Goal: Transaction & Acquisition: Obtain resource

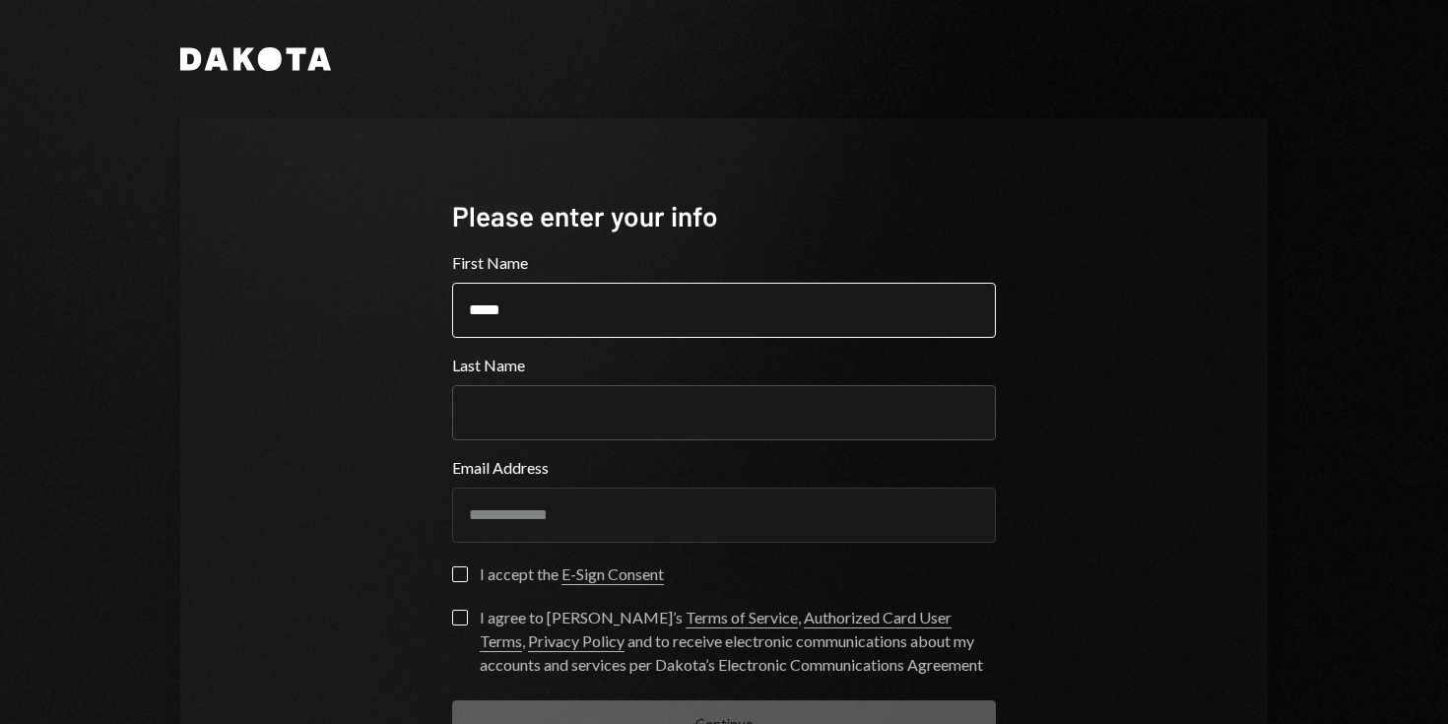
type input "*****"
type input "*******"
click at [457, 572] on button "I accept the E-Sign Consent" at bounding box center [460, 574] width 16 height 16
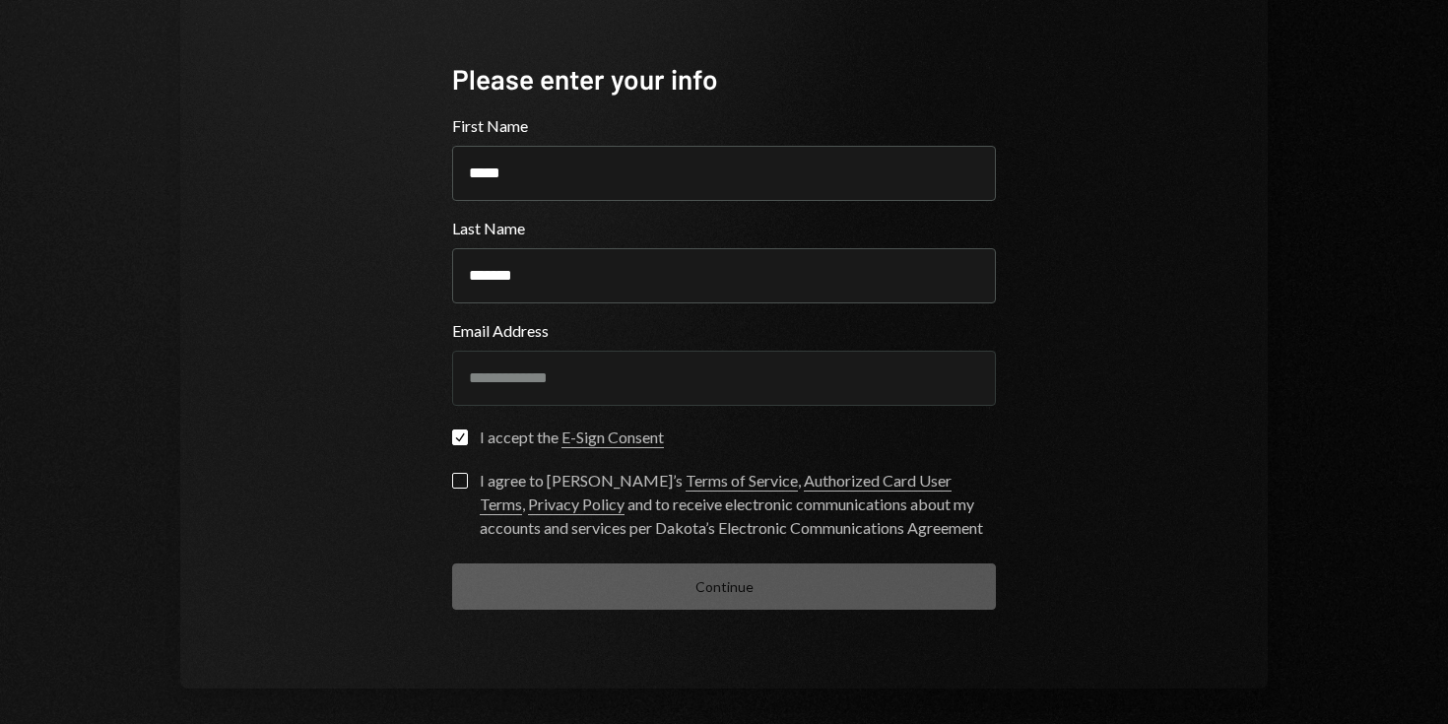
scroll to position [148, 0]
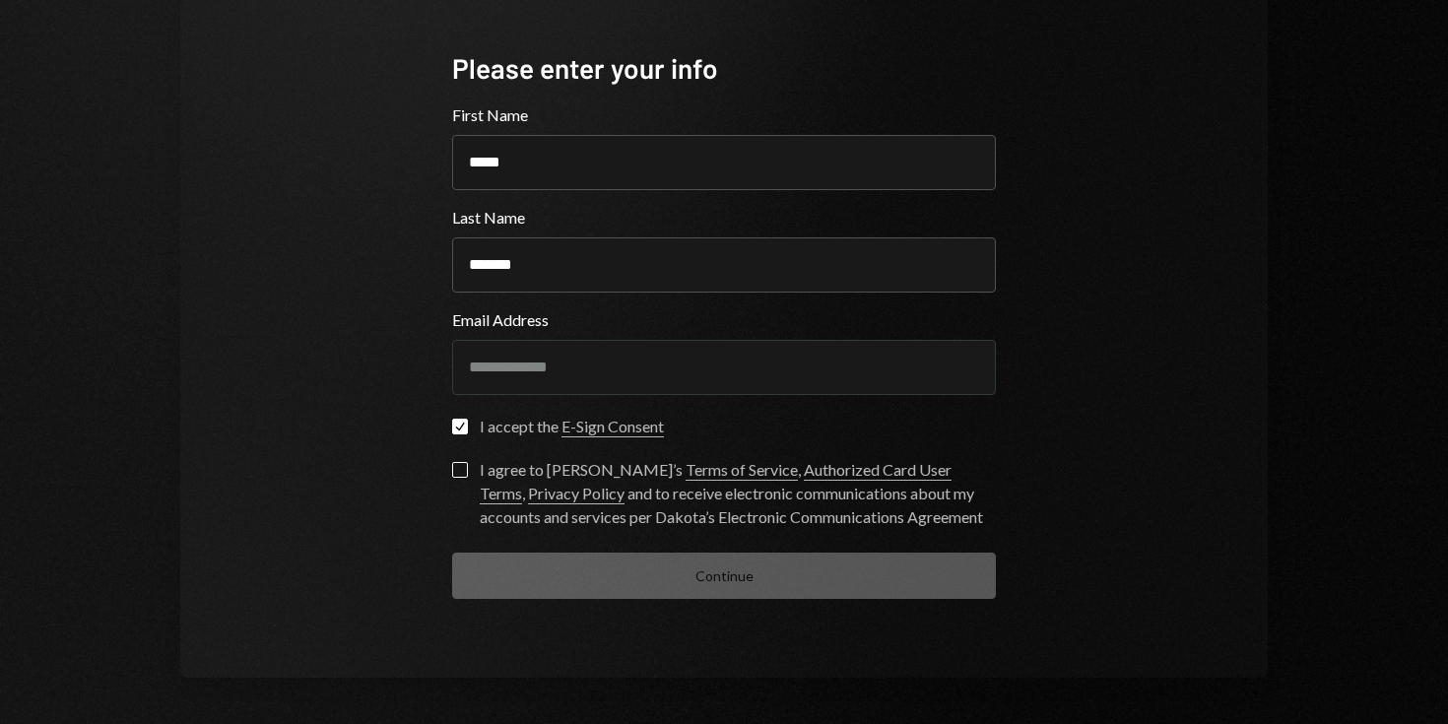
click at [454, 472] on button "I agree to [PERSON_NAME]’s Terms of Service , Authorized Card User Terms , Priv…" at bounding box center [460, 470] width 16 height 16
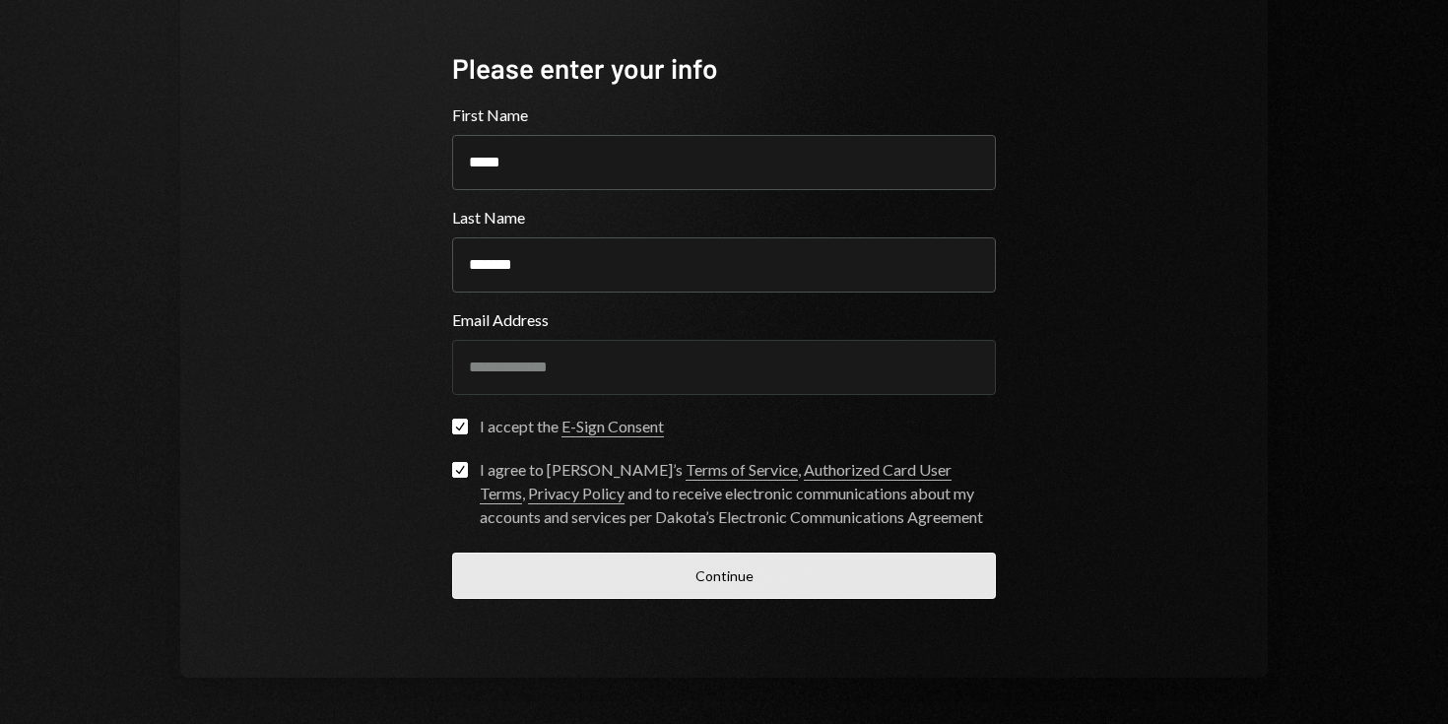
click at [572, 582] on button "Continue" at bounding box center [724, 576] width 544 height 46
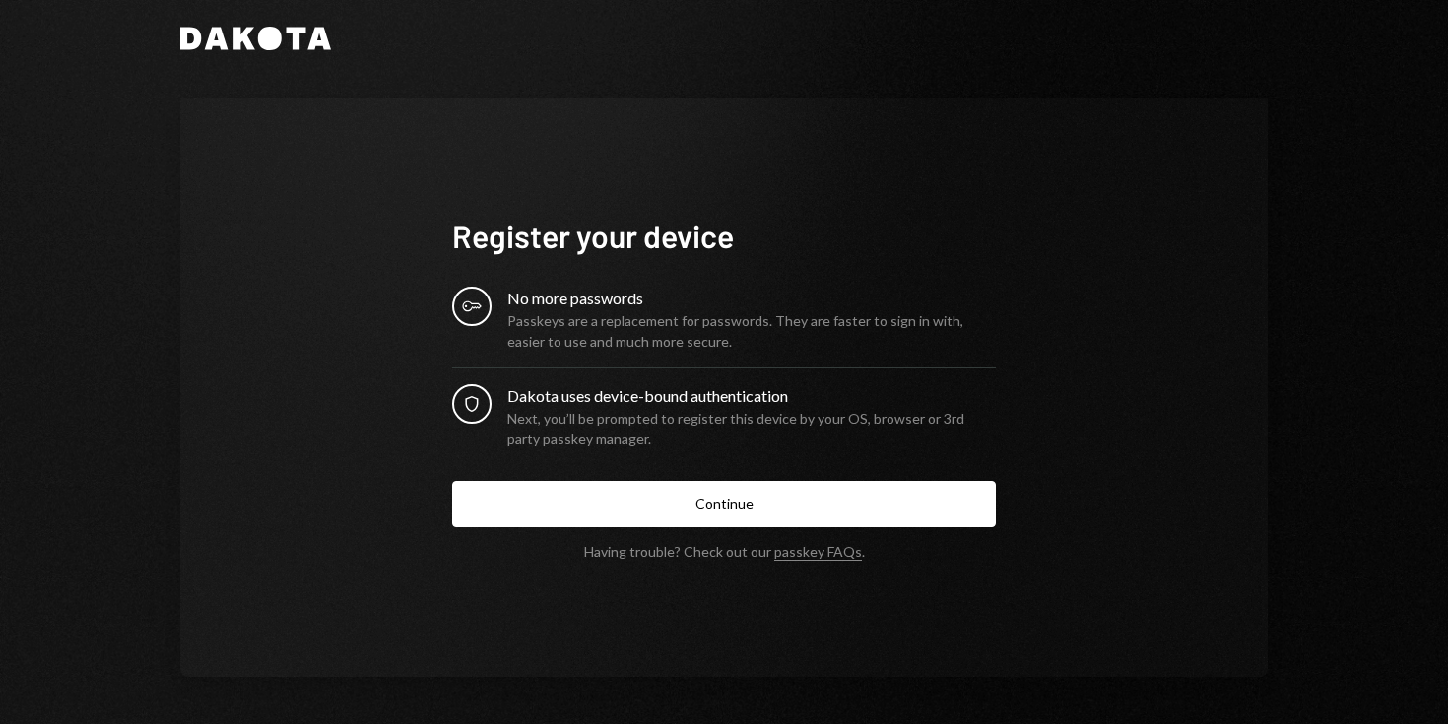
scroll to position [21, 0]
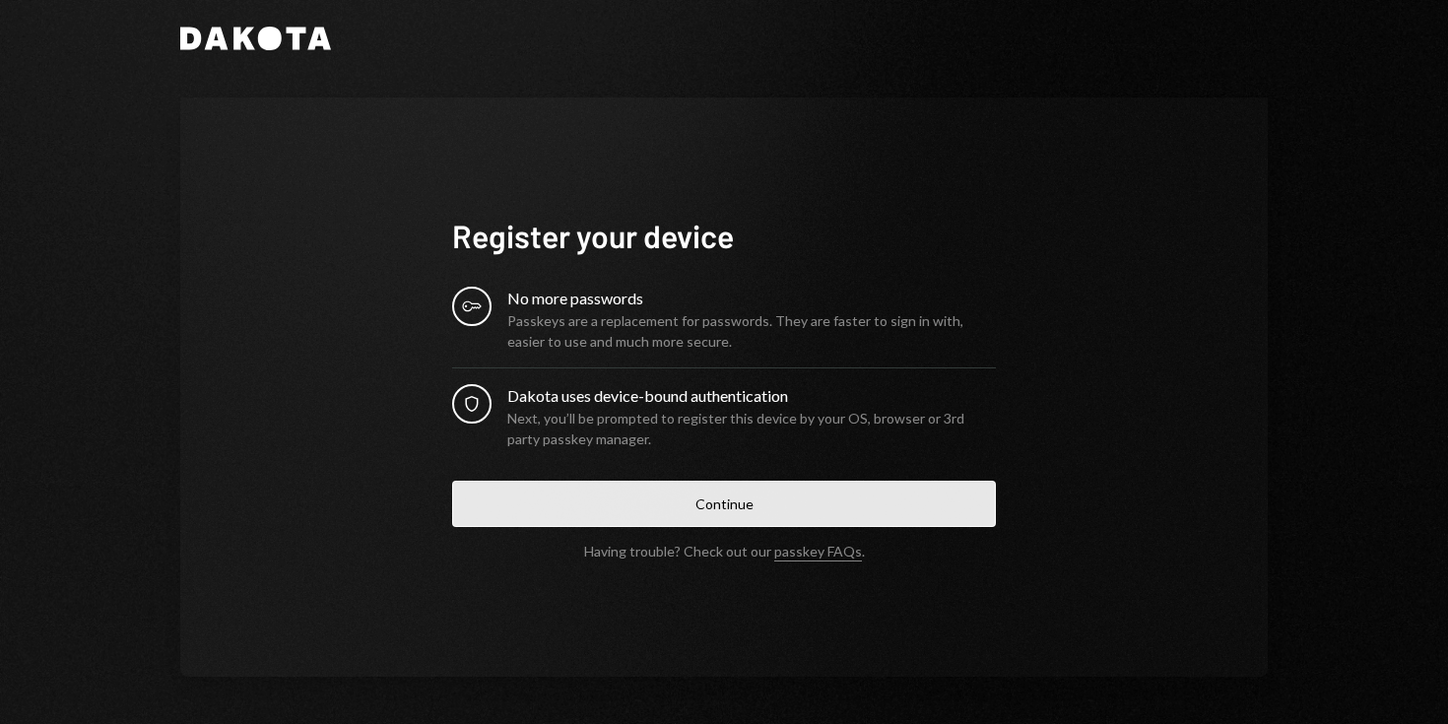
click at [689, 507] on button "Continue" at bounding box center [724, 504] width 544 height 46
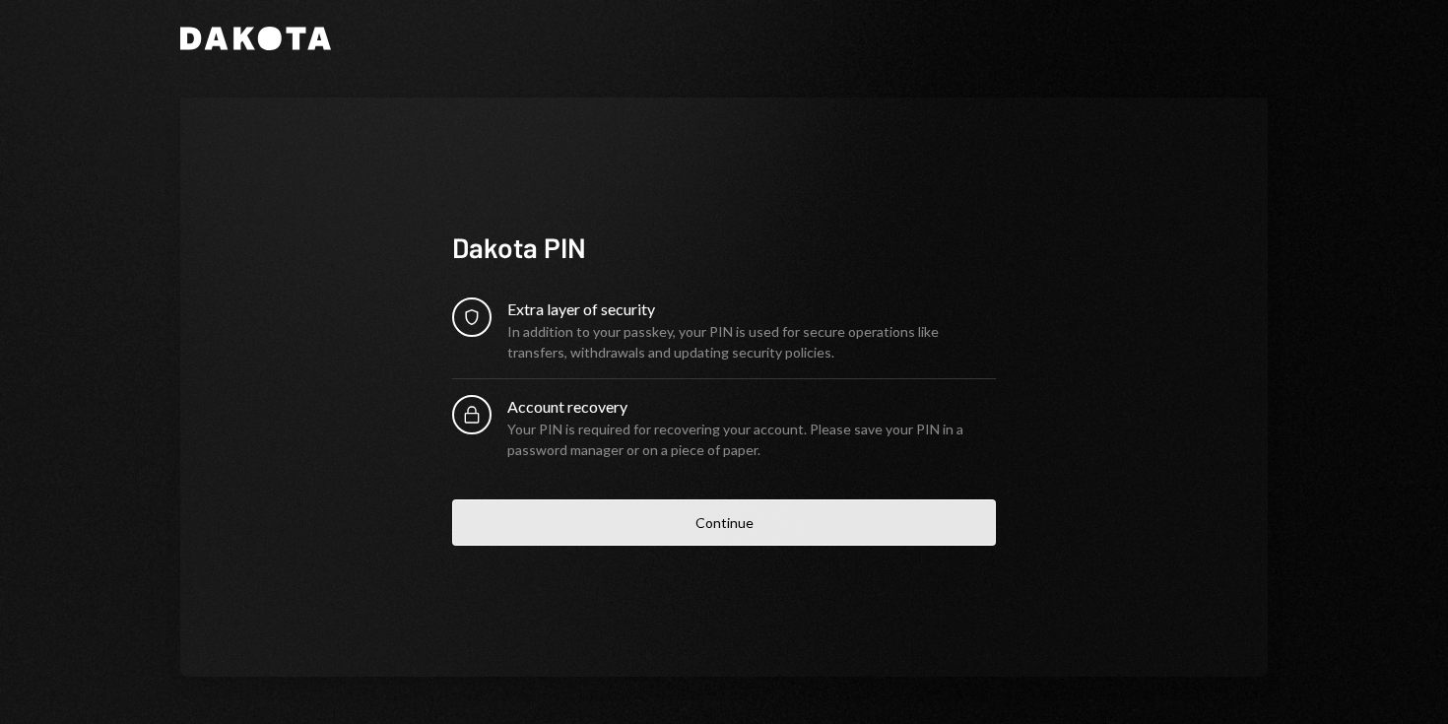
click at [702, 523] on button "Continue" at bounding box center [724, 522] width 544 height 46
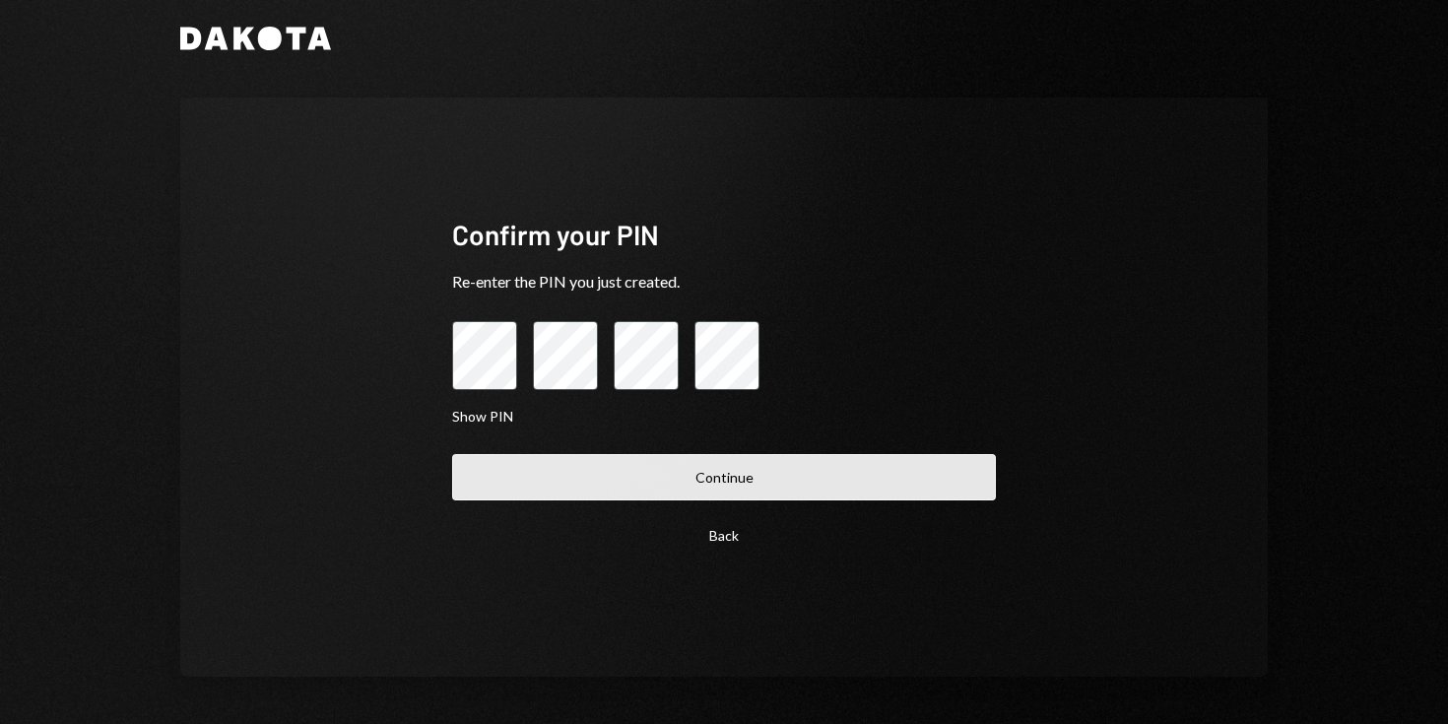
click at [731, 481] on button "Continue" at bounding box center [724, 477] width 544 height 46
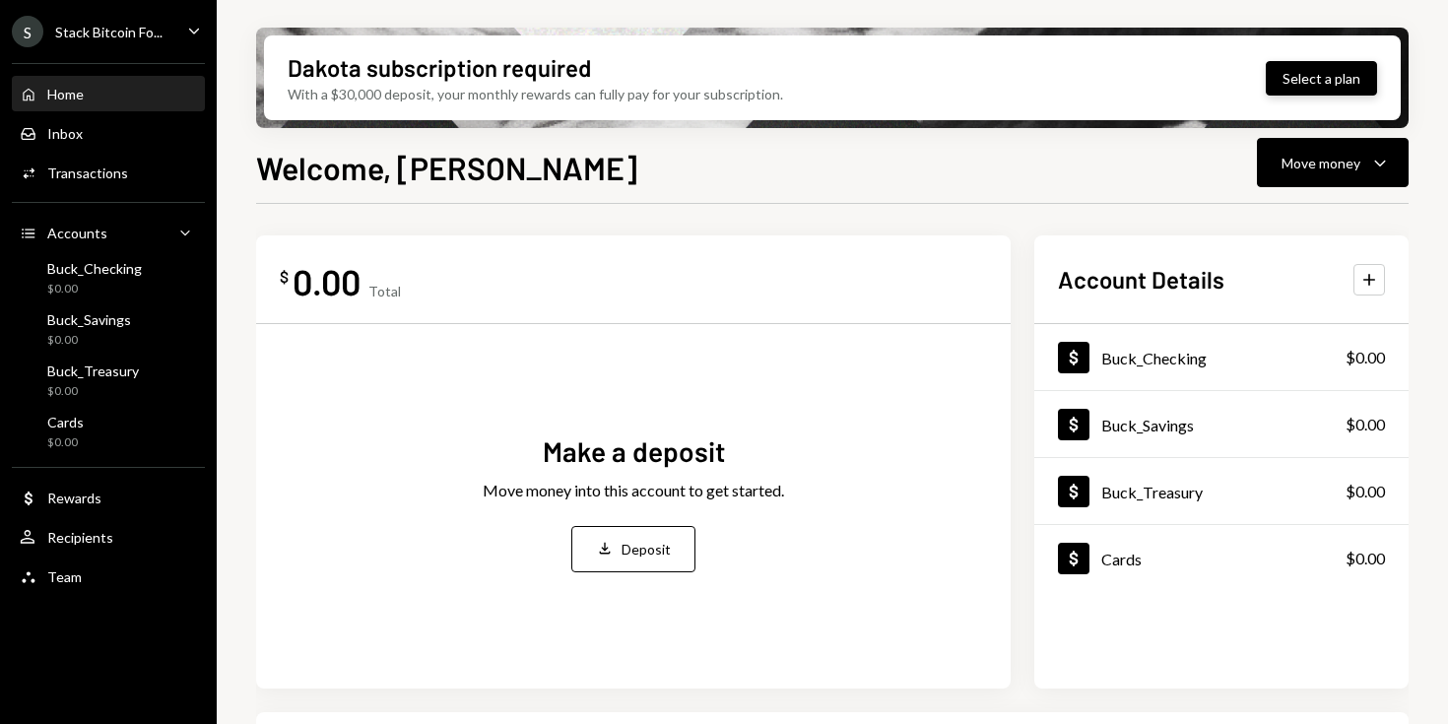
click at [1313, 74] on button "Select a plan" at bounding box center [1321, 78] width 111 height 34
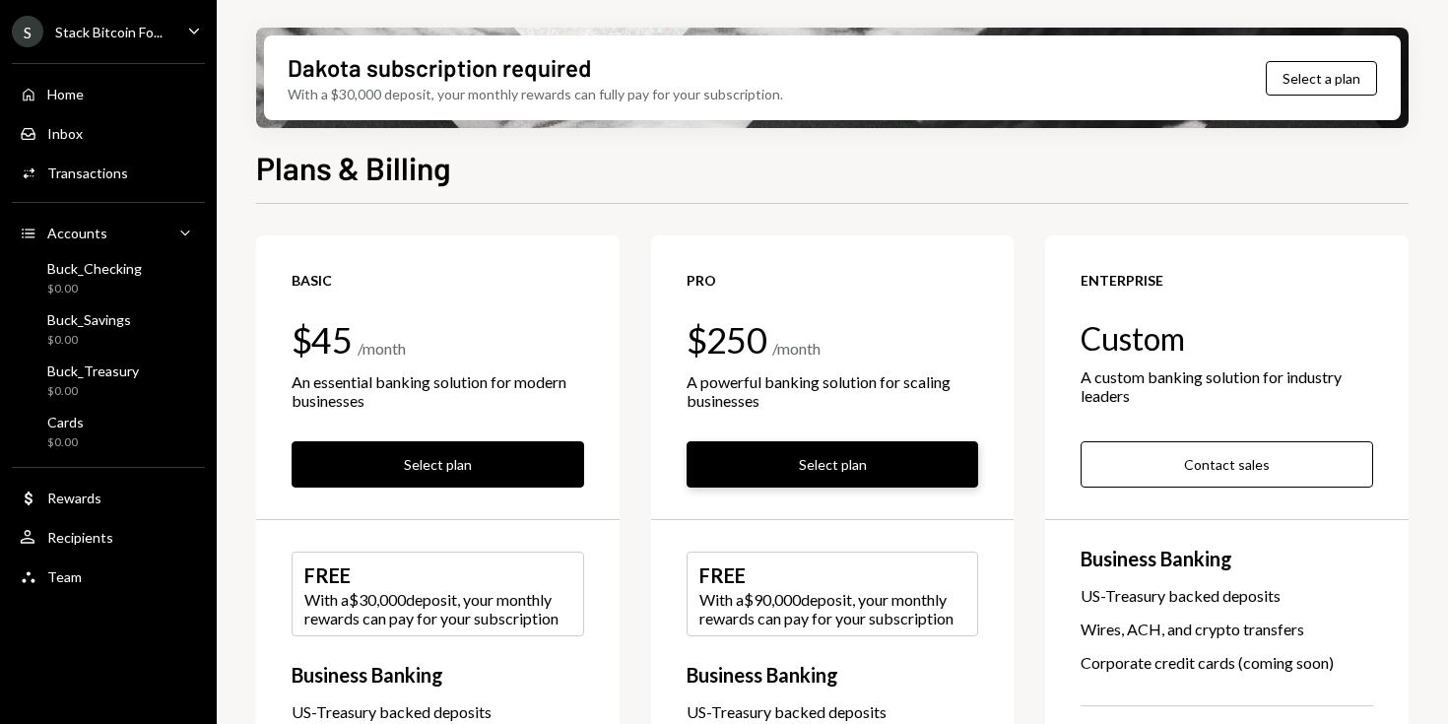
click at [845, 466] on button "Select plan" at bounding box center [833, 464] width 293 height 46
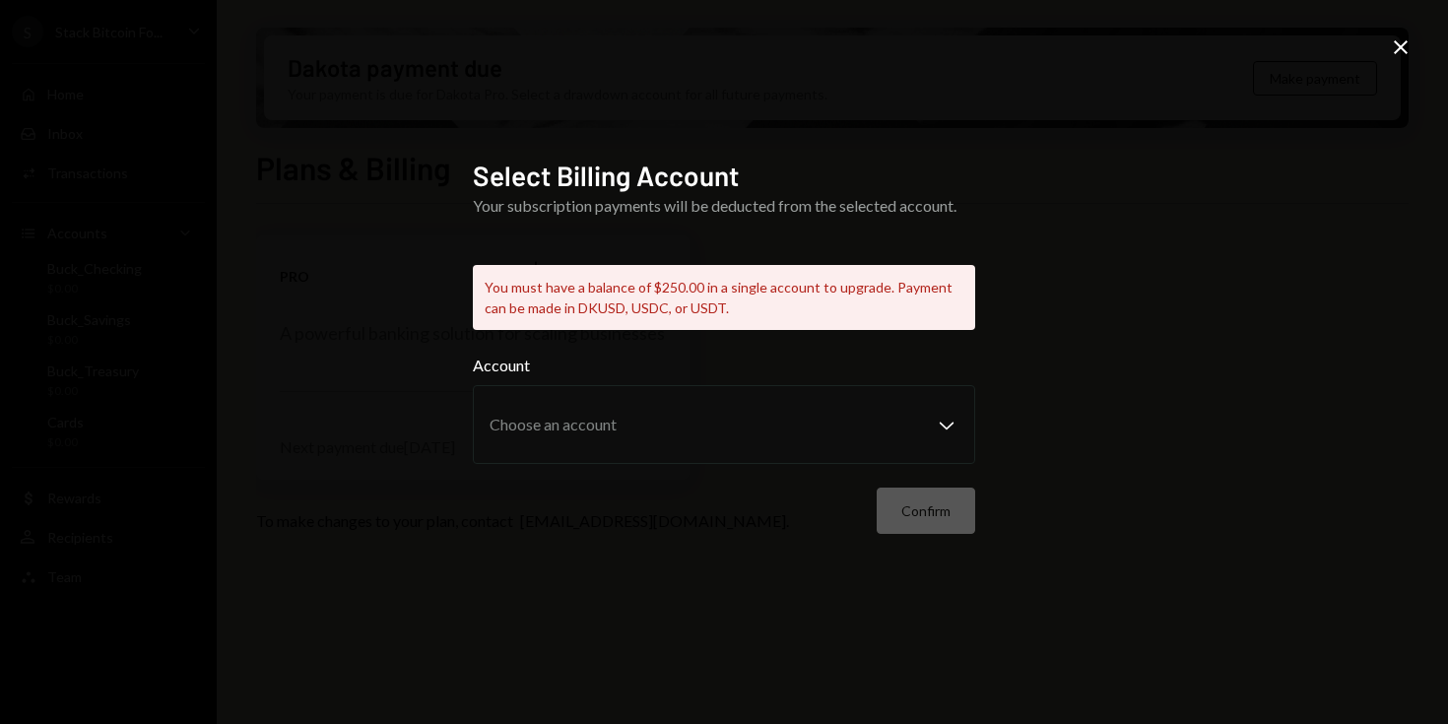
click at [1399, 49] on icon at bounding box center [1401, 47] width 14 height 14
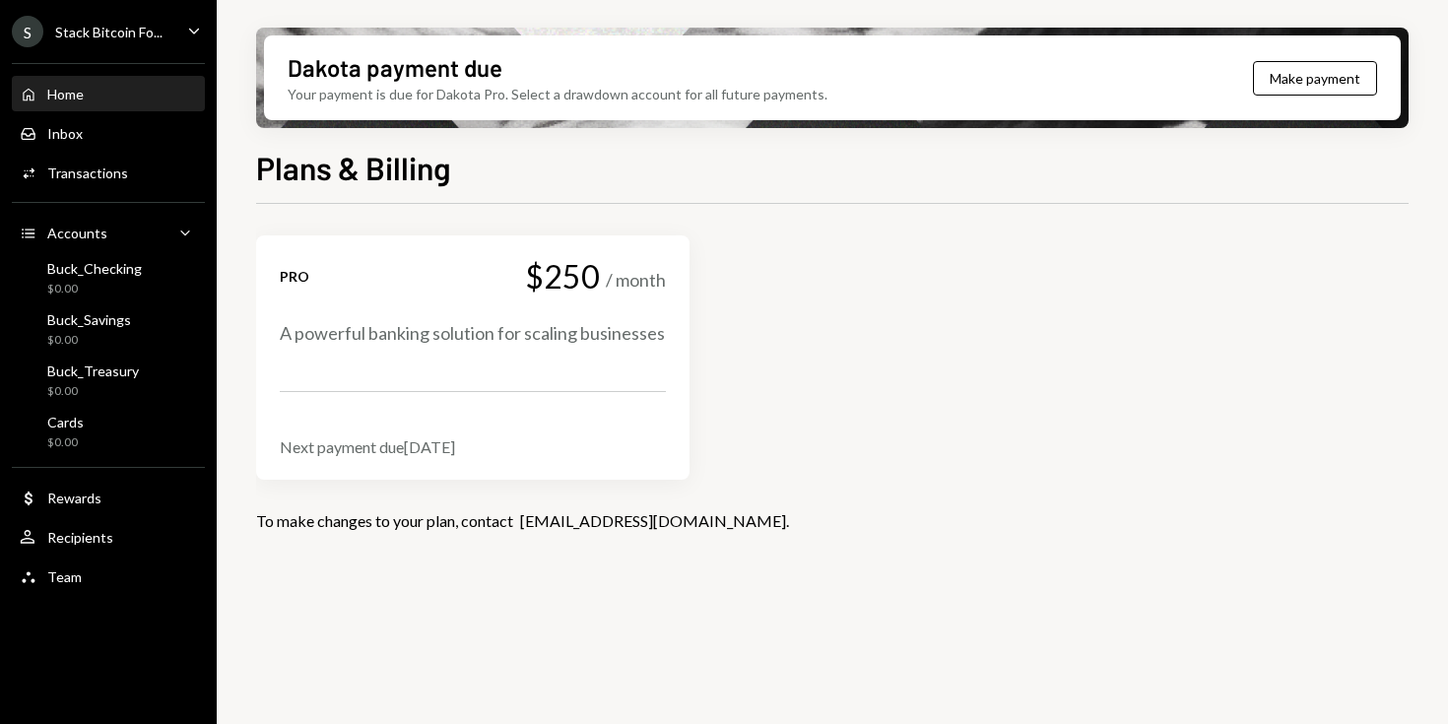
click at [77, 94] on div "Home" at bounding box center [65, 94] width 36 height 17
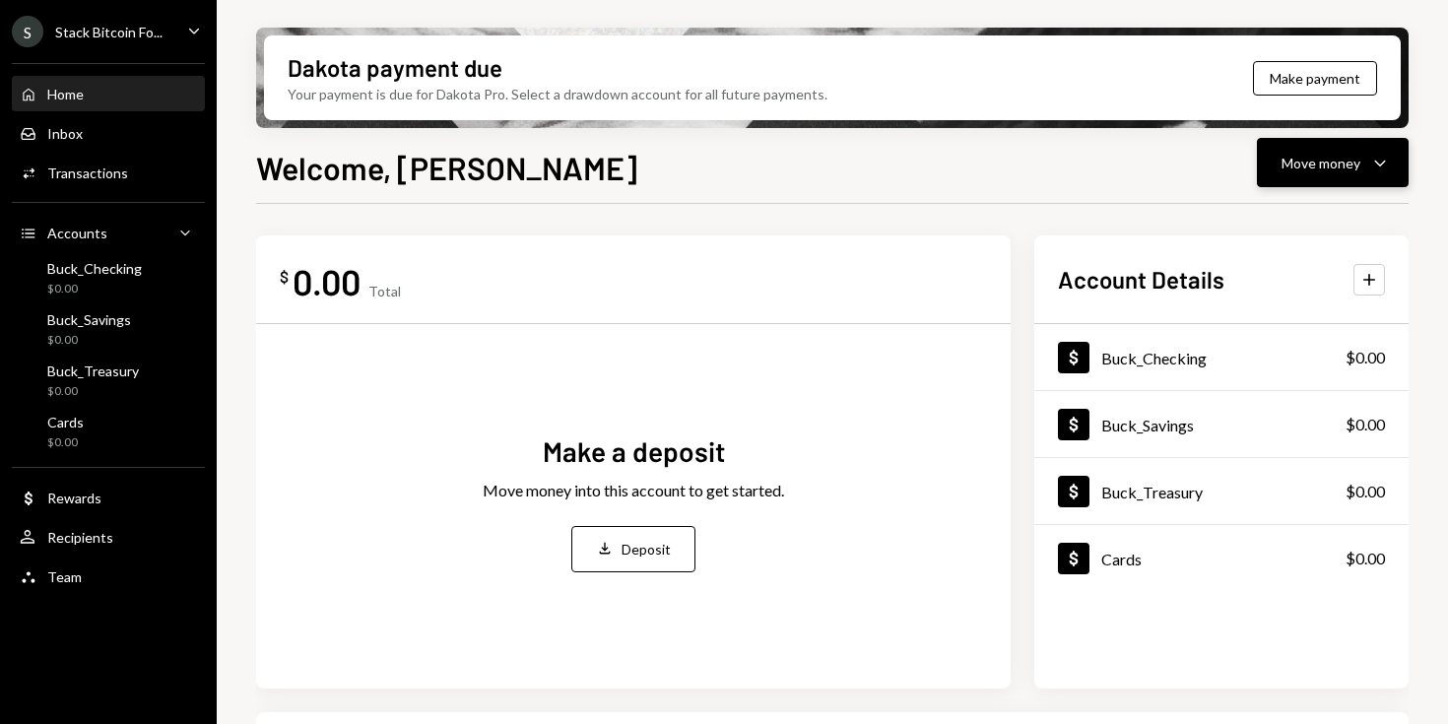
click at [1306, 169] on div "Move money" at bounding box center [1321, 163] width 79 height 21
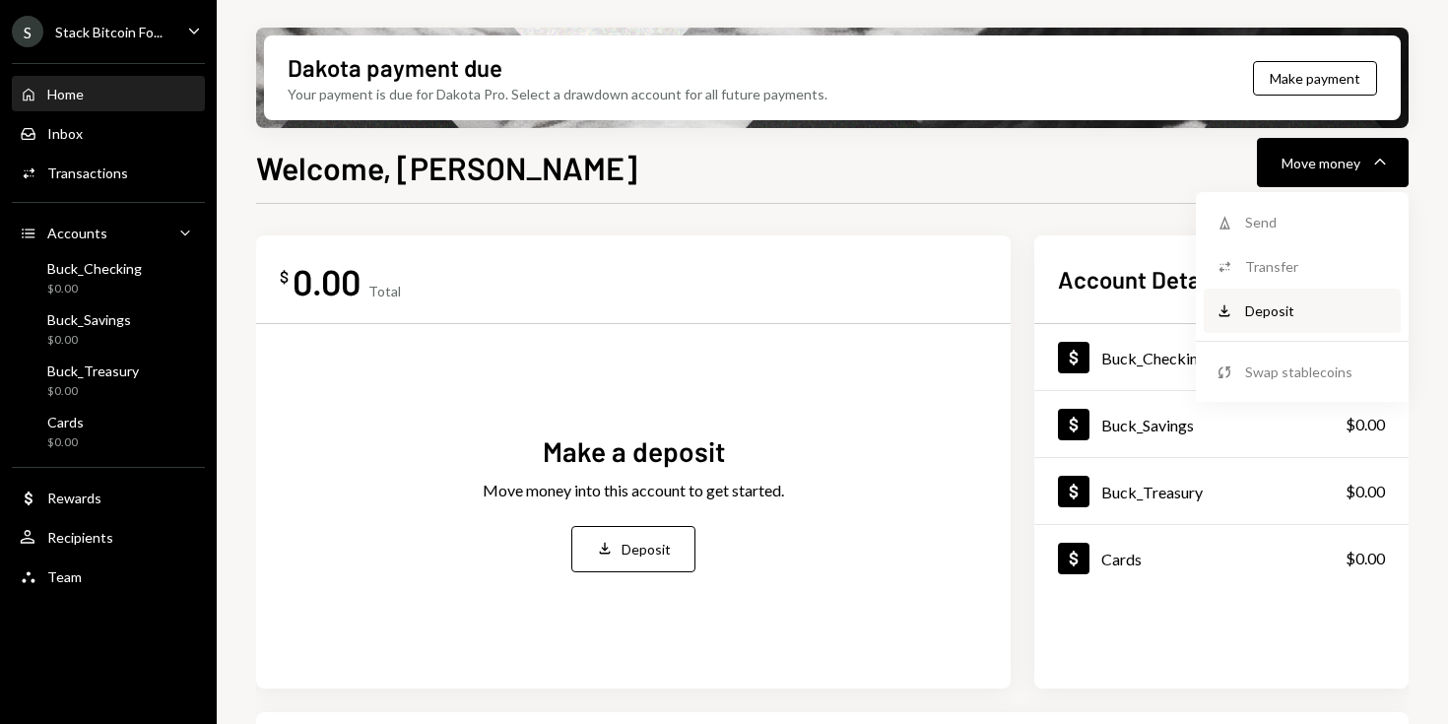
click at [1265, 308] on div "Deposit" at bounding box center [1317, 310] width 144 height 21
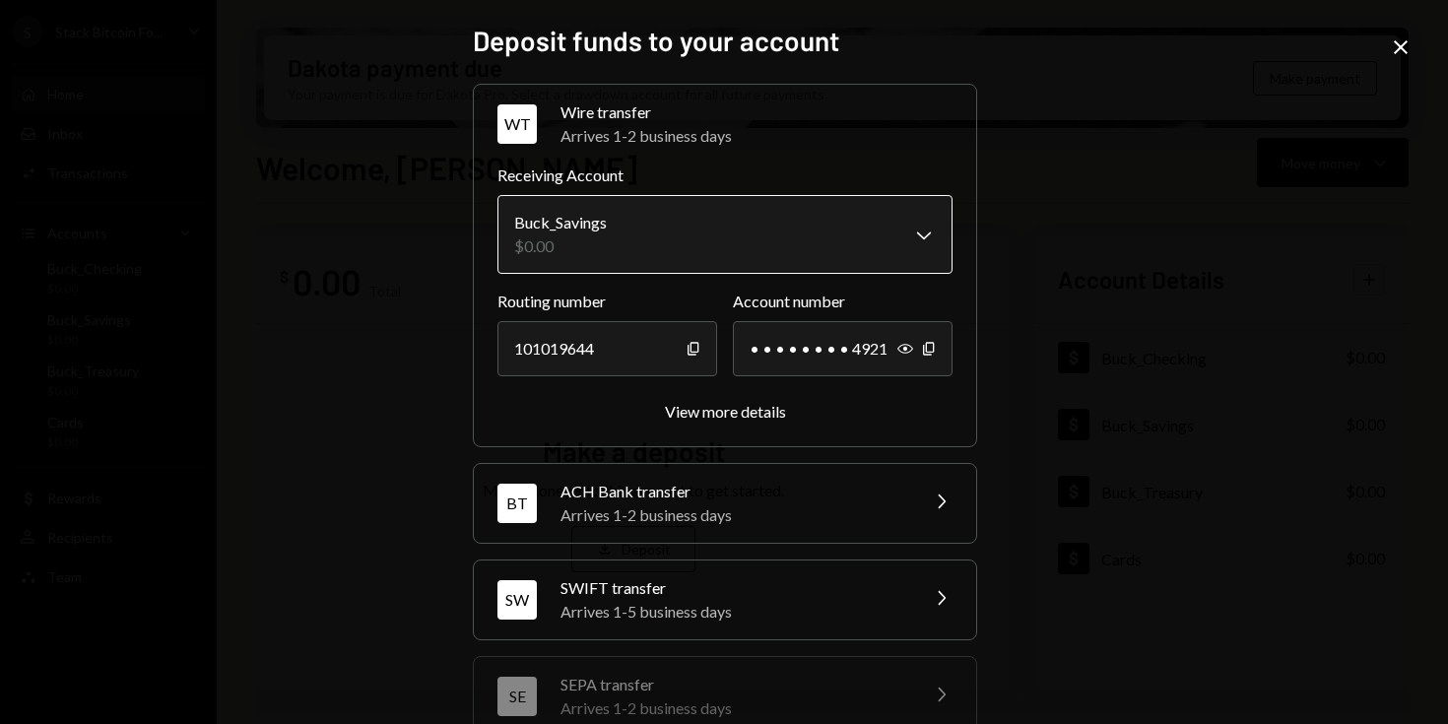
click at [915, 238] on body "**********" at bounding box center [724, 362] width 1448 height 724
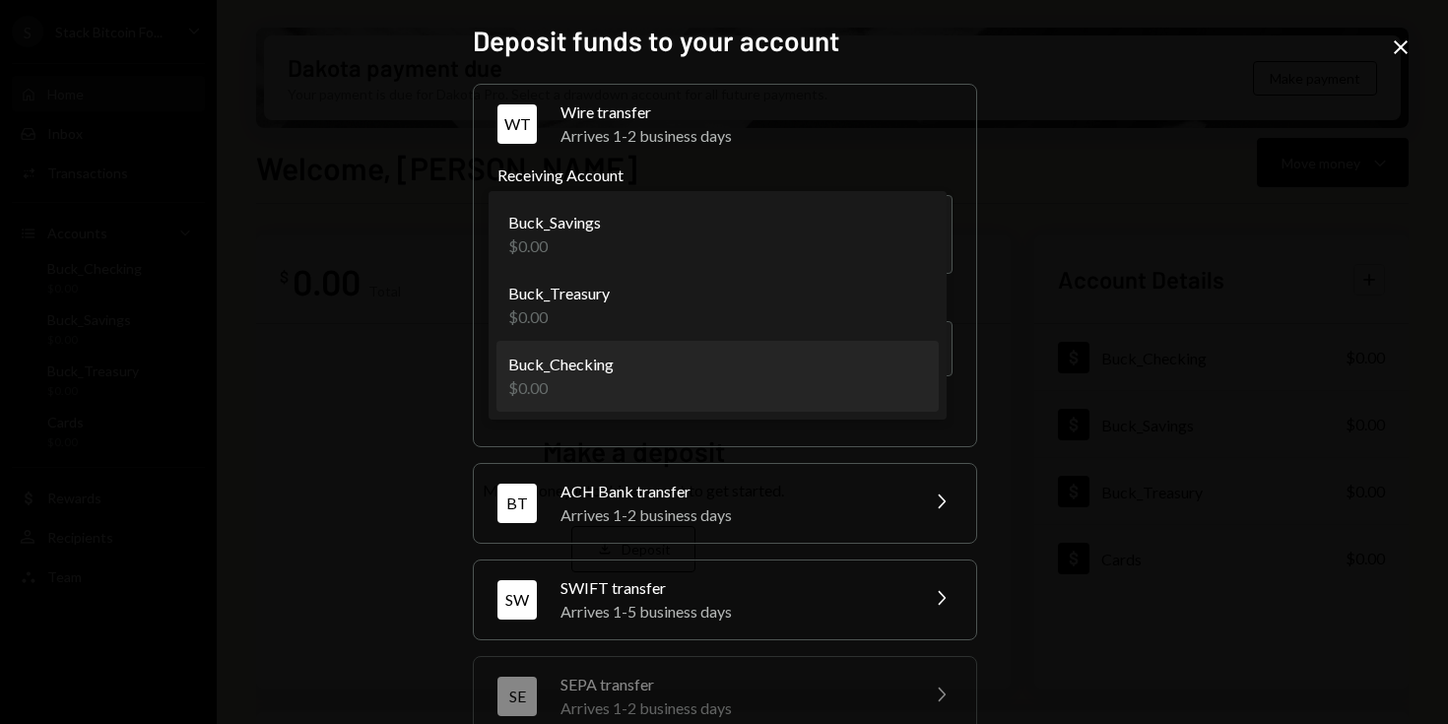
select select "**********"
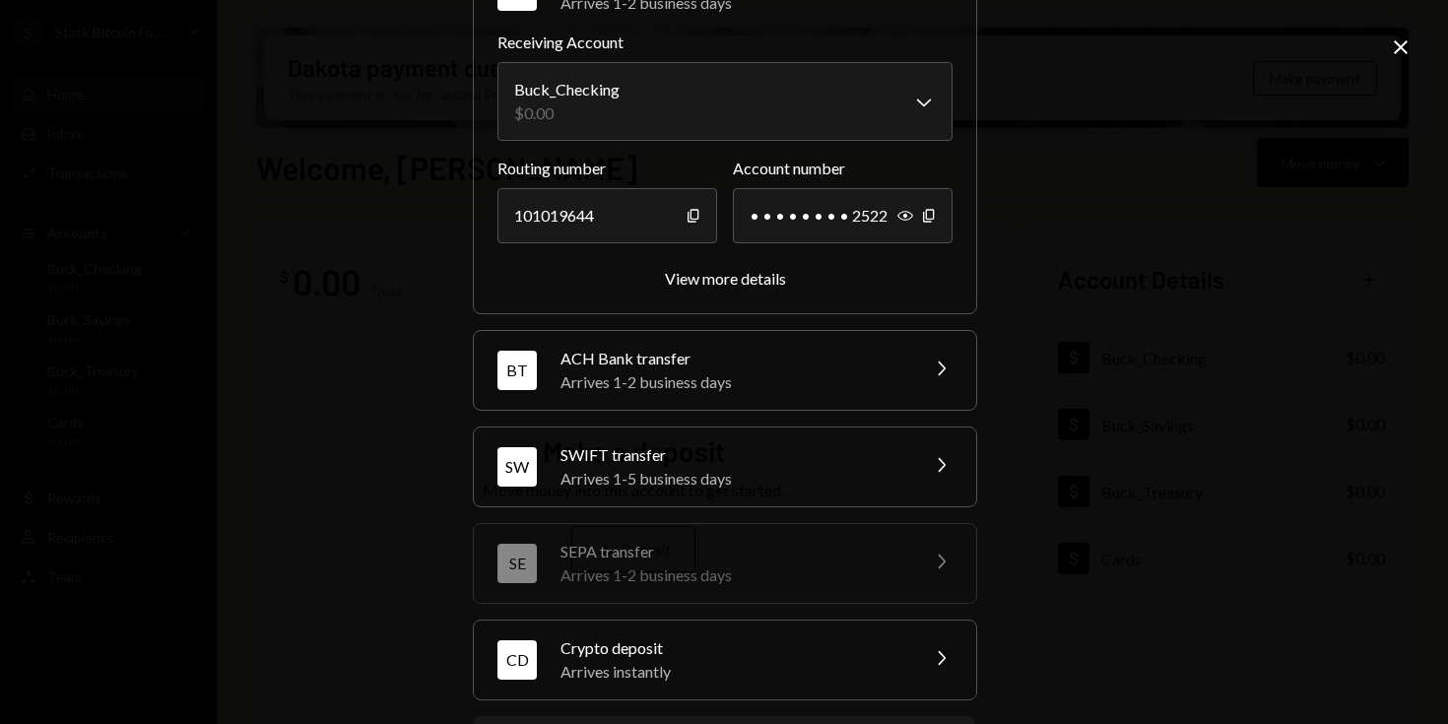
scroll to position [235, 0]
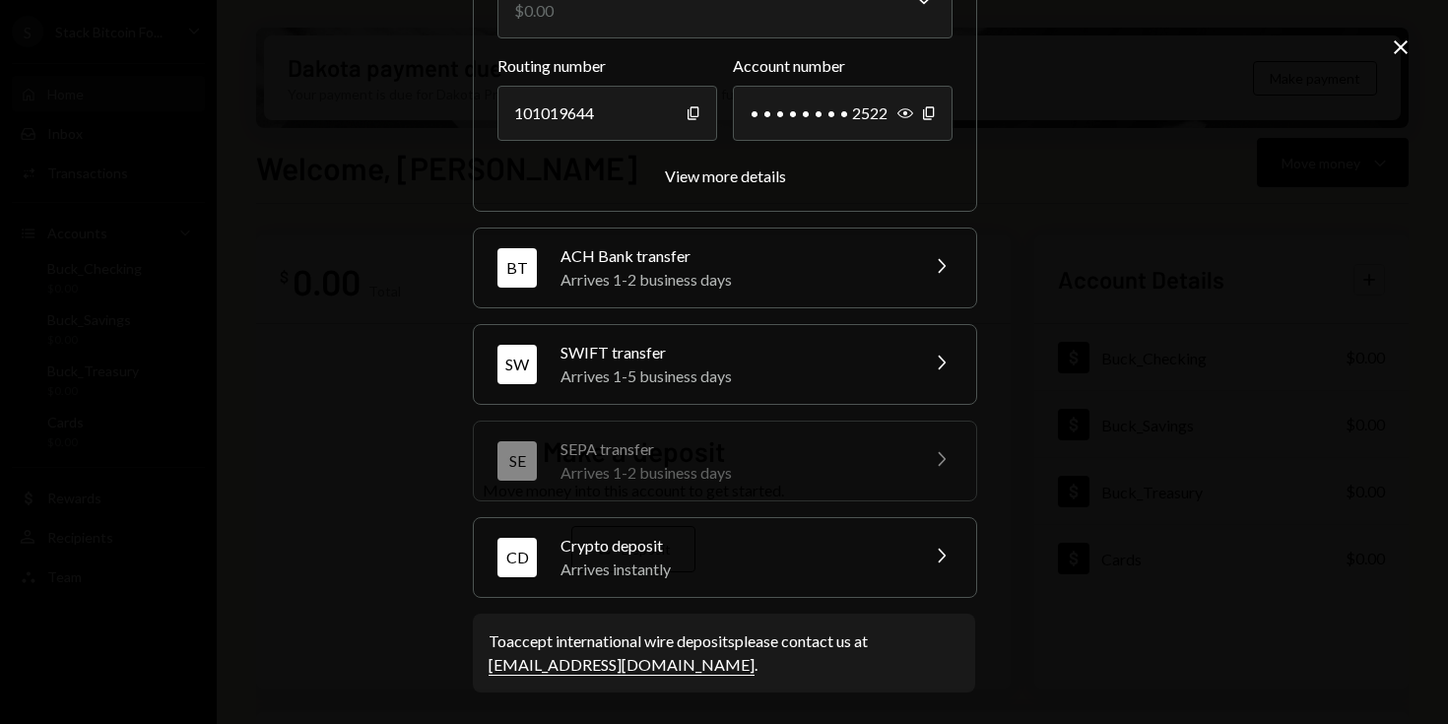
click at [847, 644] on div "To accept international wire deposits please contact us at support@dakota.xyz ." at bounding box center [724, 653] width 471 height 47
drag, startPoint x: 625, startPoint y: 667, endPoint x: 441, endPoint y: 667, distance: 183.2
click at [441, 667] on div "**********" at bounding box center [724, 362] width 1448 height 724
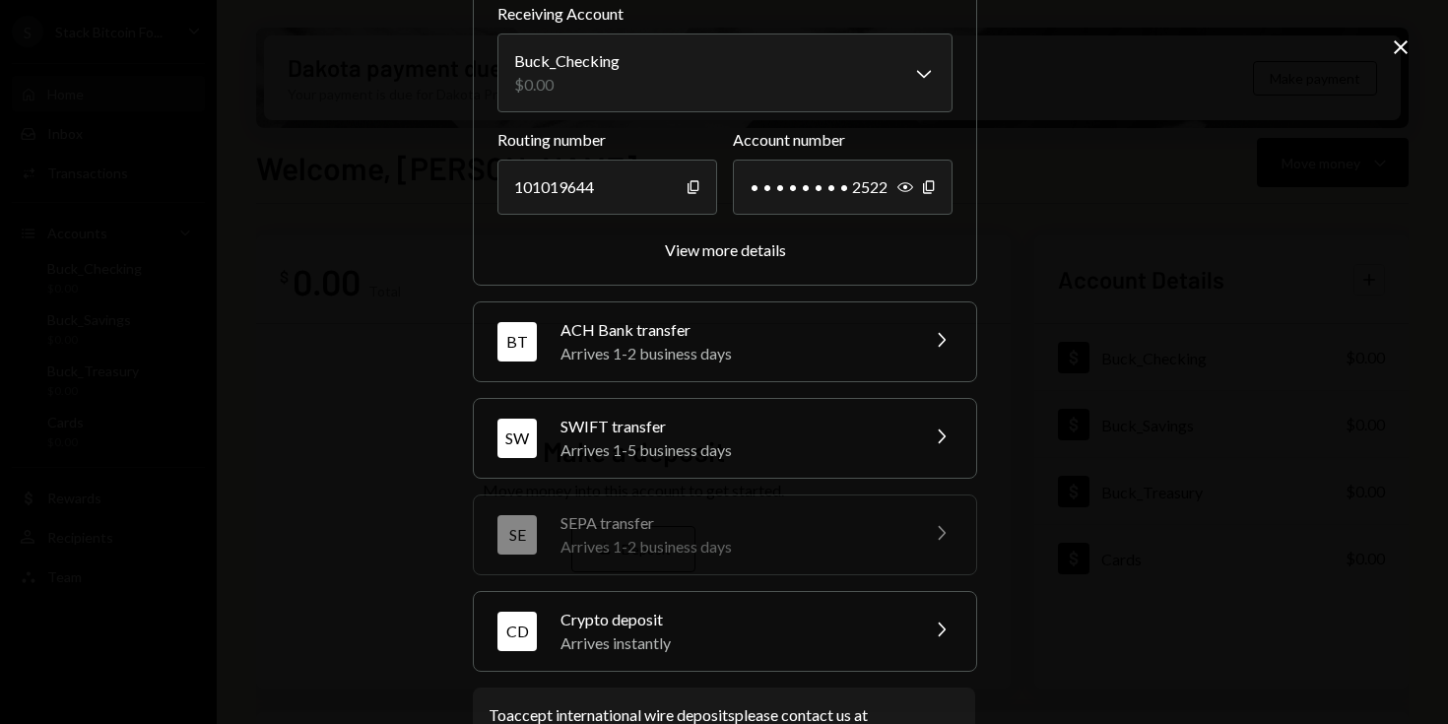
scroll to position [0, 0]
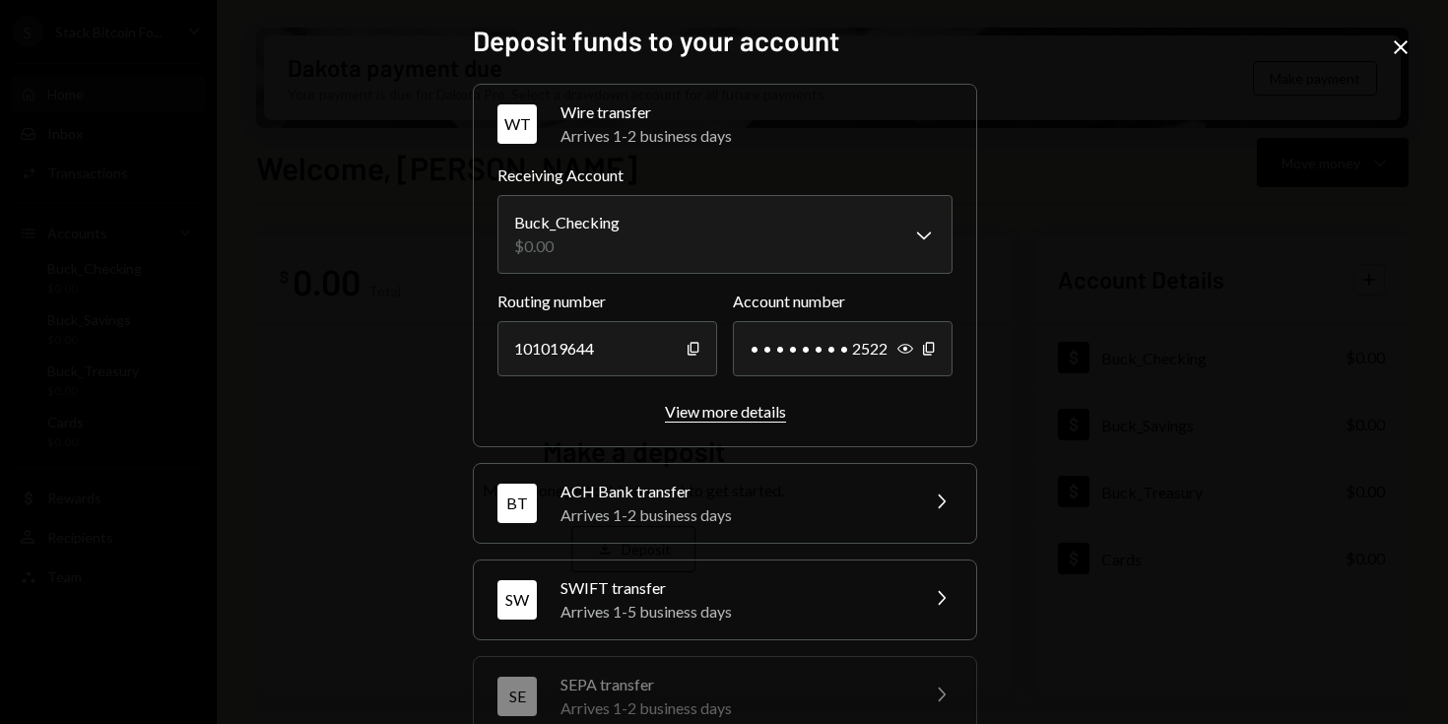
click at [716, 410] on div "View more details" at bounding box center [725, 411] width 121 height 19
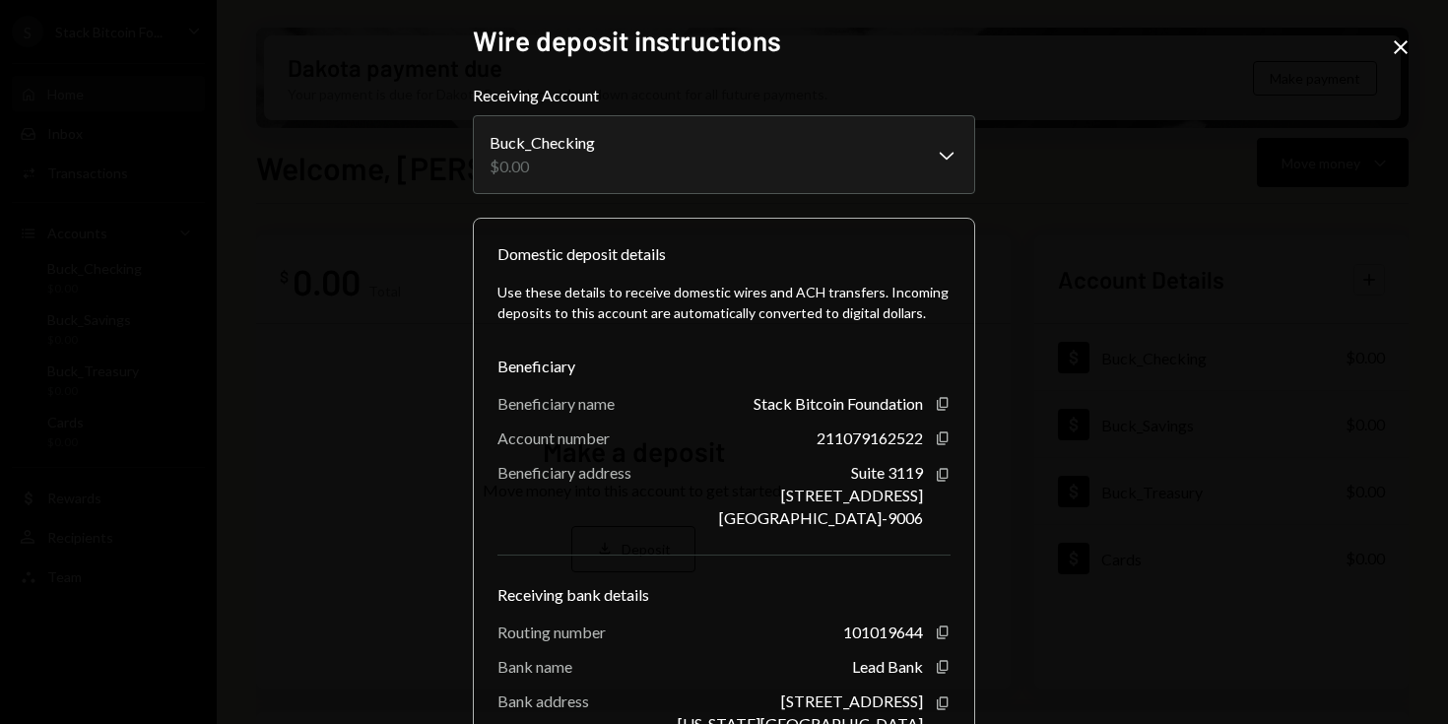
scroll to position [76, 0]
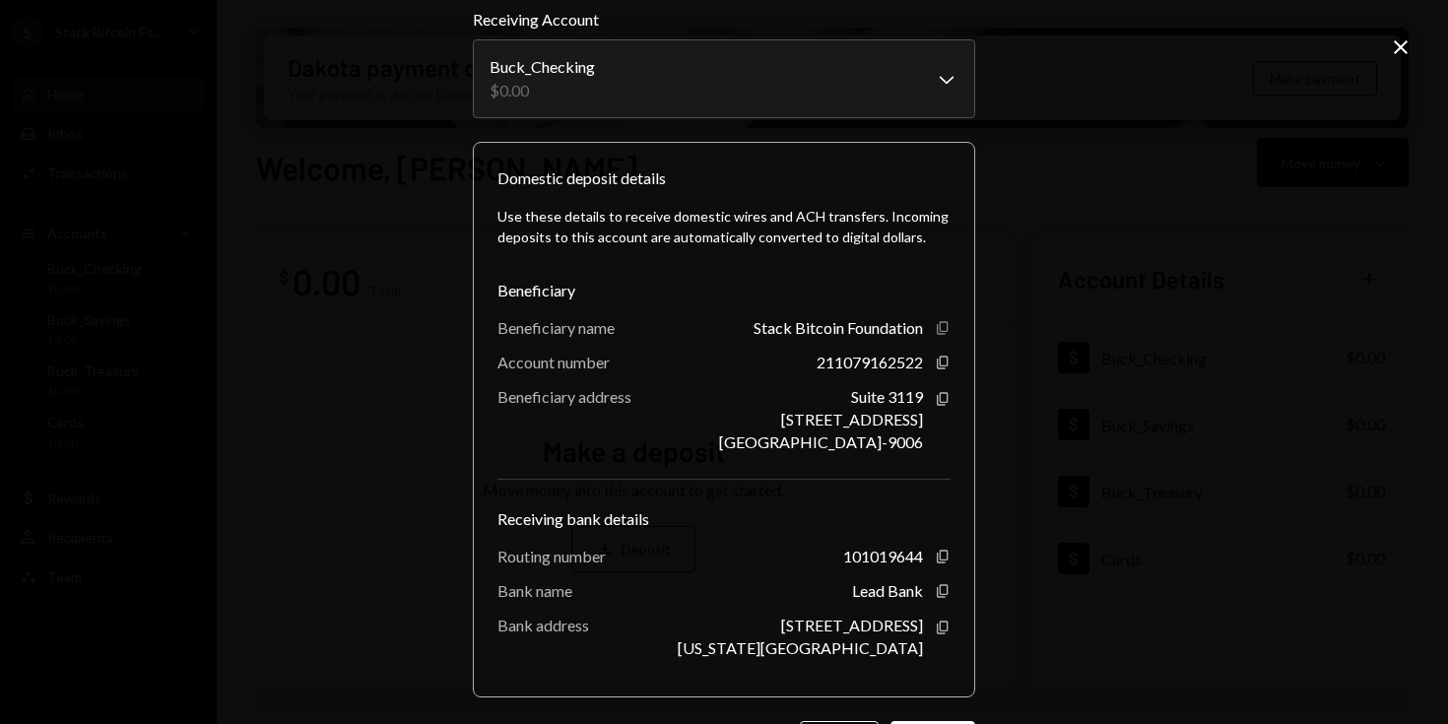
click at [936, 329] on icon "Copy" at bounding box center [943, 328] width 16 height 16
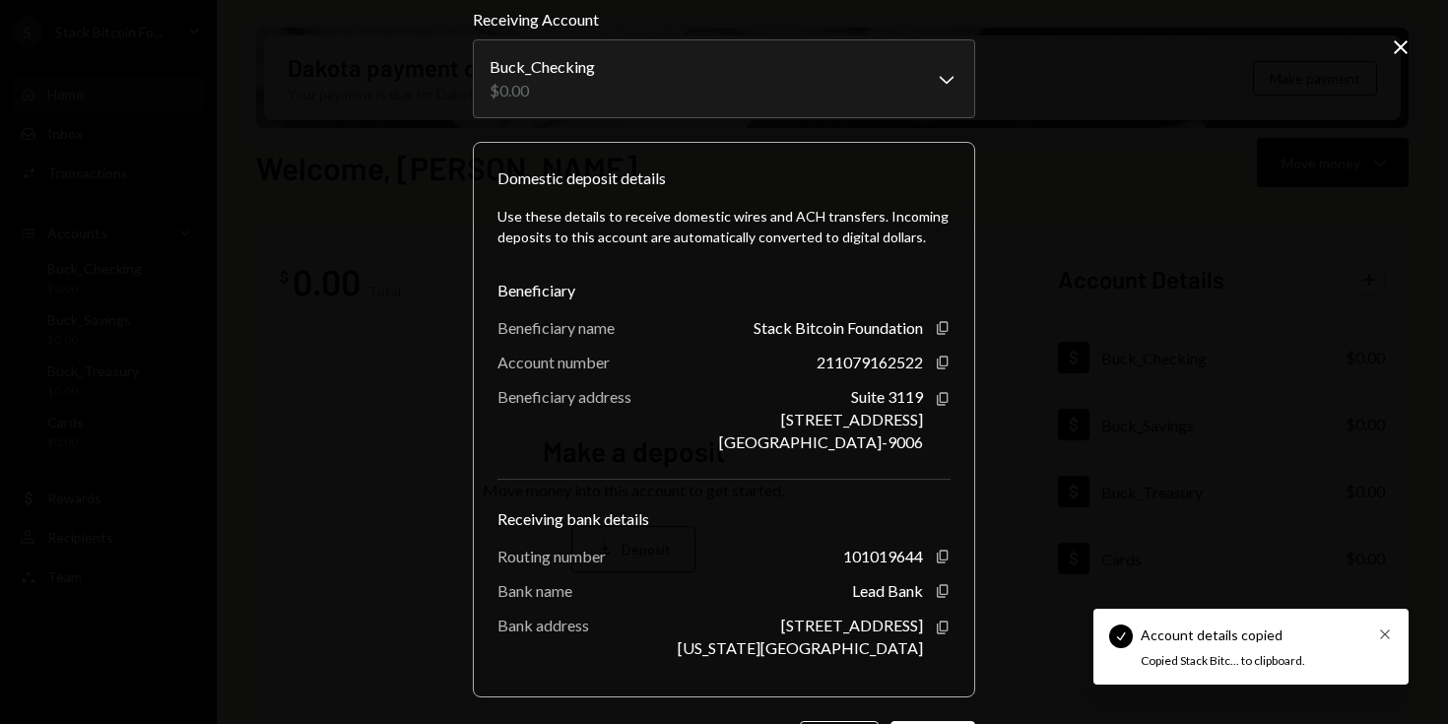
click at [1388, 632] on icon "Cross" at bounding box center [1385, 635] width 16 height 16
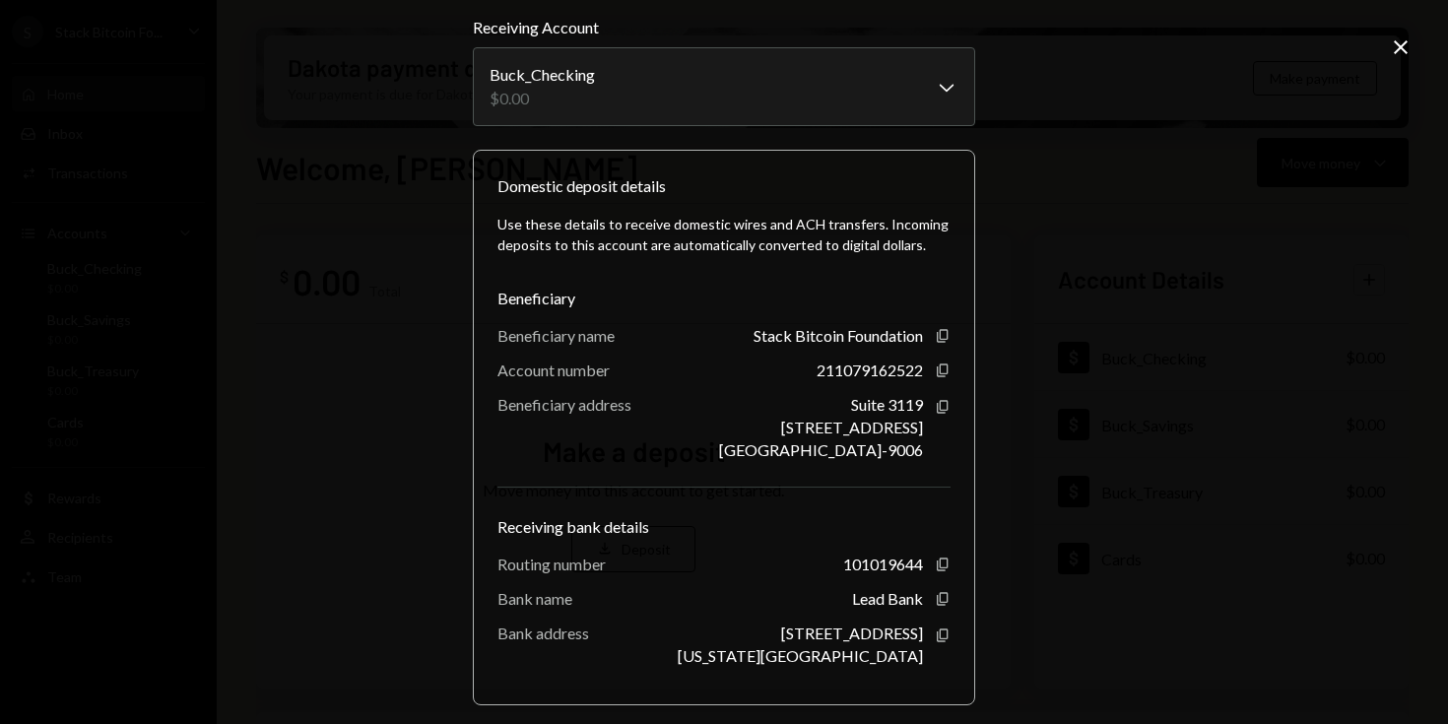
scroll to position [0, 0]
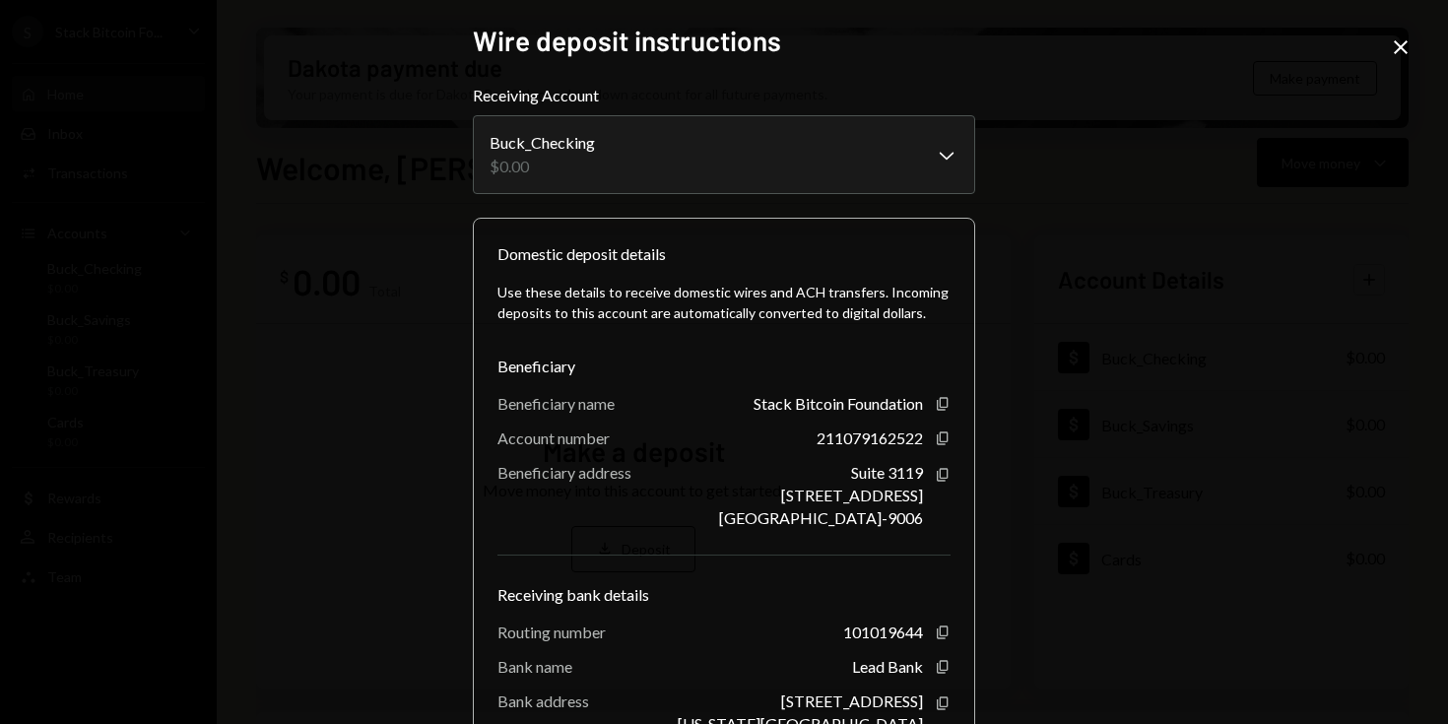
click at [1405, 48] on icon "Close" at bounding box center [1401, 47] width 24 height 24
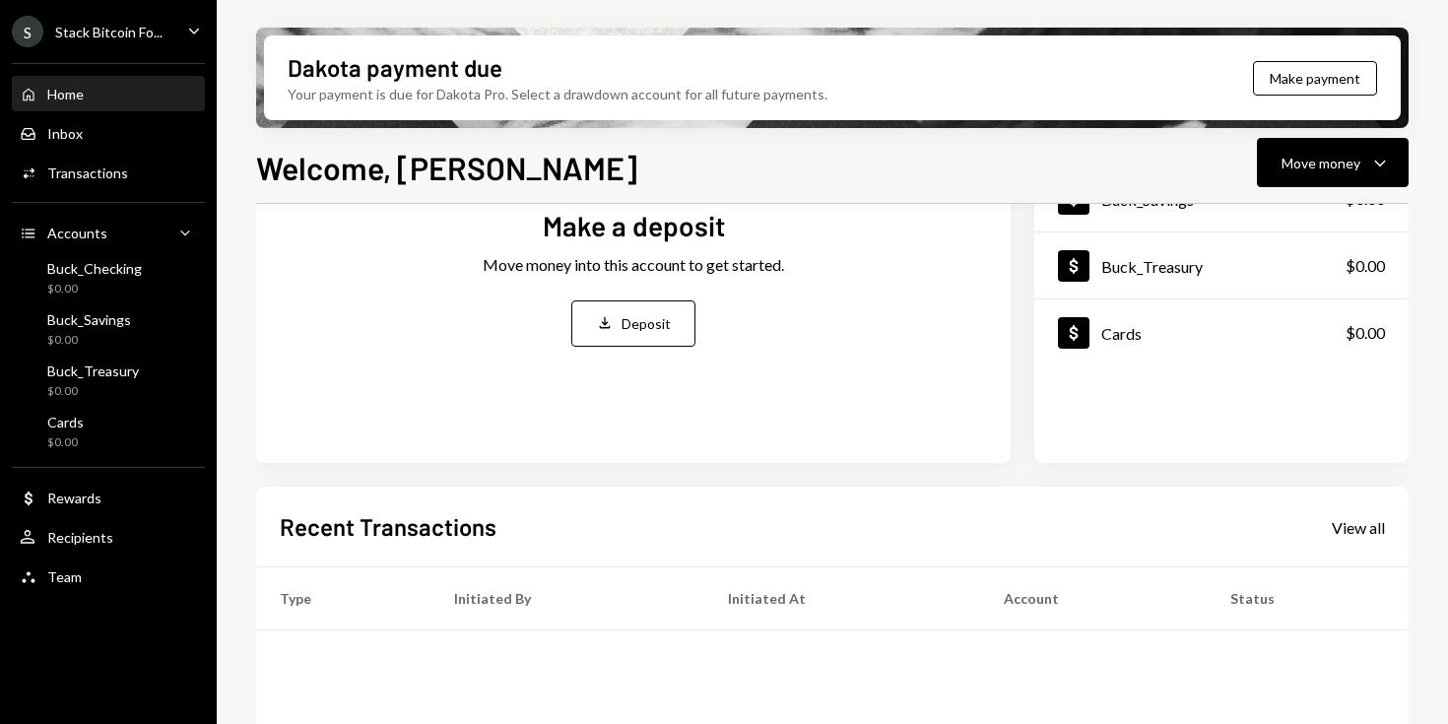
scroll to position [222, 0]
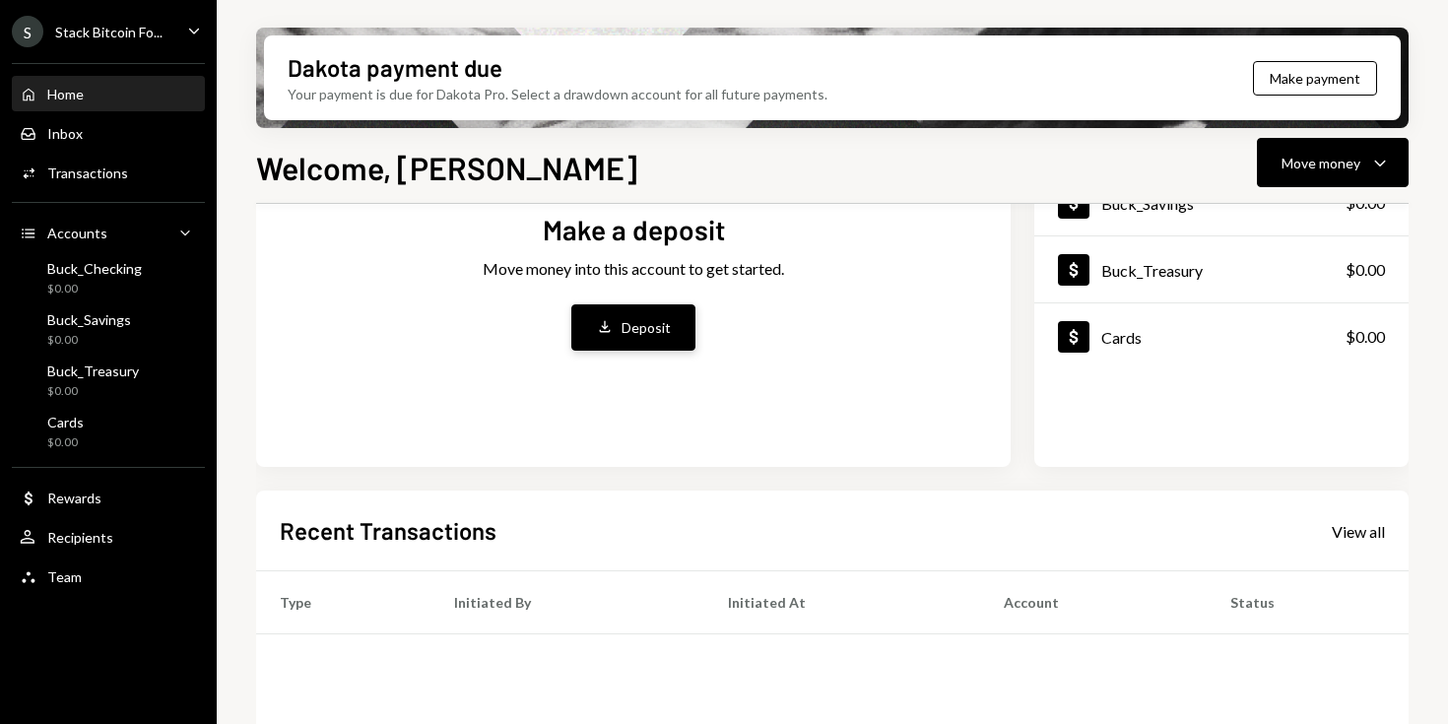
click at [631, 320] on div "Deposit" at bounding box center [646, 327] width 49 height 21
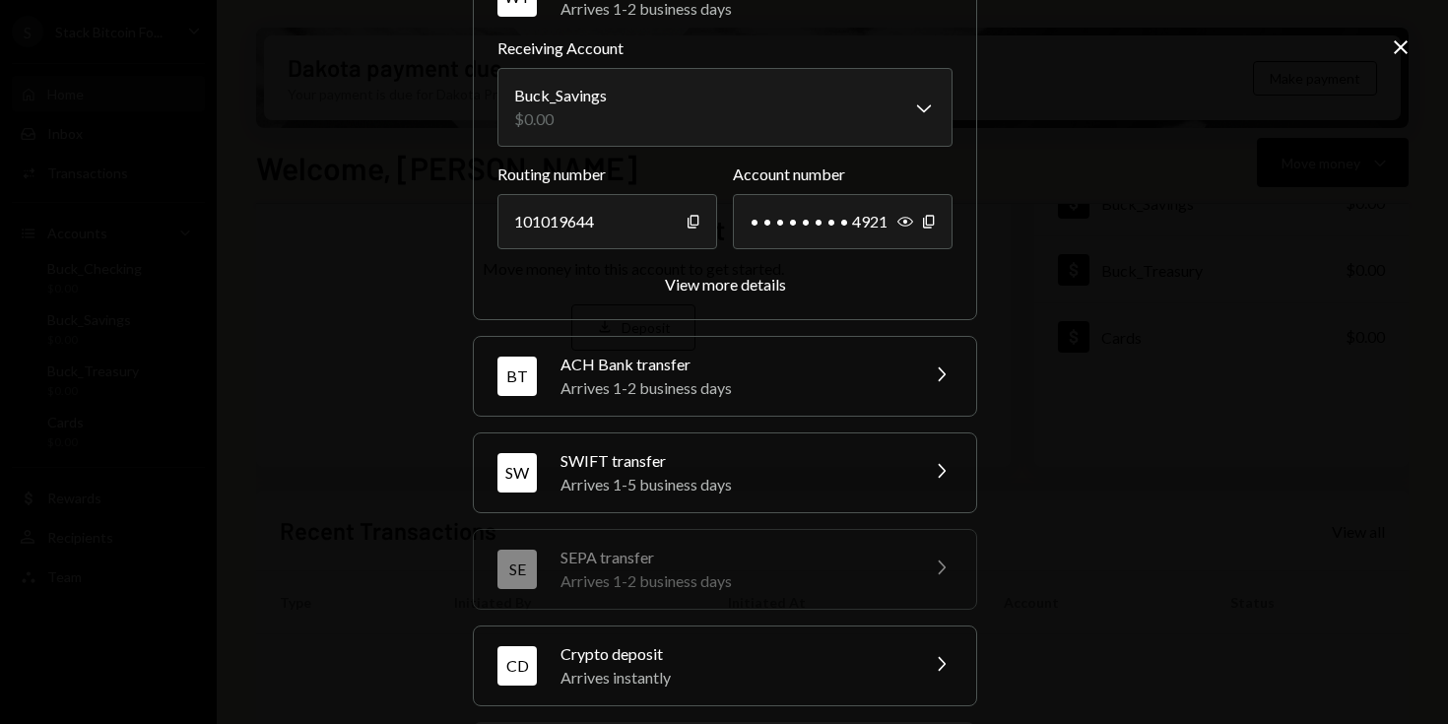
scroll to position [122, 0]
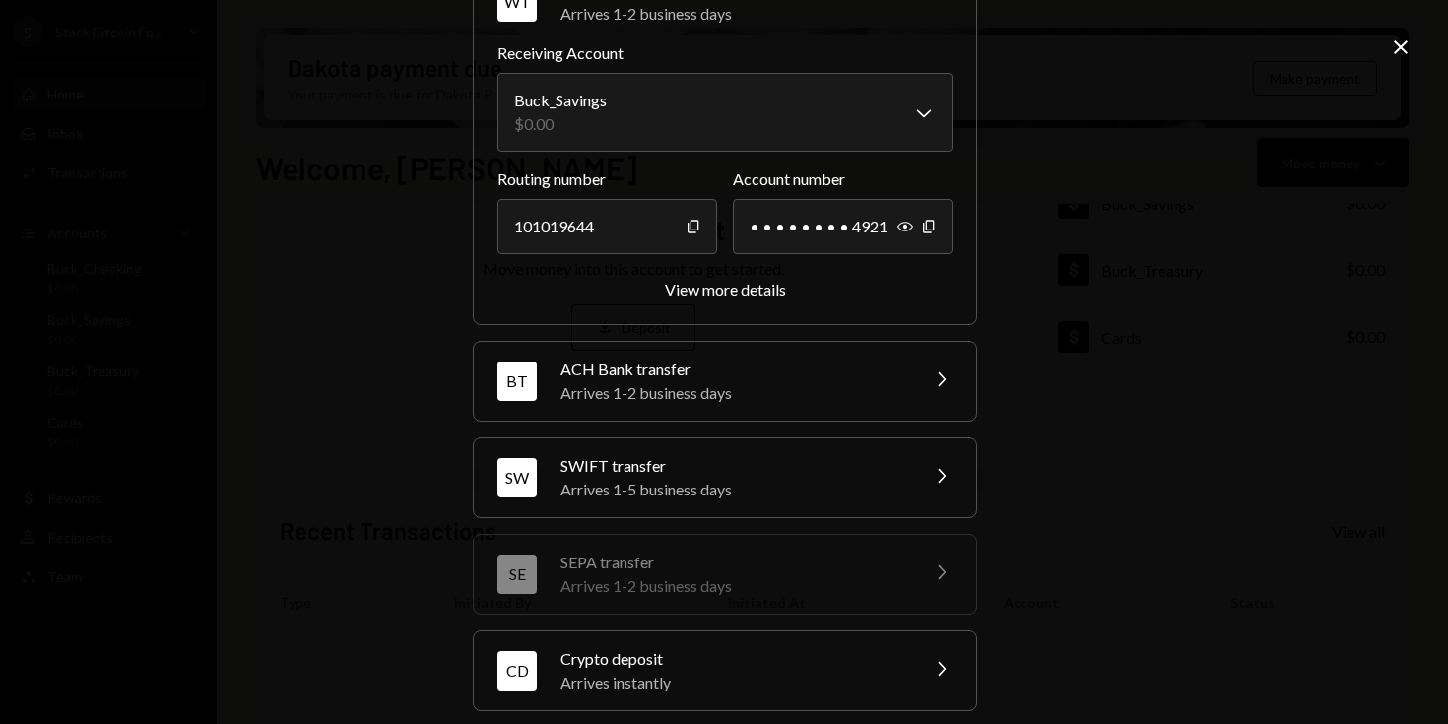
click at [1386, 40] on div "**********" at bounding box center [724, 362] width 1448 height 724
click at [1408, 44] on icon "Close" at bounding box center [1401, 47] width 24 height 24
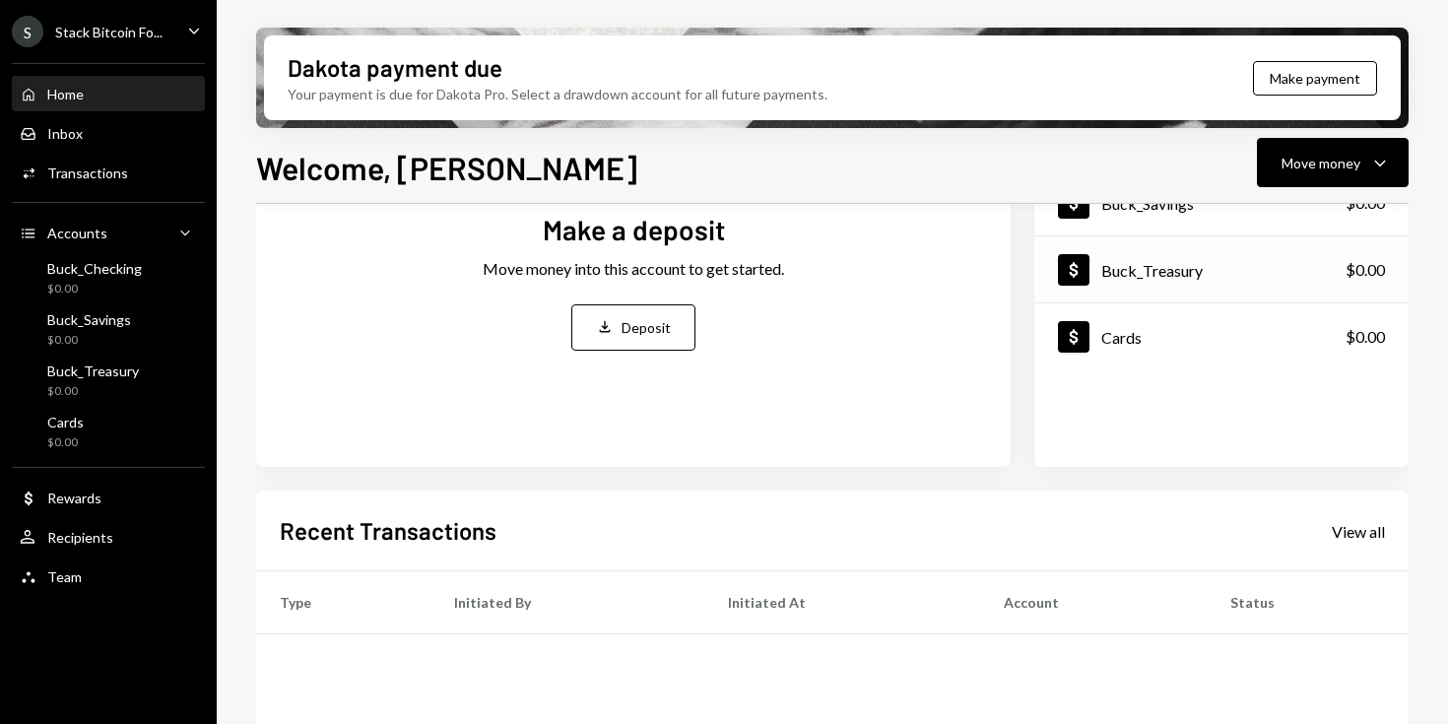
scroll to position [0, 0]
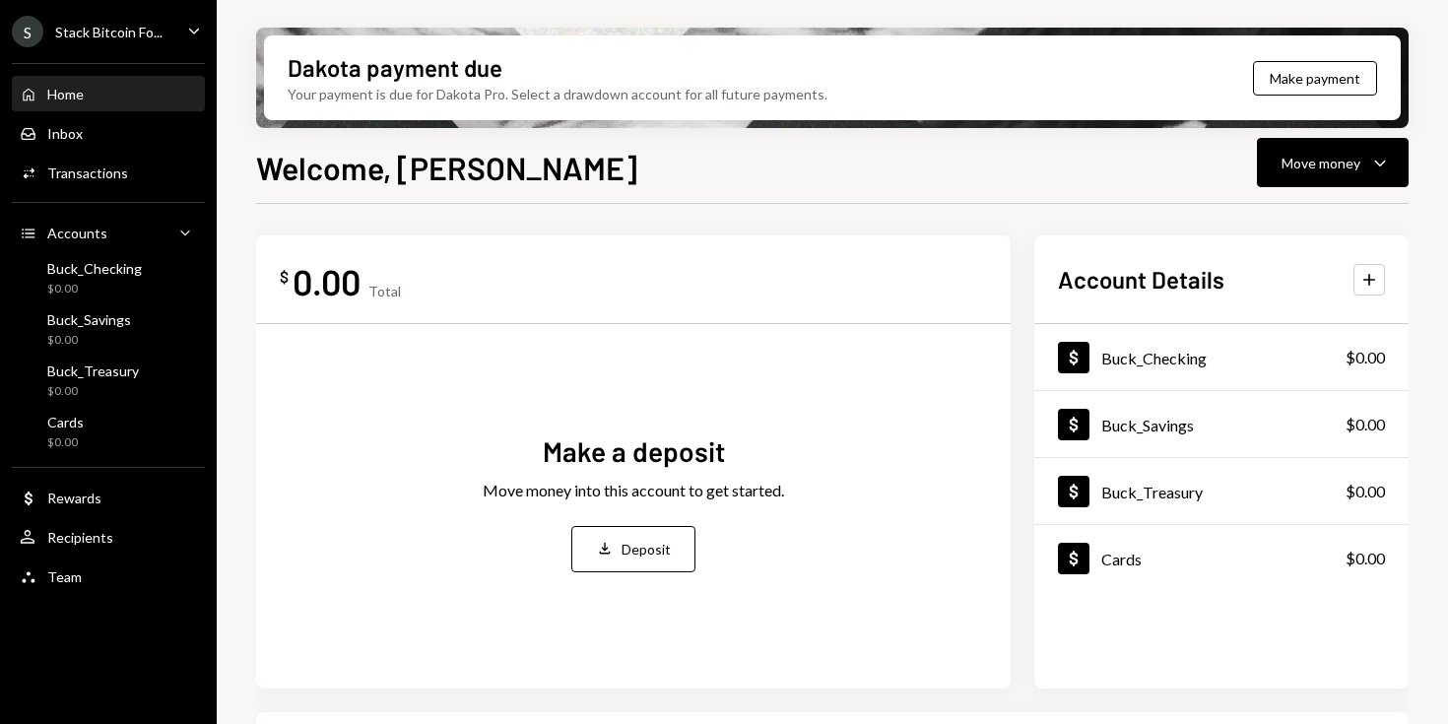
click at [187, 29] on icon "Caret Down" at bounding box center [194, 31] width 22 height 22
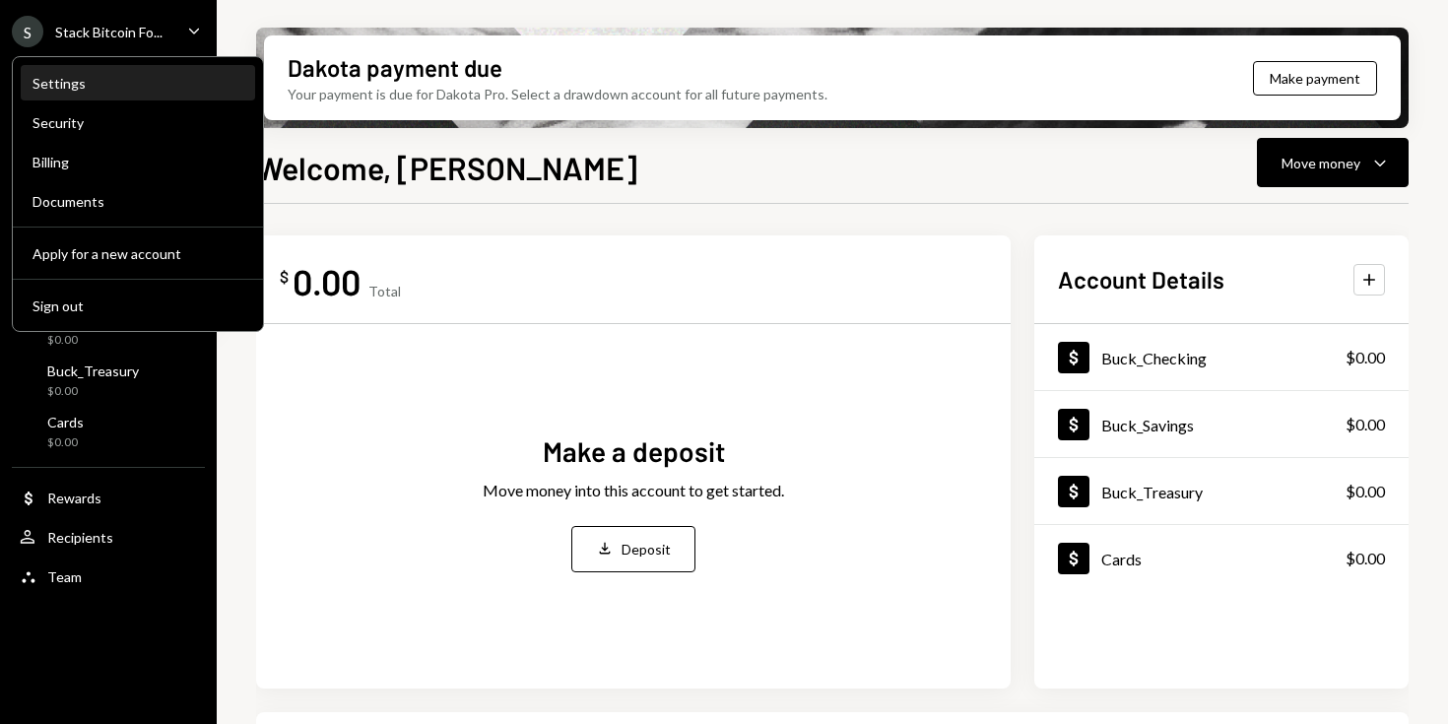
click at [104, 94] on div "Settings" at bounding box center [138, 83] width 211 height 33
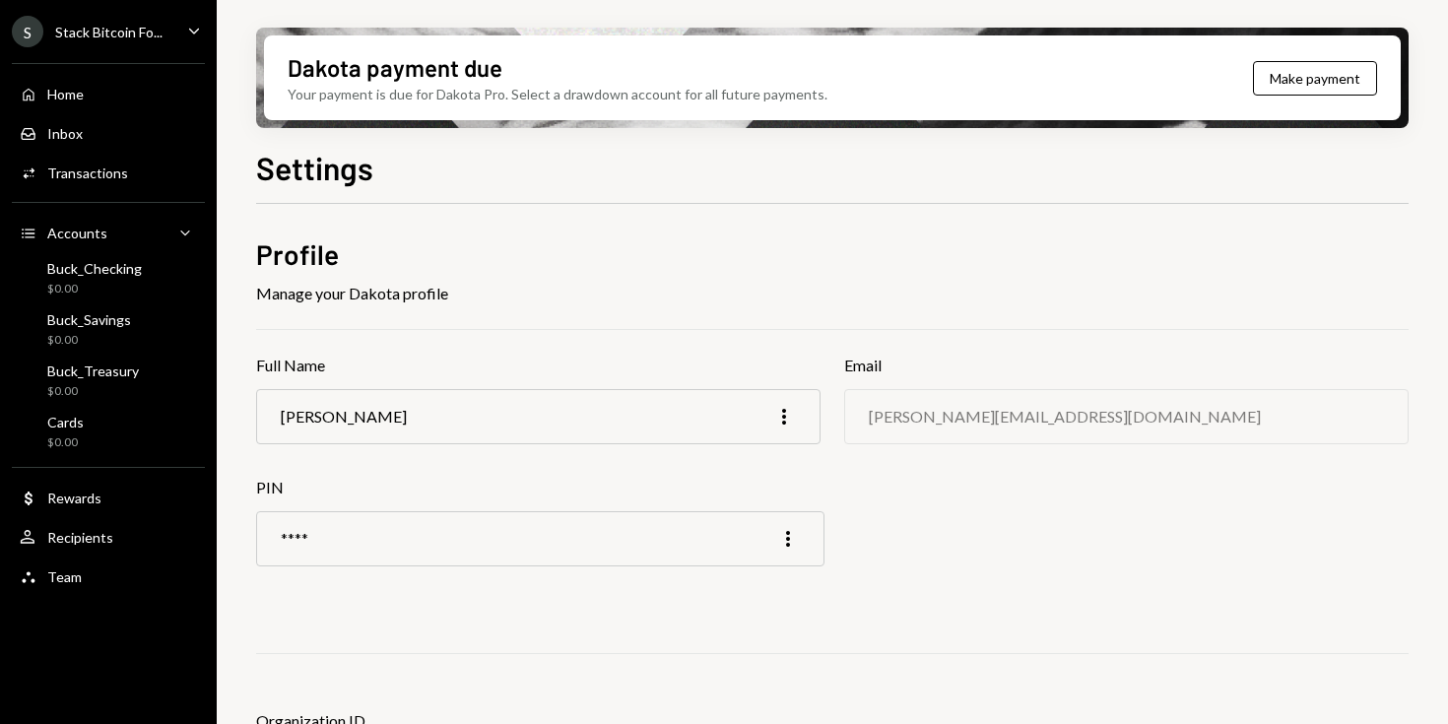
click at [127, 30] on div "Stack Bitcoin Fo..." at bounding box center [108, 32] width 107 height 17
click at [553, 194] on div "Settings Profile Manage your Dakota profile Full Name Clint Johnson More Email …" at bounding box center [832, 492] width 1153 height 697
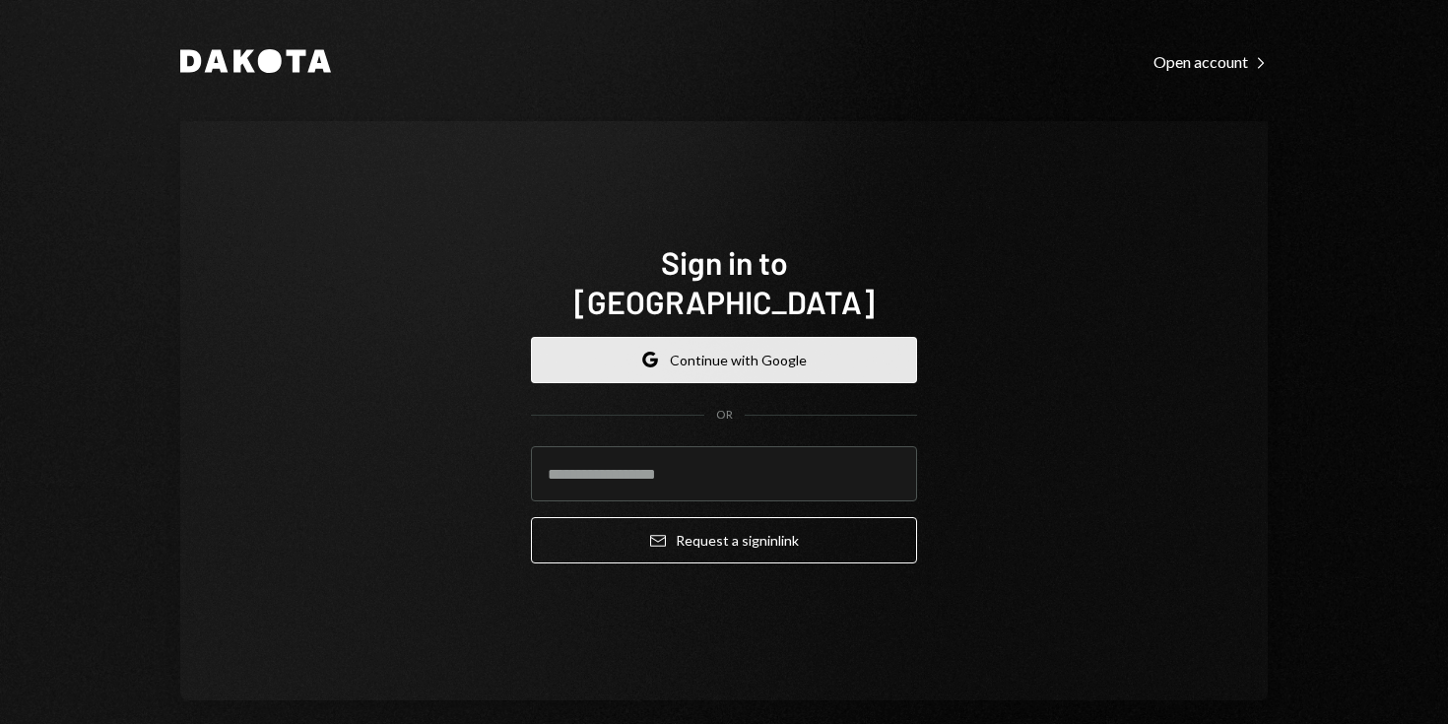
click at [751, 337] on button "Google Continue with Google" at bounding box center [724, 360] width 386 height 46
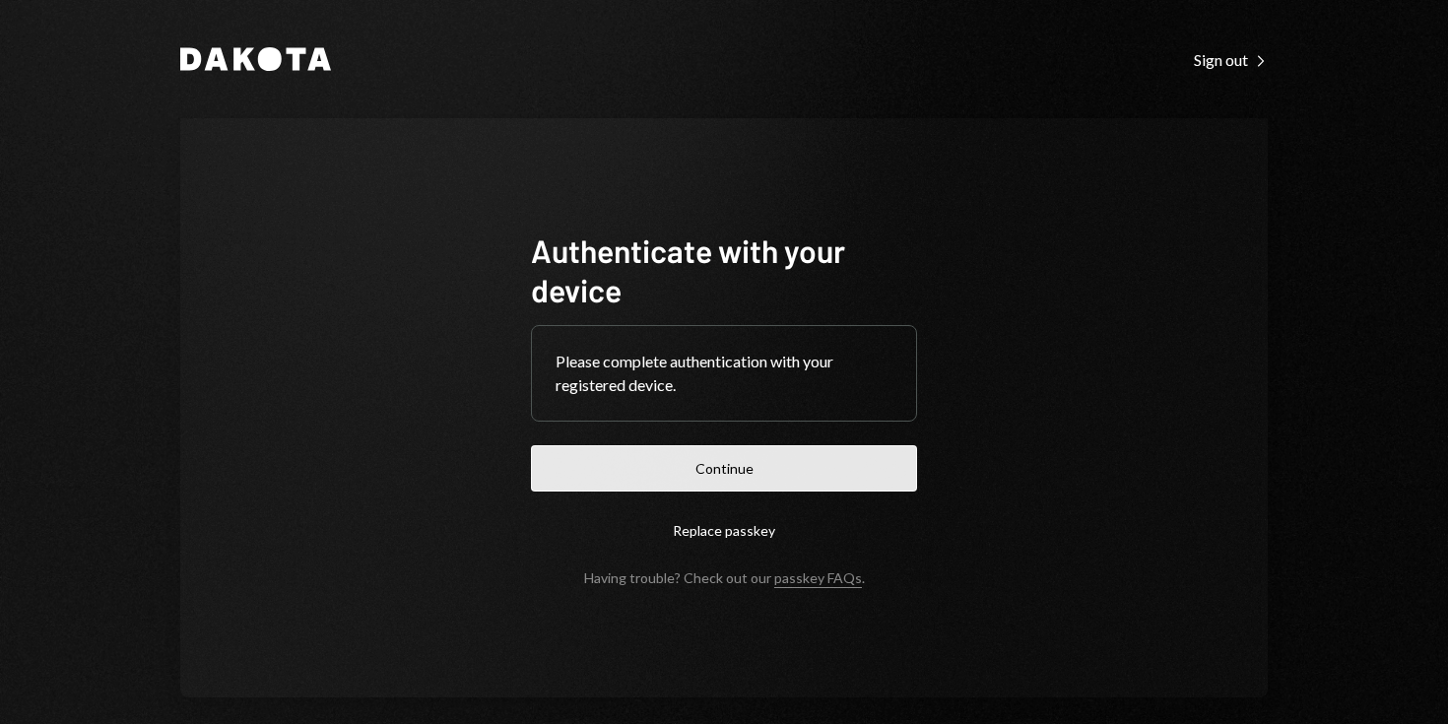
click at [749, 473] on button "Continue" at bounding box center [724, 468] width 386 height 46
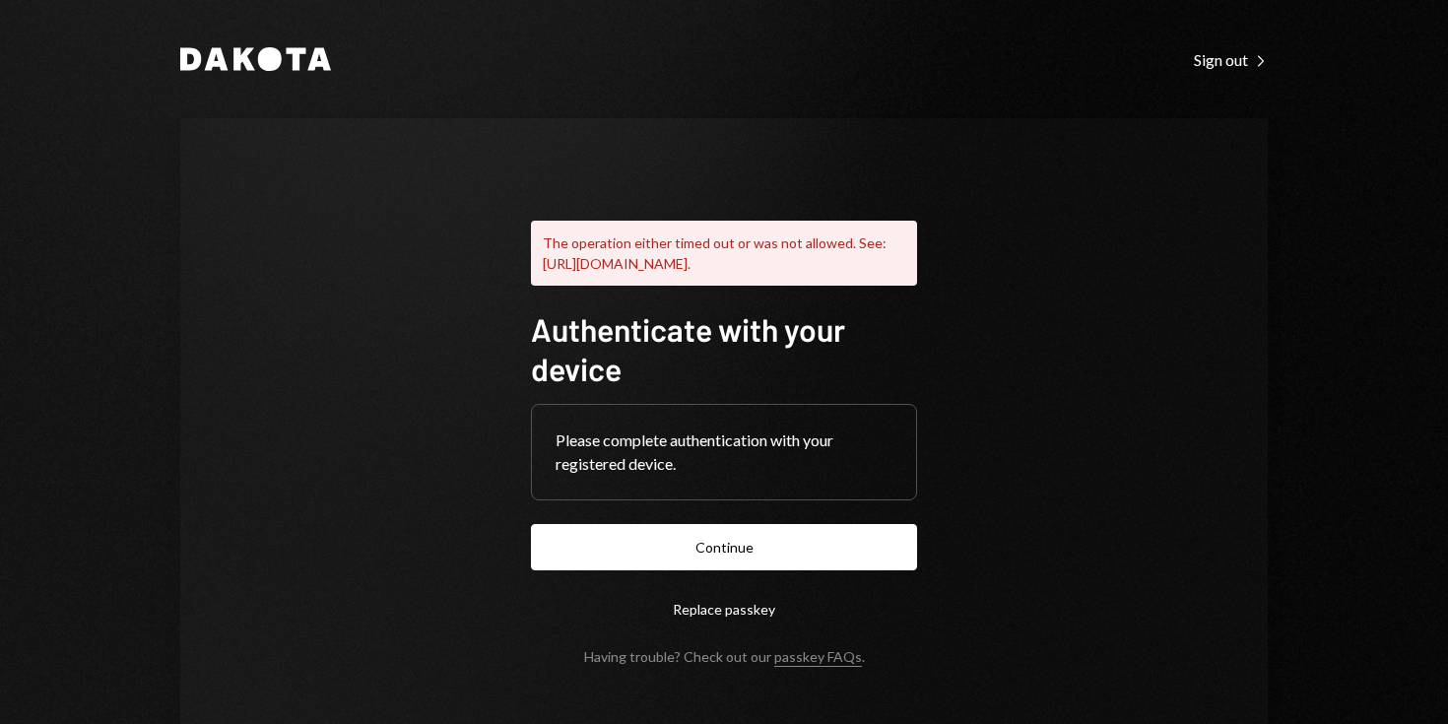
click at [727, 632] on button "Replace passkey" at bounding box center [724, 609] width 386 height 46
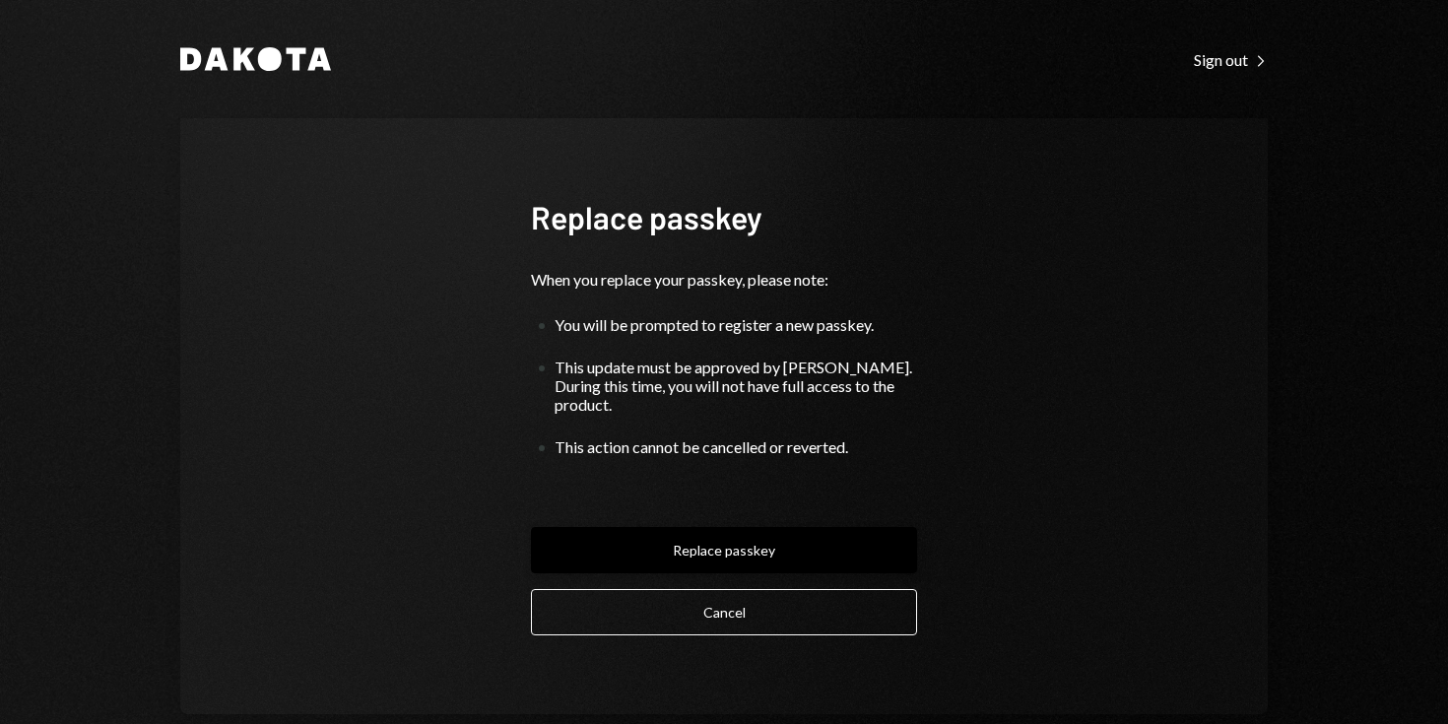
click at [774, 527] on button "Replace passkey" at bounding box center [724, 550] width 386 height 46
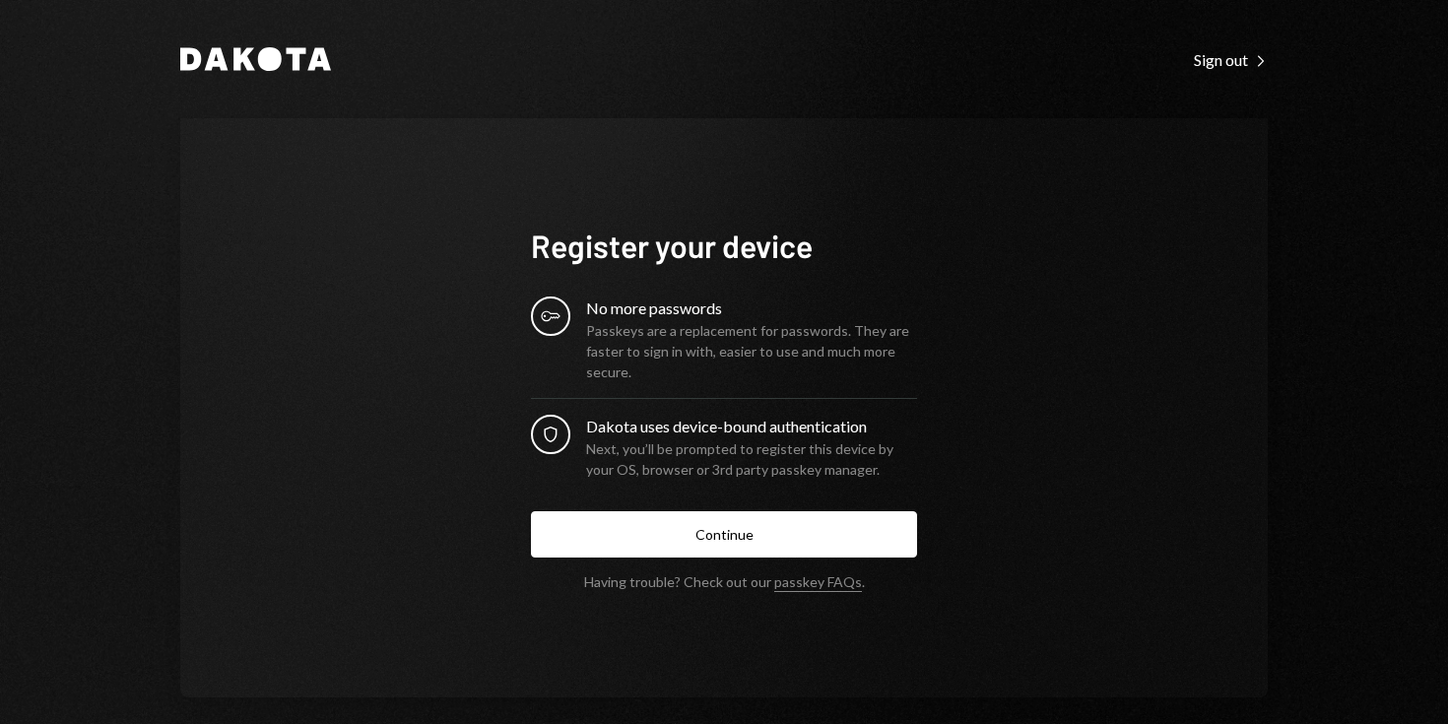
click at [661, 432] on div "Dakota uses device-bound authentication" at bounding box center [751, 427] width 331 height 24
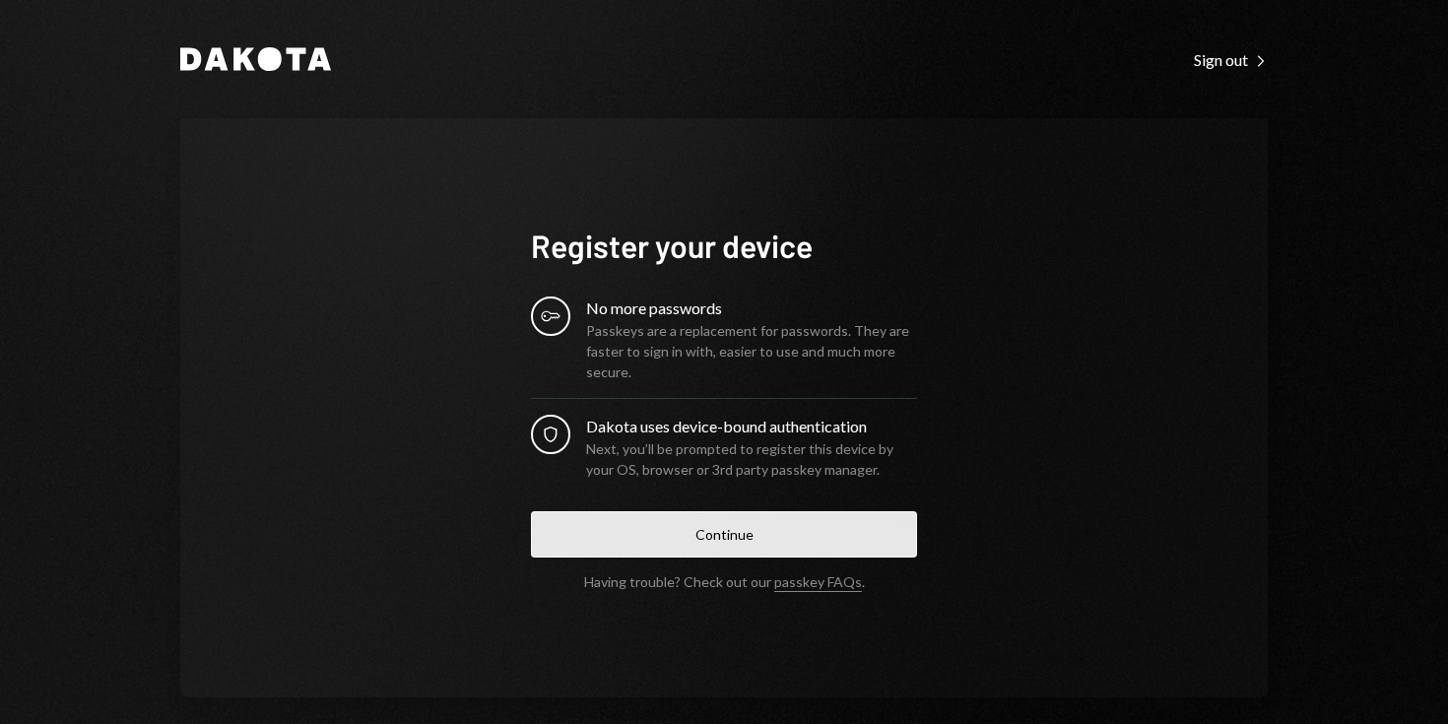
click at [691, 541] on button "Continue" at bounding box center [724, 534] width 386 height 46
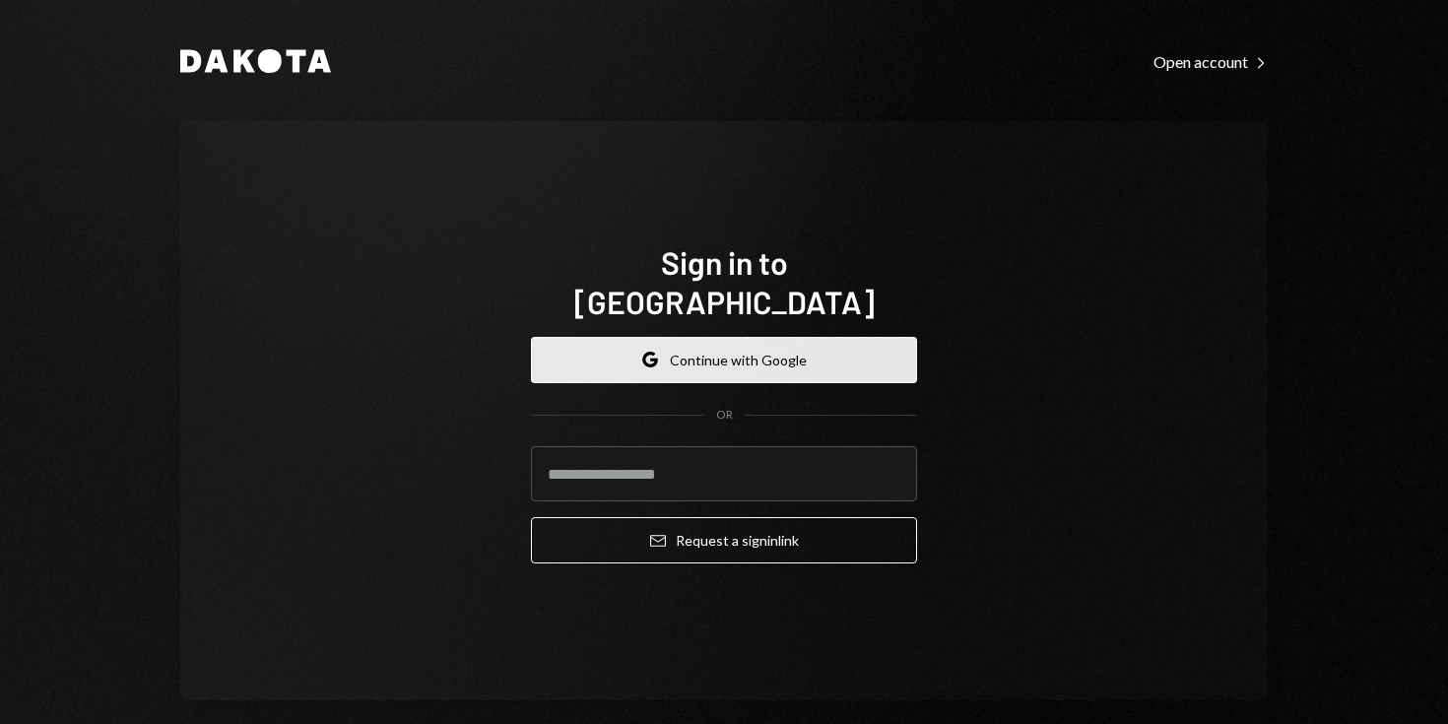
click at [719, 338] on button "Google Continue with Google" at bounding box center [724, 360] width 386 height 46
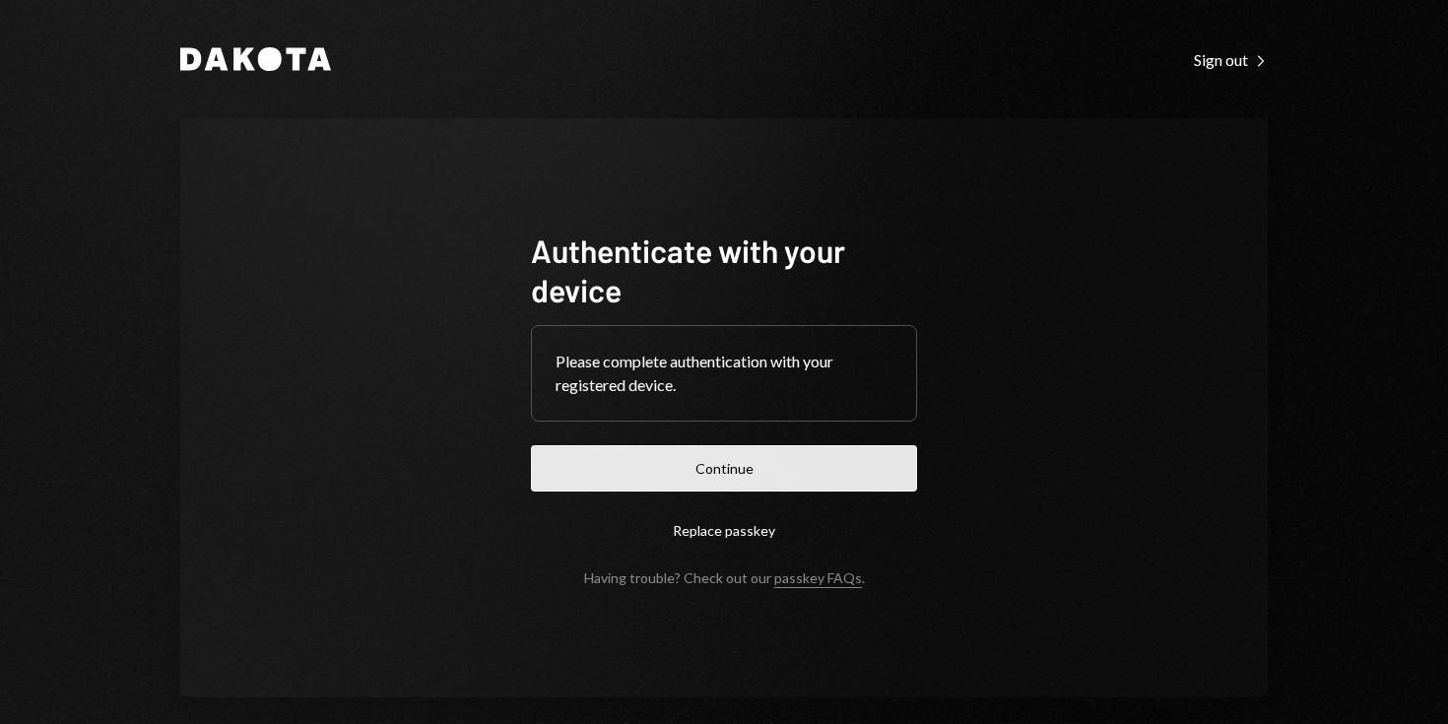
click at [701, 470] on button "Continue" at bounding box center [724, 468] width 386 height 46
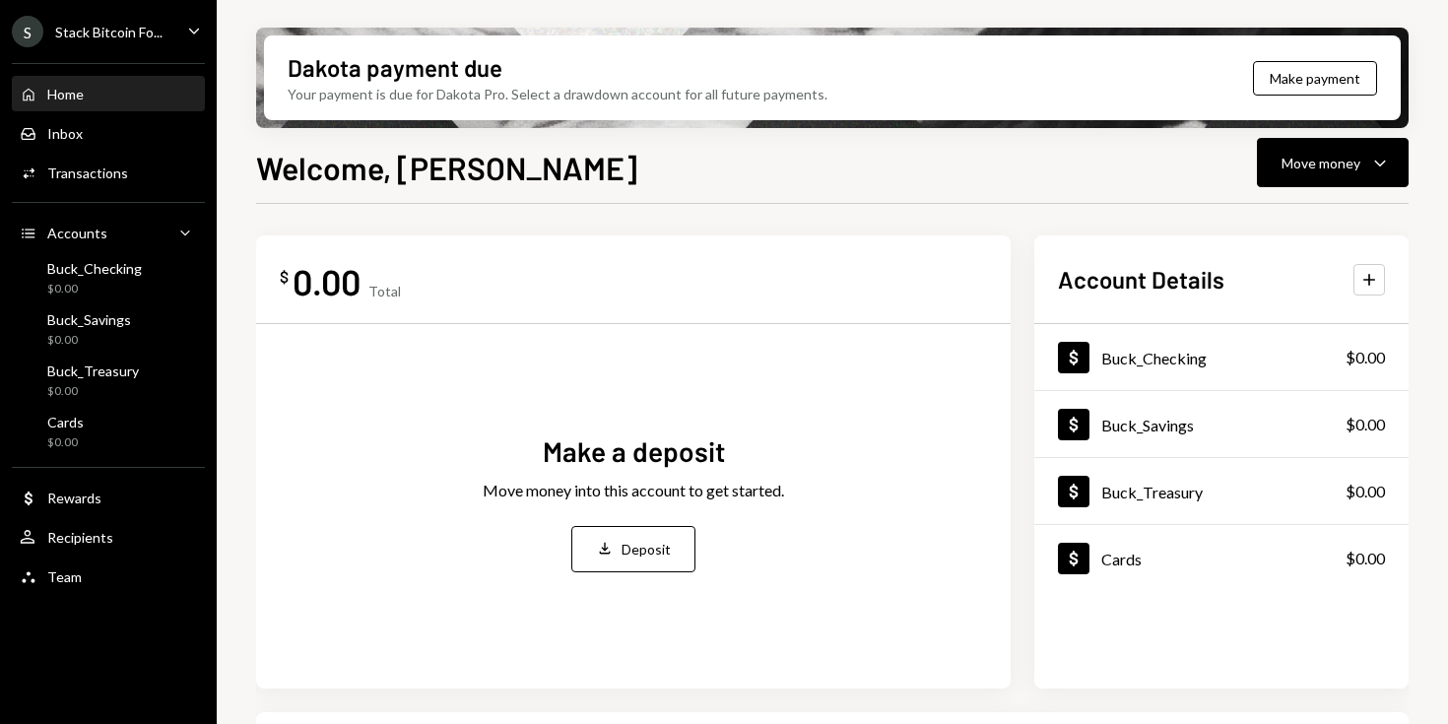
click at [614, 578] on div "Make a deposit Move money into this account to get started. Deposit Deposit" at bounding box center [633, 502] width 707 height 325
click at [631, 559] on div "Deposit" at bounding box center [646, 549] width 49 height 21
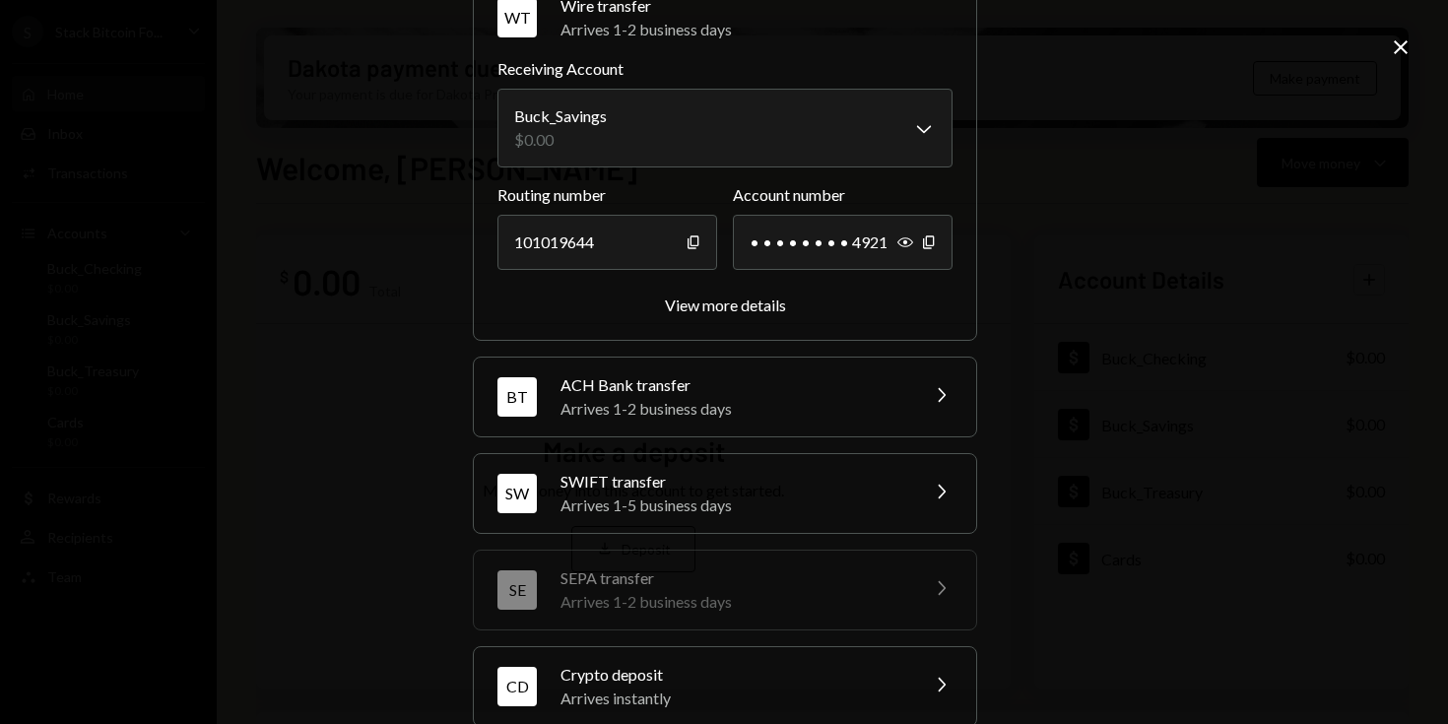
scroll to position [105, 0]
click at [742, 408] on div "Arrives 1-2 business days" at bounding box center [733, 410] width 345 height 24
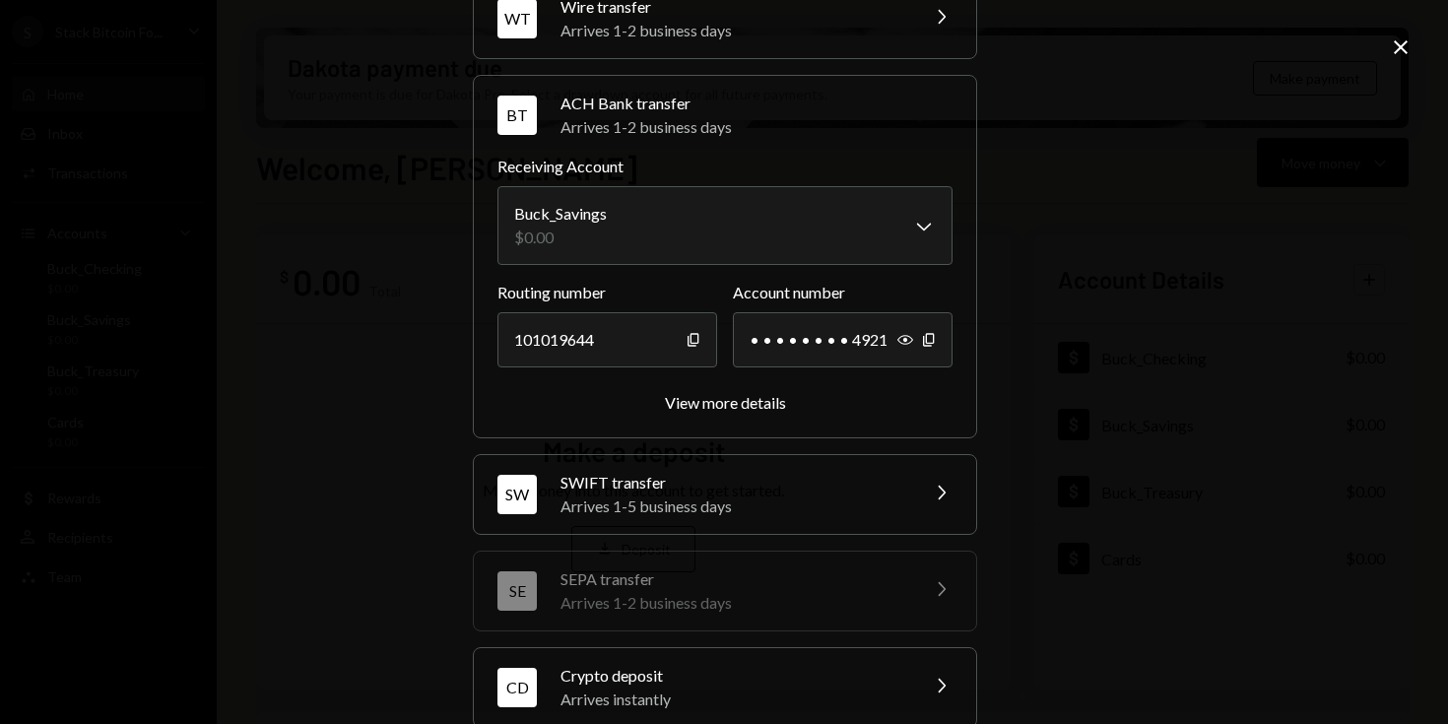
scroll to position [0, 0]
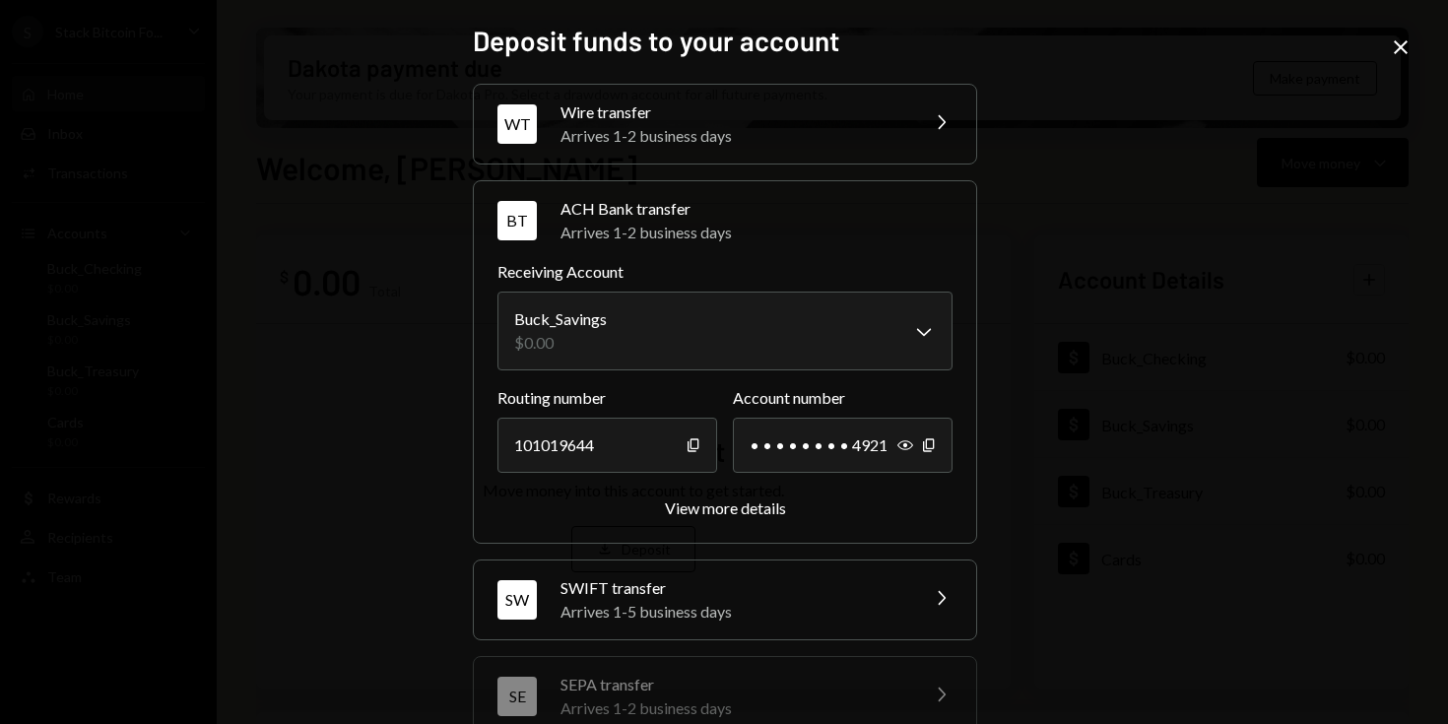
click at [649, 113] on div "Wire transfer" at bounding box center [733, 112] width 345 height 24
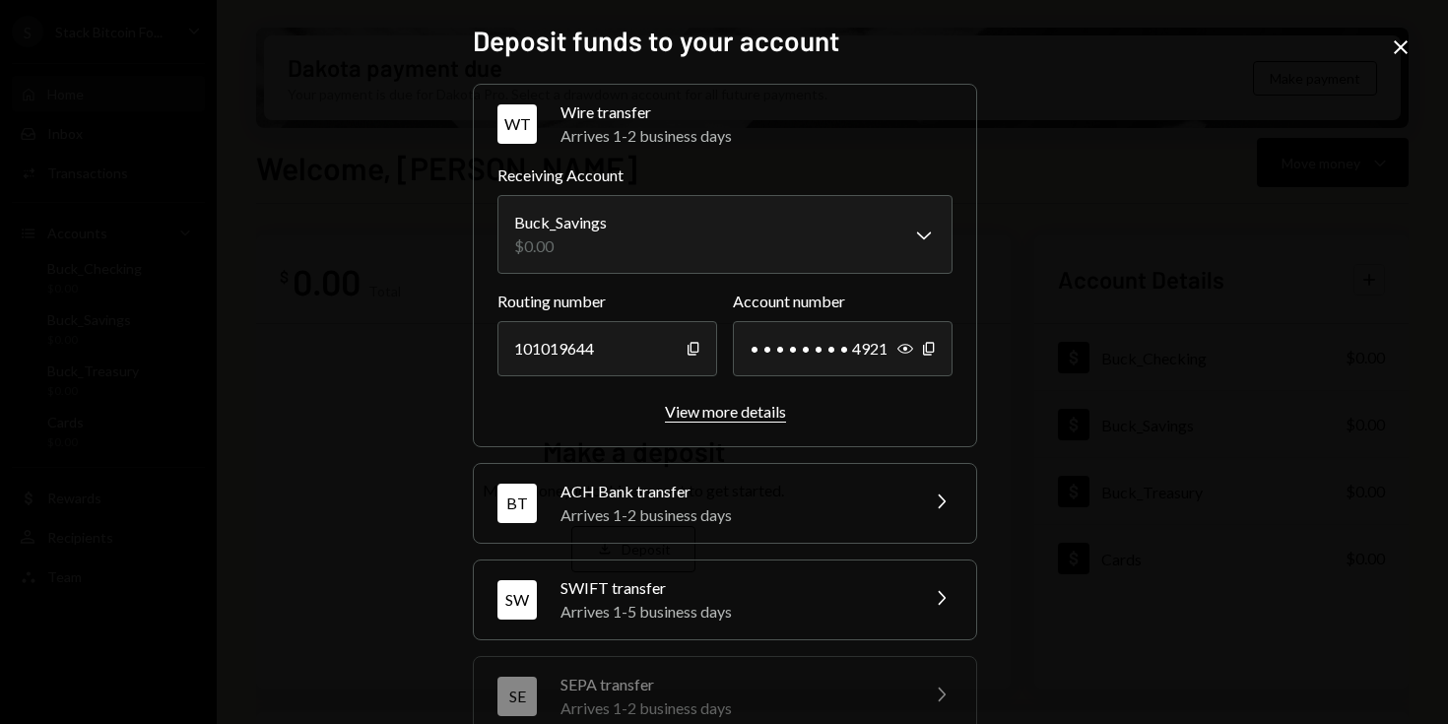
click at [717, 418] on div "View more details" at bounding box center [725, 411] width 121 height 19
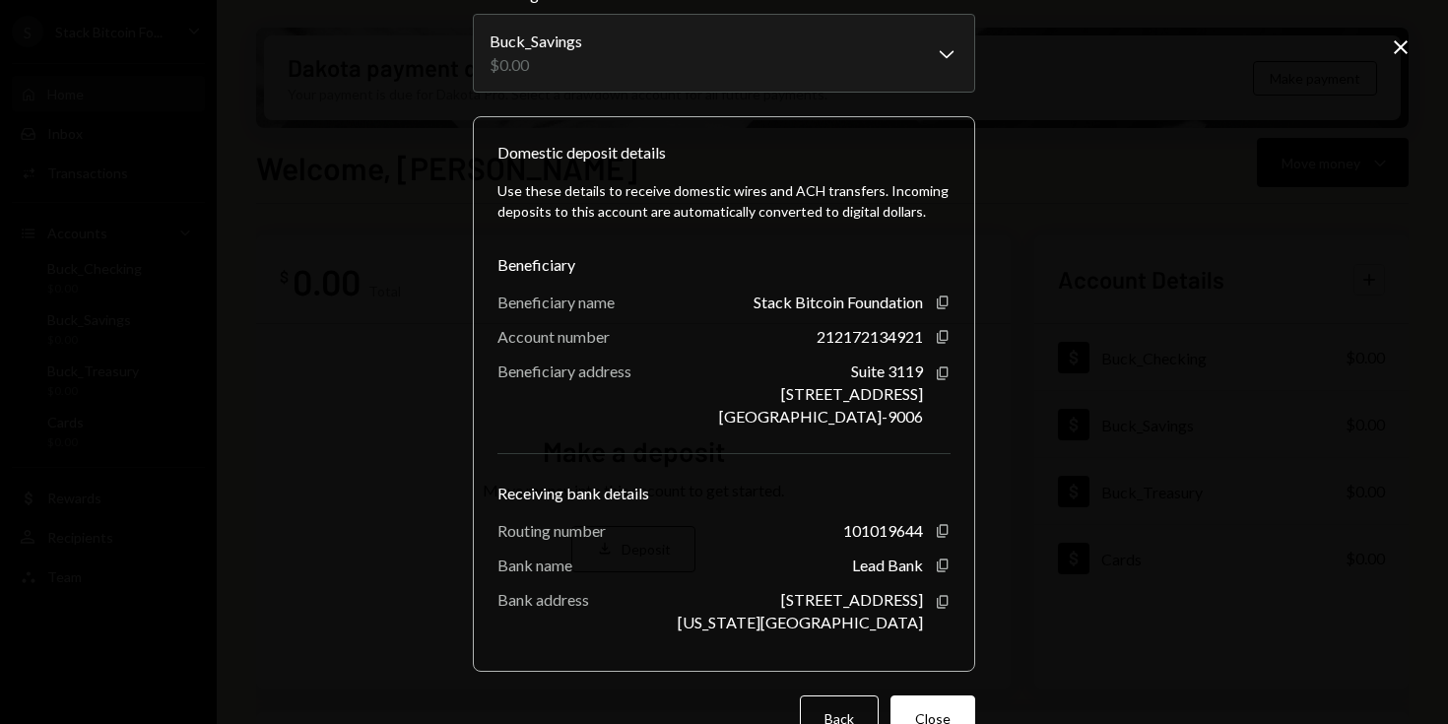
scroll to position [109, 0]
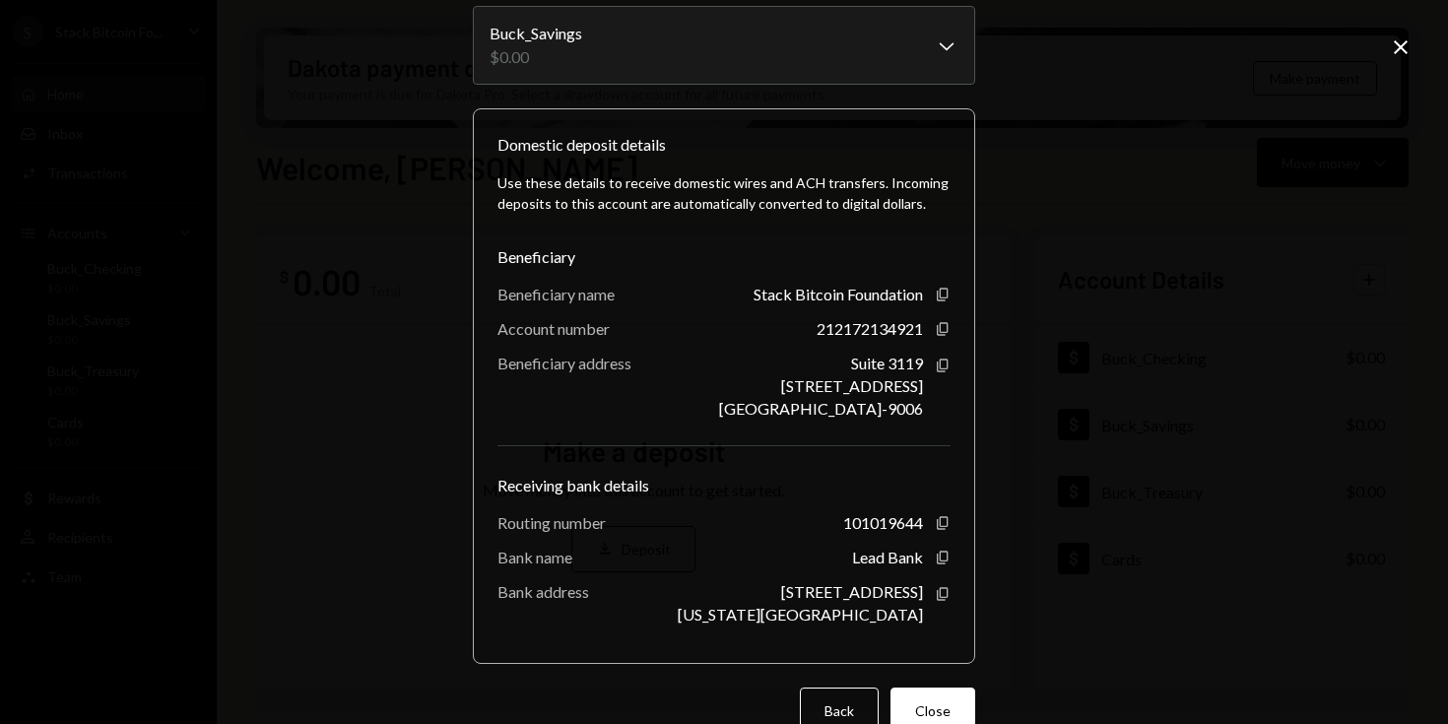
drag, startPoint x: 735, startPoint y: 295, endPoint x: 918, endPoint y: 431, distance: 228.2
click at [917, 430] on div "Use these details to receive domestic wires and ACH transfers. Incoming deposit…" at bounding box center [724, 398] width 453 height 483
click at [859, 376] on div "Suite 3119 9 Forum Lane Grand Cayman, KY1-9006" at bounding box center [821, 386] width 204 height 64
drag, startPoint x: 582, startPoint y: 357, endPoint x: 832, endPoint y: 383, distance: 251.6
click at [832, 383] on div "Beneficiary address Suite 3119 9 Forum Lane Grand Cayman, KY1-9006 Copy" at bounding box center [724, 386] width 453 height 64
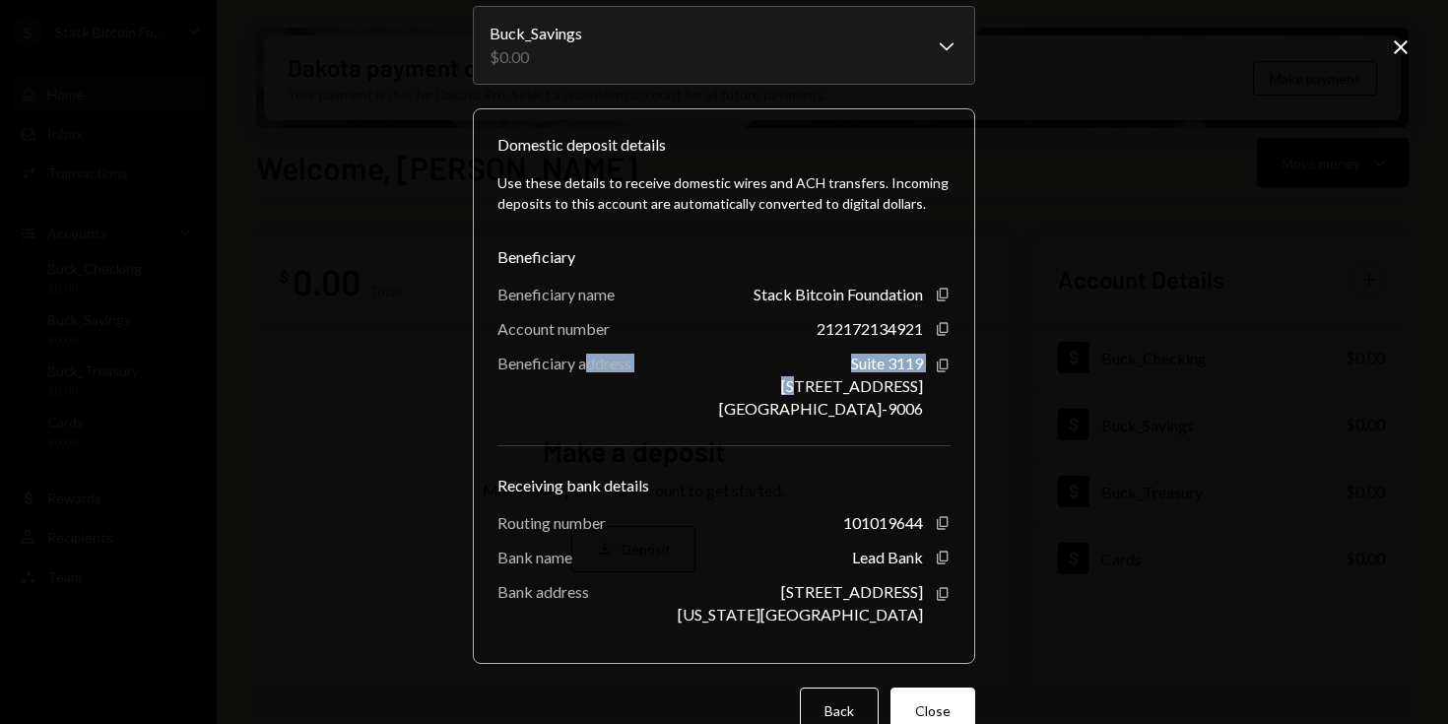
click at [832, 383] on div "[STREET_ADDRESS]" at bounding box center [852, 385] width 142 height 19
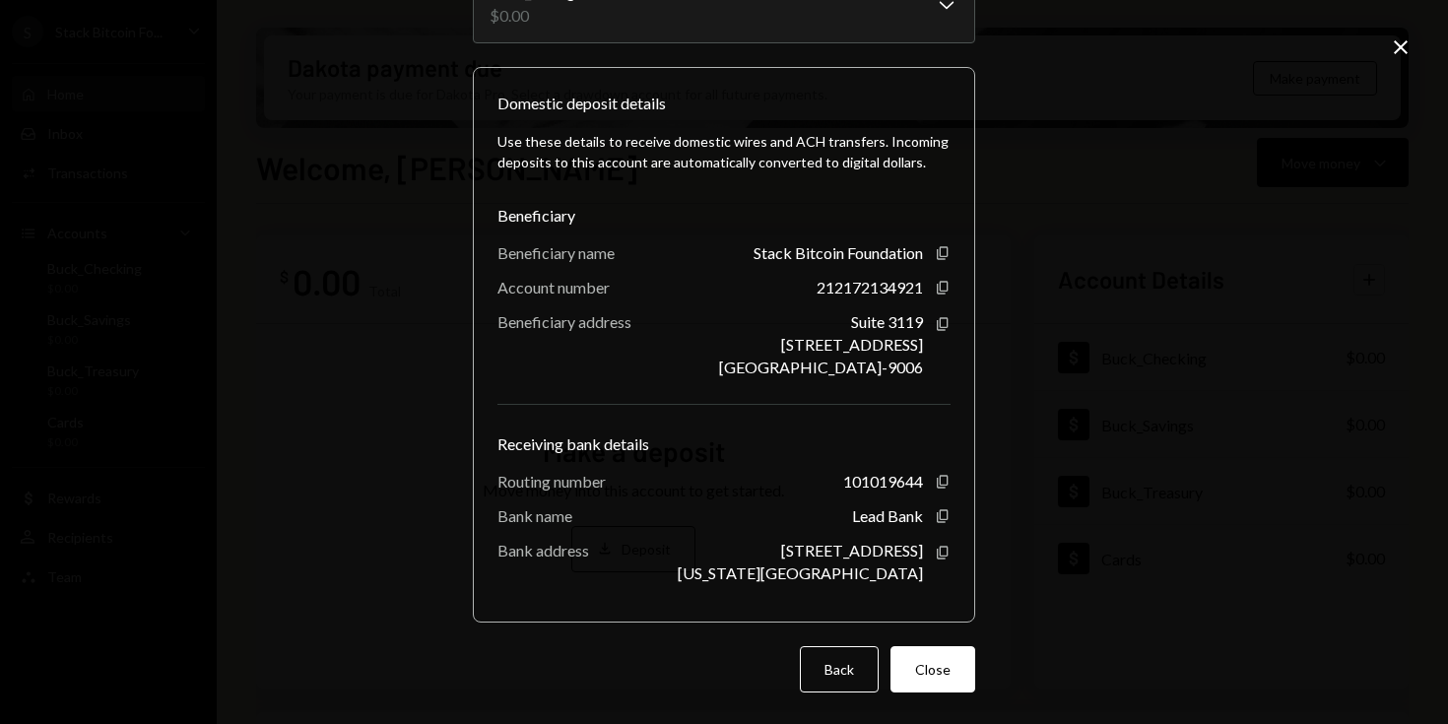
drag, startPoint x: 492, startPoint y: 440, endPoint x: 797, endPoint y: 424, distance: 305.9
click at [797, 423] on div "Use these details to receive domestic wires and ACH transfers. Incoming deposit…" at bounding box center [724, 356] width 453 height 483
click at [594, 435] on div "Receiving bank details" at bounding box center [724, 444] width 453 height 24
drag, startPoint x: 817, startPoint y: 552, endPoint x: 904, endPoint y: 585, distance: 93.9
click at [904, 585] on div "Use these details to receive domestic wires and ACH transfers. Incoming deposit…" at bounding box center [724, 356] width 453 height 483
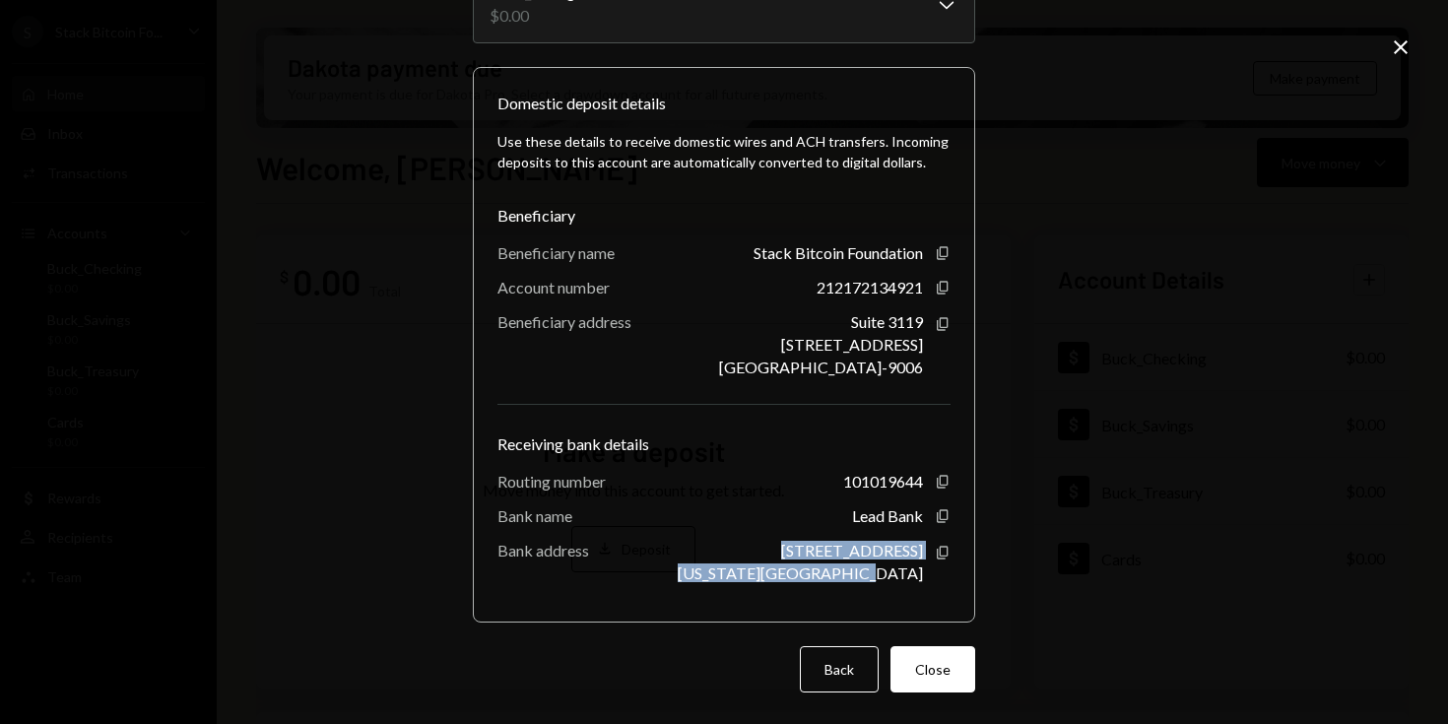
click at [904, 585] on div "Use these details to receive domestic wires and ACH transfers. Incoming deposit…" at bounding box center [724, 356] width 453 height 483
drag, startPoint x: 843, startPoint y: 516, endPoint x: 896, endPoint y: 577, distance: 80.4
click at [896, 577] on div "Use these details to receive domestic wires and ACH transfers. Incoming deposit…" at bounding box center [724, 356] width 453 height 483
click at [896, 577] on div "Kansas City, MO 64108" at bounding box center [800, 573] width 245 height 19
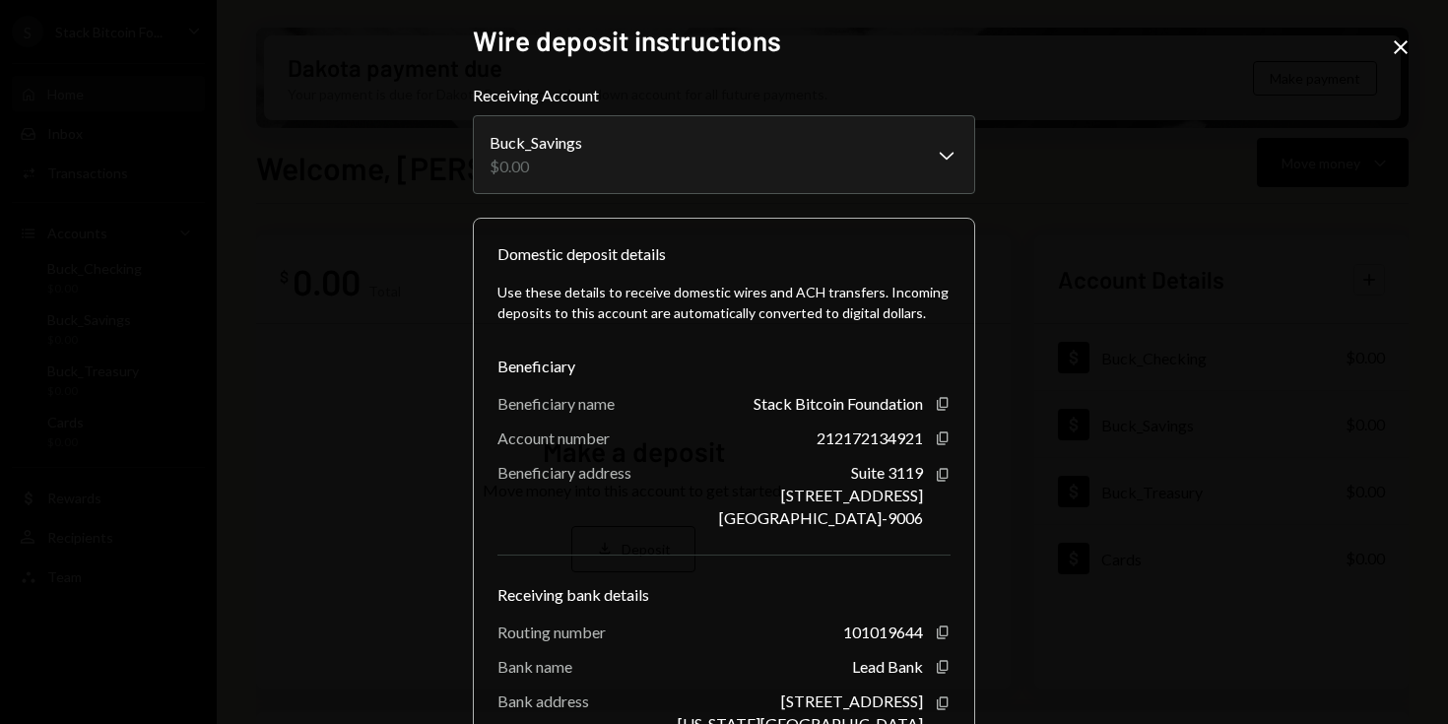
click at [1413, 52] on div "**********" at bounding box center [724, 362] width 1448 height 724
click at [1399, 52] on icon "Close" at bounding box center [1401, 47] width 24 height 24
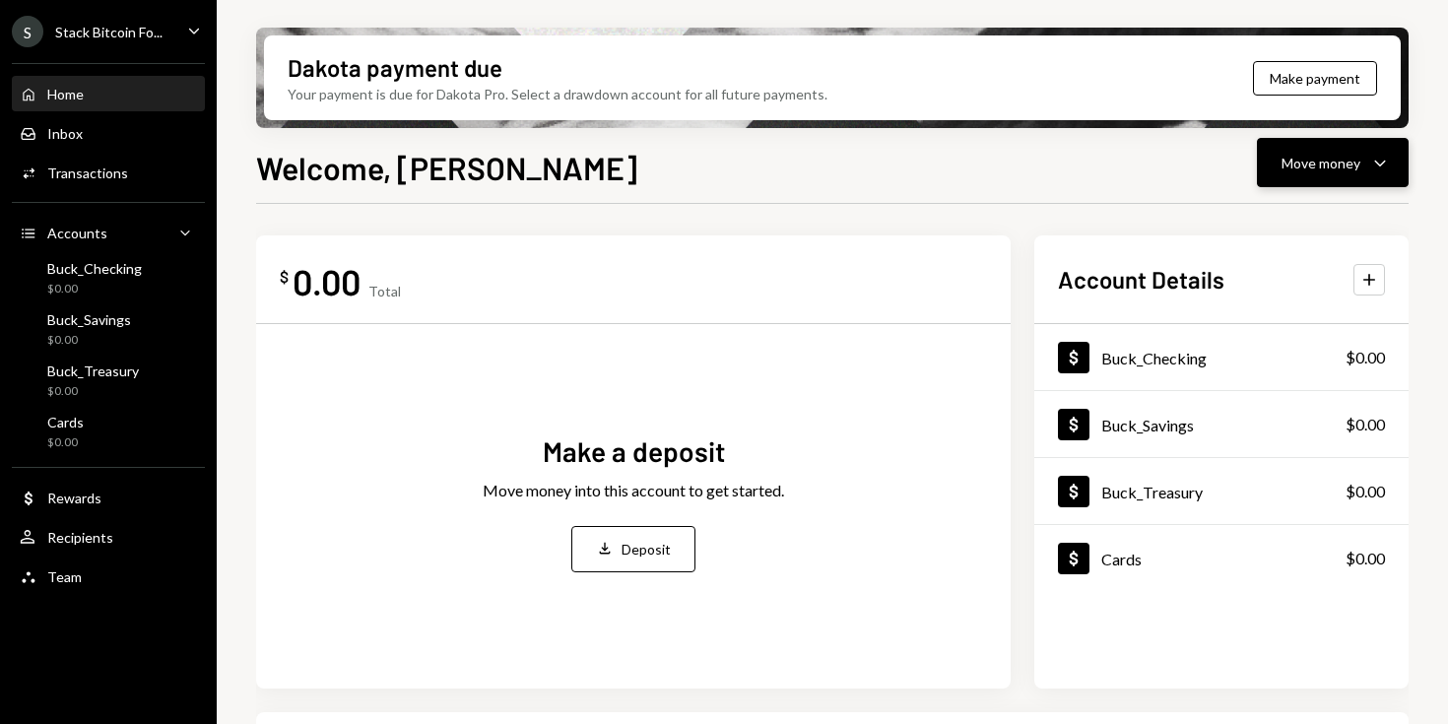
click at [1373, 164] on icon "Caret Down" at bounding box center [1380, 163] width 24 height 24
click at [1021, 252] on div "$ 0.00 Total Make a deposit Move money into this account to get started. Deposi…" at bounding box center [832, 461] width 1153 height 453
click at [645, 545] on div "Deposit" at bounding box center [646, 549] width 49 height 21
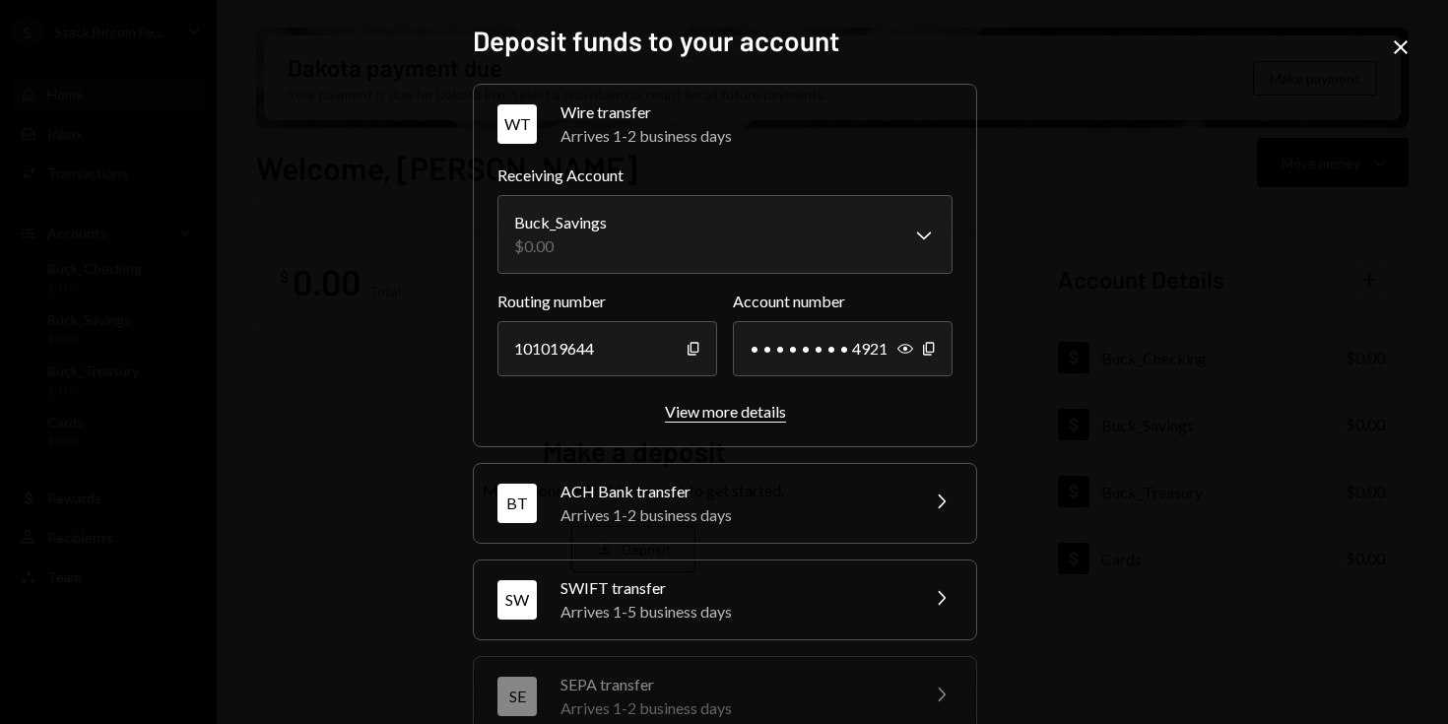
click at [747, 403] on div "View more details" at bounding box center [725, 411] width 121 height 19
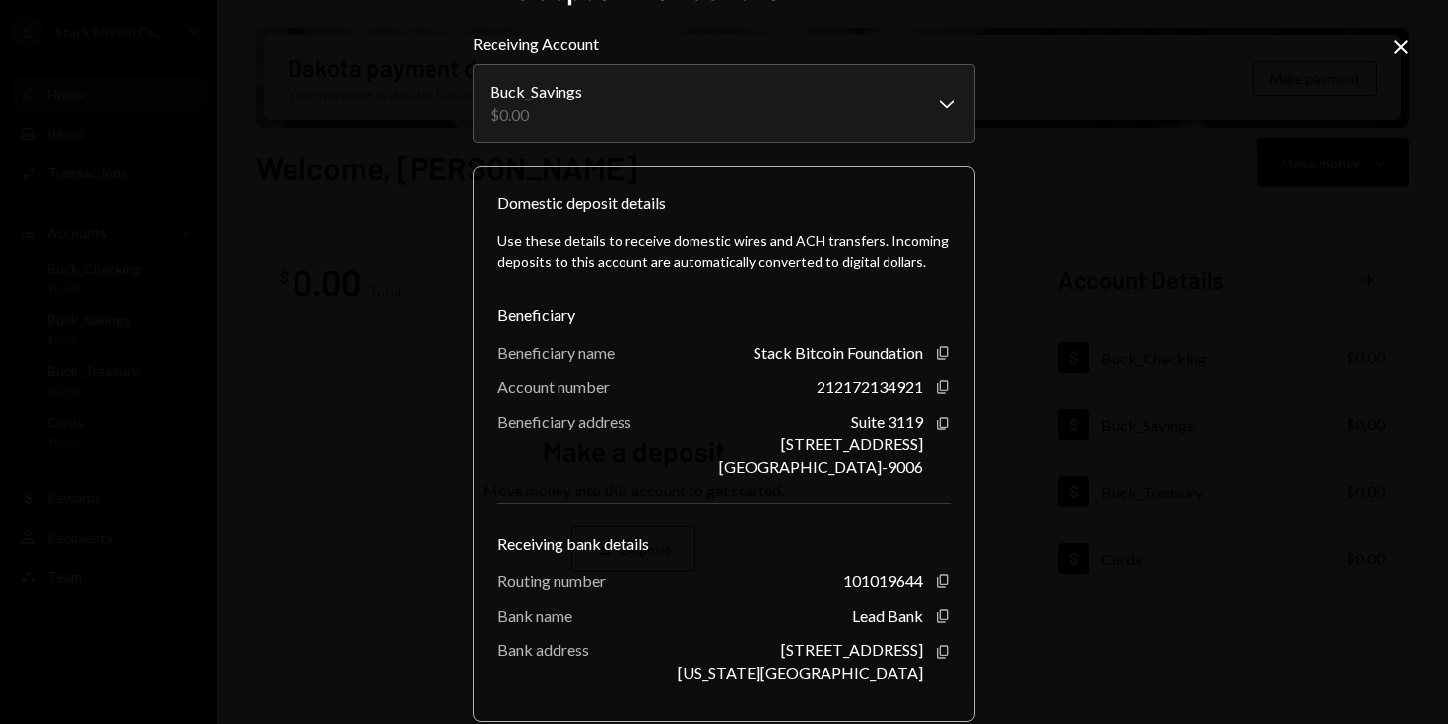
scroll to position [54, 0]
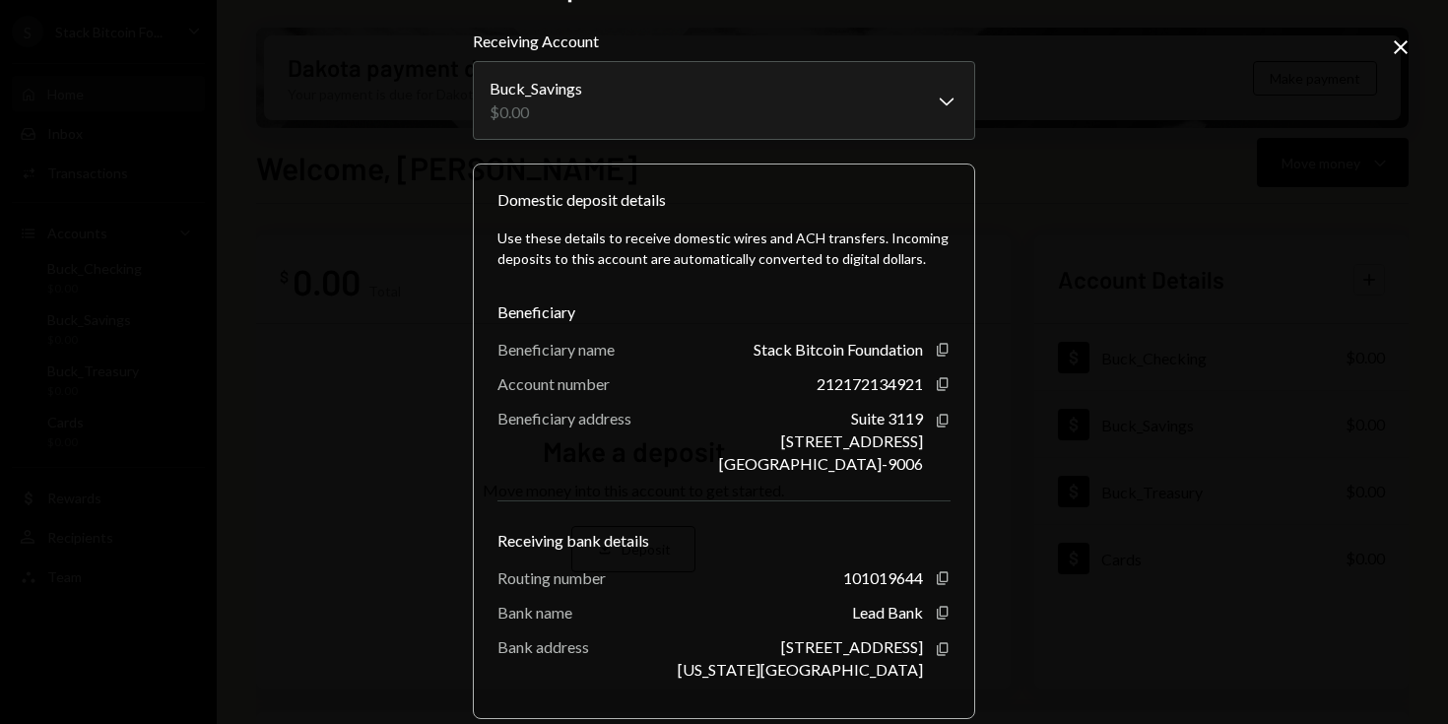
drag, startPoint x: 743, startPoint y: 354, endPoint x: 919, endPoint y: 472, distance: 212.3
click at [919, 472] on div "Use these details to receive domestic wires and ACH transfers. Incoming deposit…" at bounding box center [724, 453] width 453 height 483
click at [919, 472] on div "Suite 3119 9 Forum Lane Grand Cayman, KY1-9006 Copy" at bounding box center [835, 441] width 232 height 64
click at [940, 112] on body "**********" at bounding box center [724, 362] width 1448 height 724
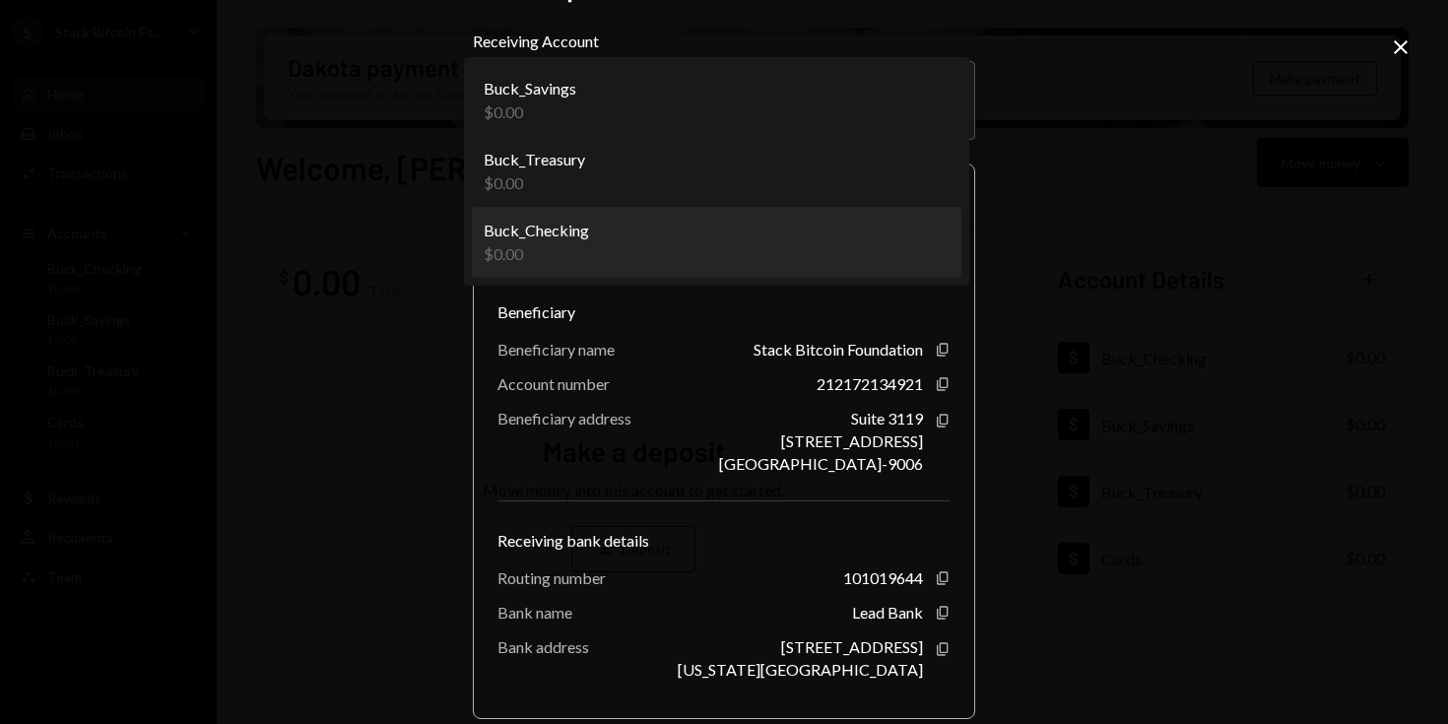
select select "**********"
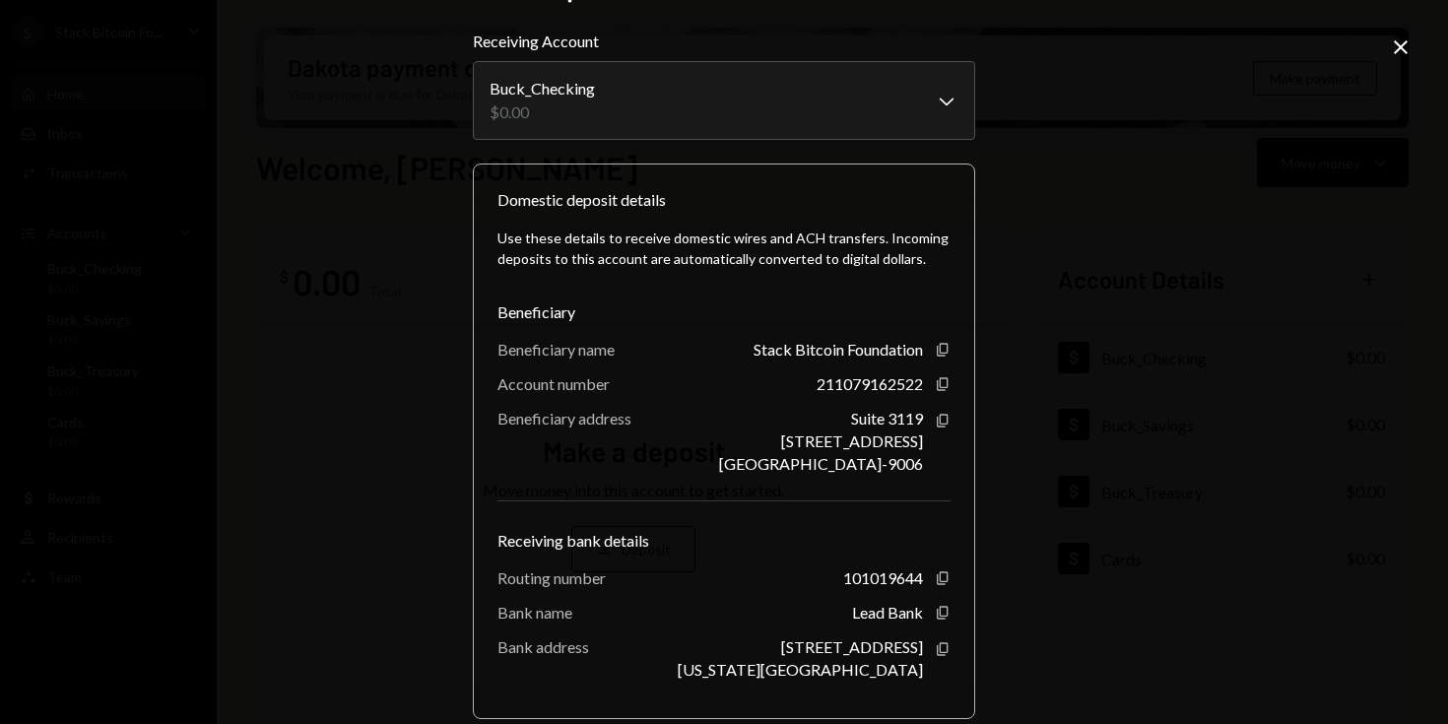
click at [1395, 44] on icon "Close" at bounding box center [1401, 47] width 24 height 24
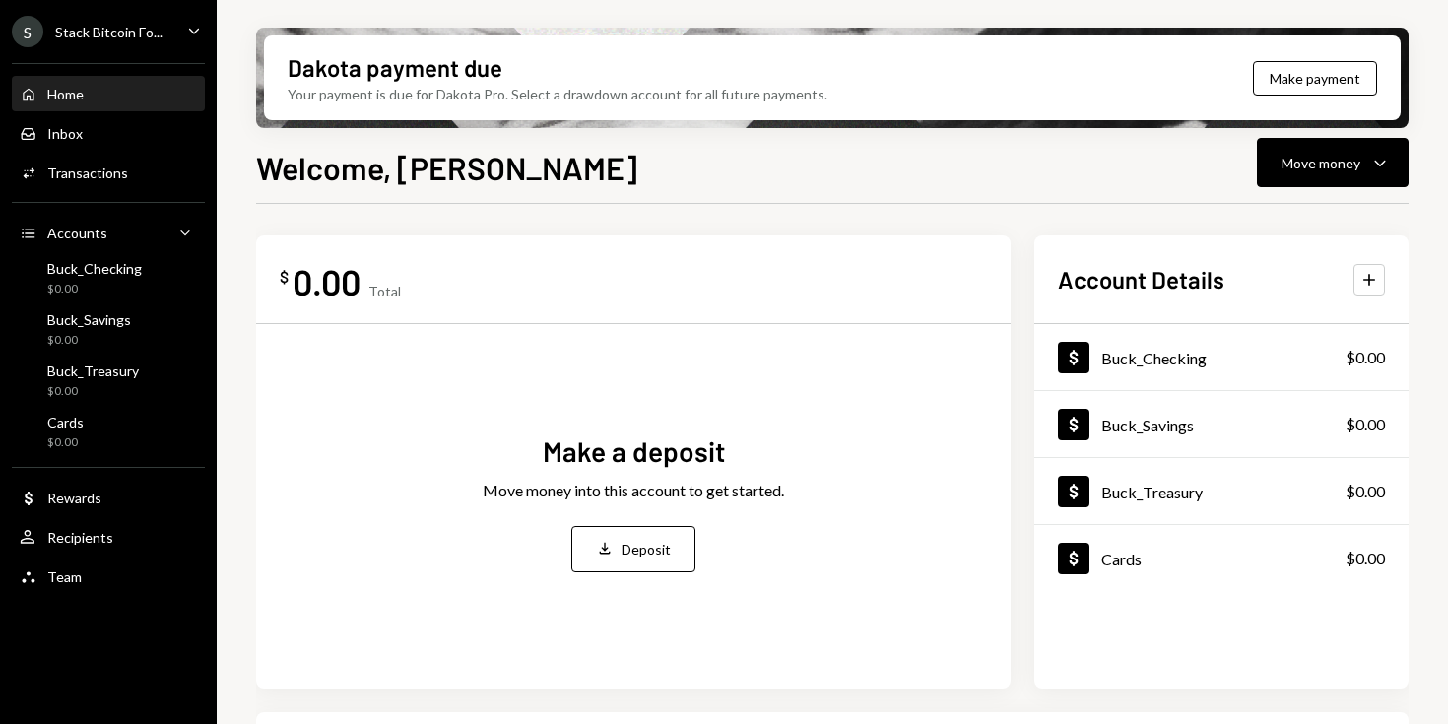
click at [66, 90] on div "Home" at bounding box center [65, 94] width 36 height 17
click at [829, 215] on div "$ 0.00 Total Make a deposit Move money into this account to get started. Deposi…" at bounding box center [832, 707] width 1153 height 1007
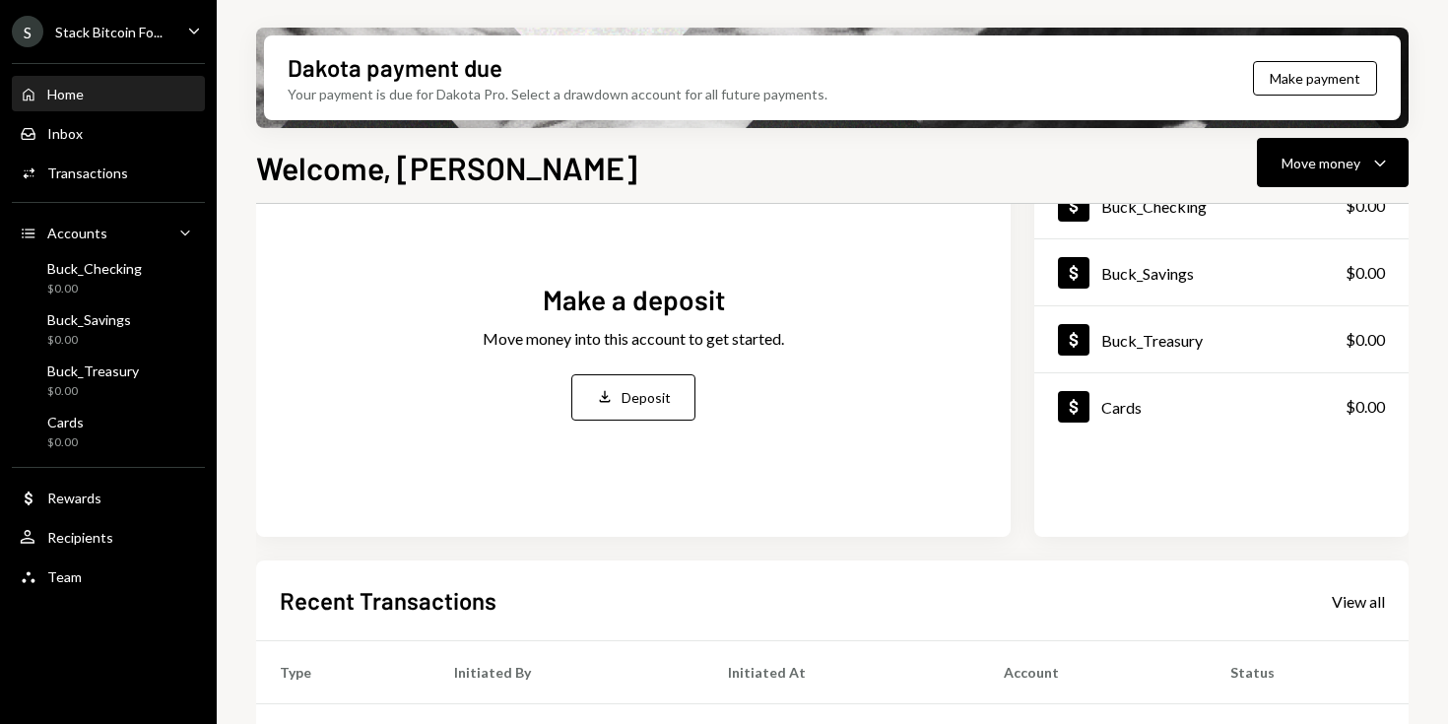
scroll to position [0, 0]
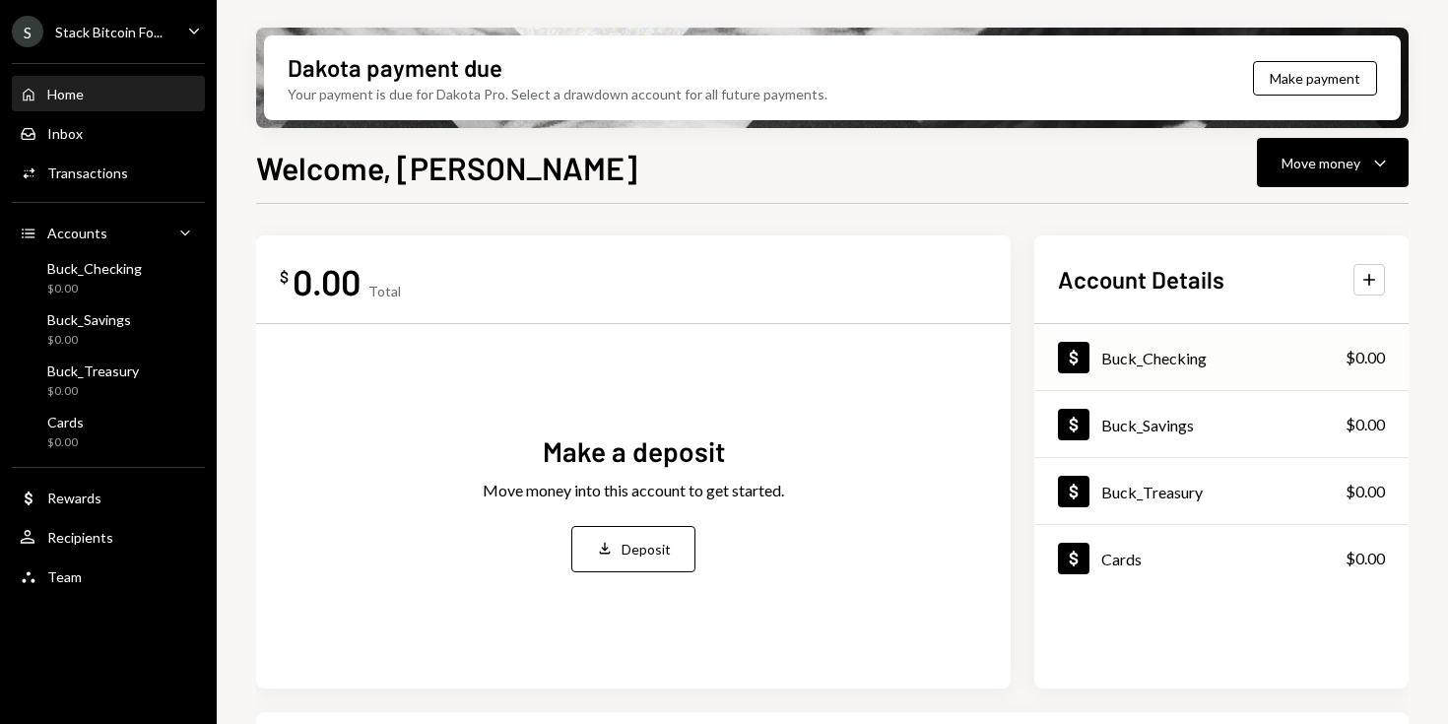
click at [1237, 360] on div "Dollar Buck_Checking $0.00" at bounding box center [1221, 358] width 374 height 64
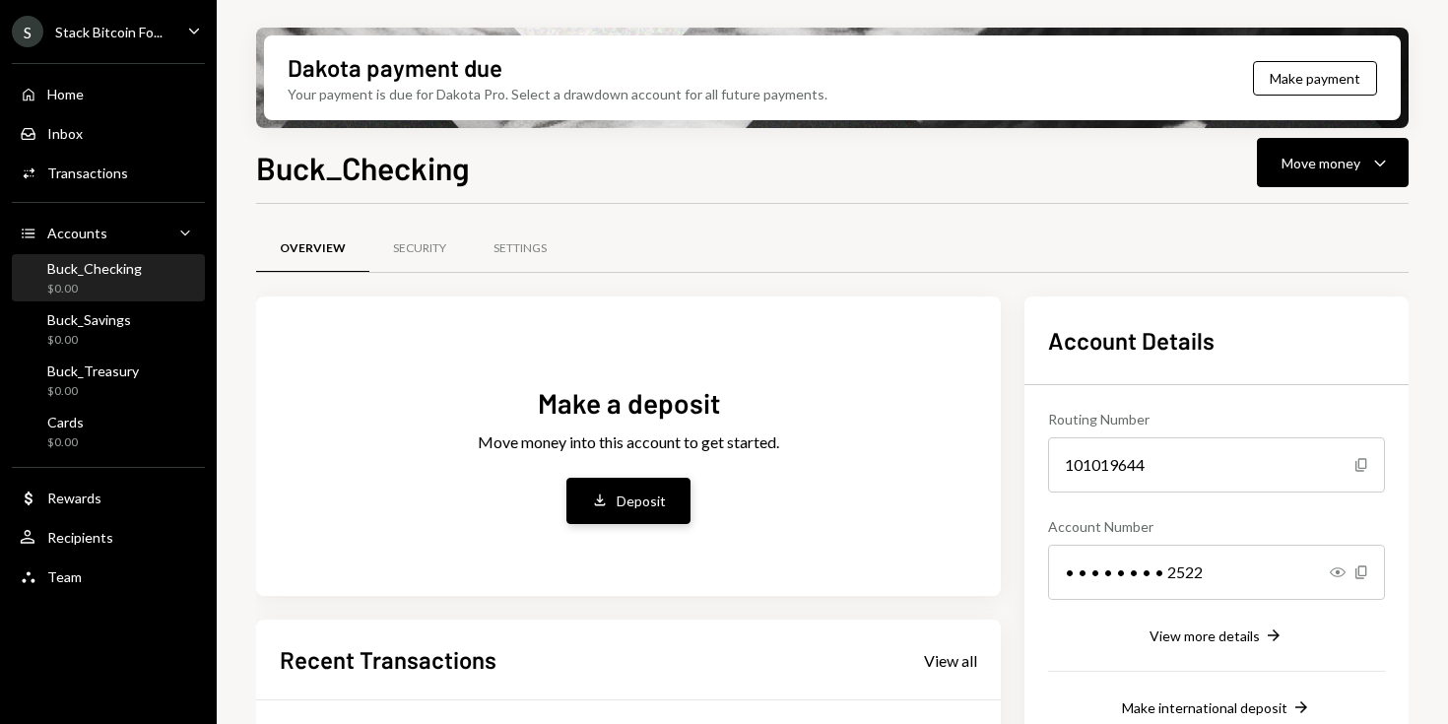
click at [666, 503] on button "Deposit Deposit" at bounding box center [628, 501] width 124 height 46
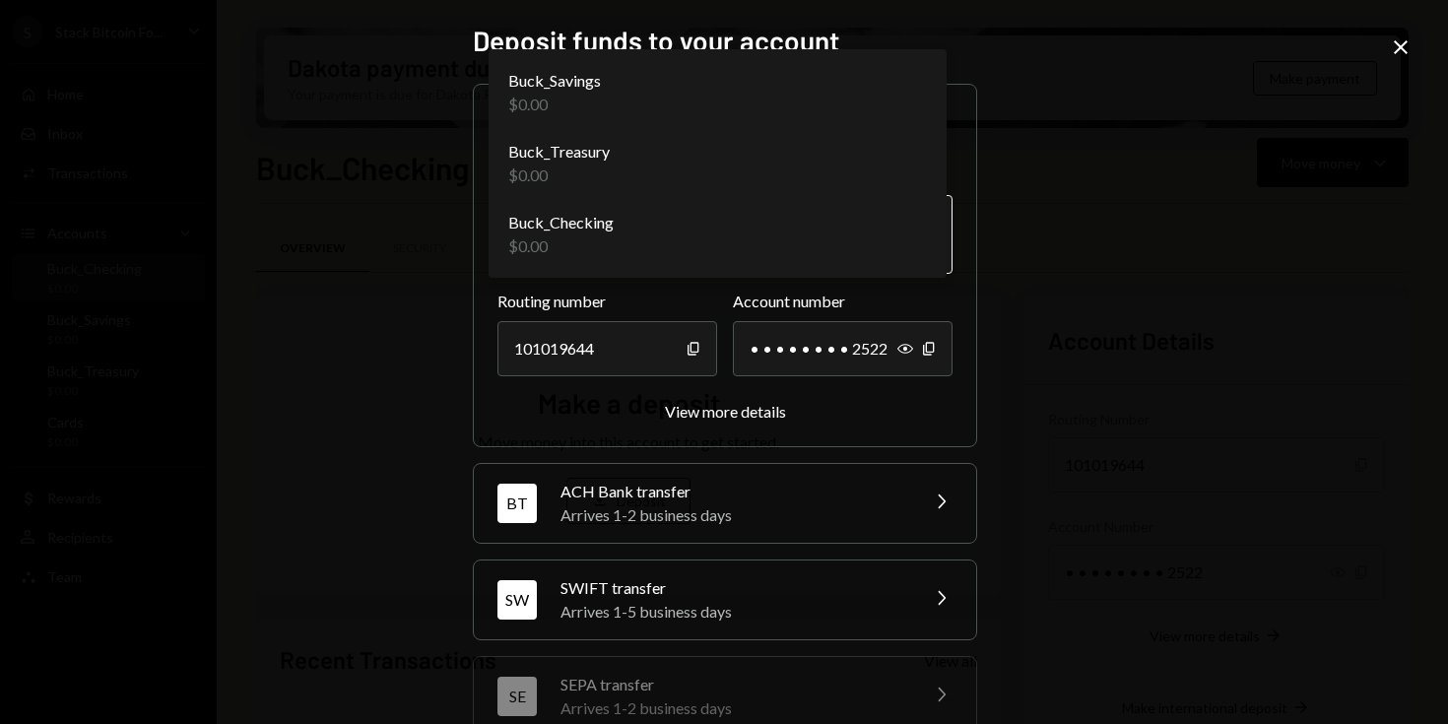
click at [837, 242] on body "S Stack Bitcoin Fo... Caret Down Home Home Inbox Inbox Activities Transactions …" at bounding box center [724, 362] width 1448 height 724
click at [538, 239] on body "S Stack Bitcoin Fo... Caret Down Home Home Inbox Inbox Activities Transactions …" at bounding box center [724, 362] width 1448 height 724
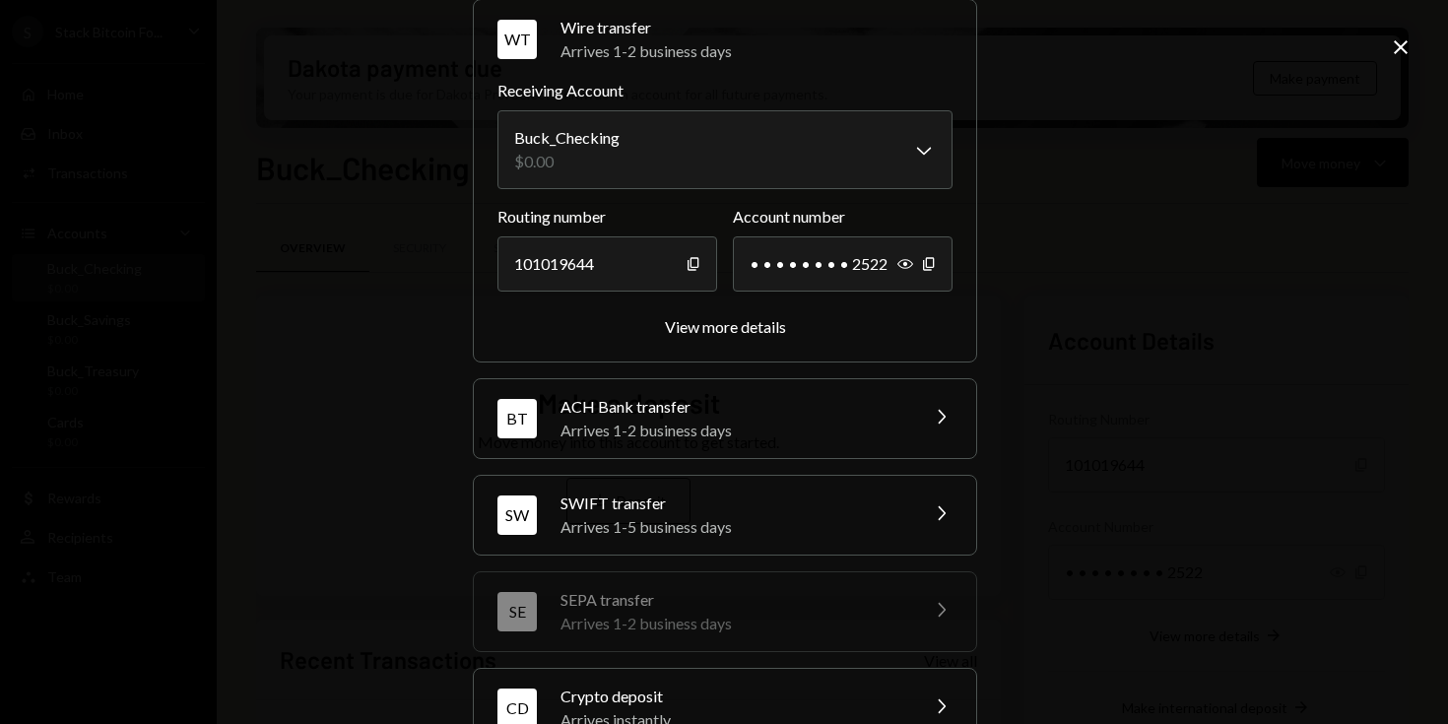
scroll to position [138, 0]
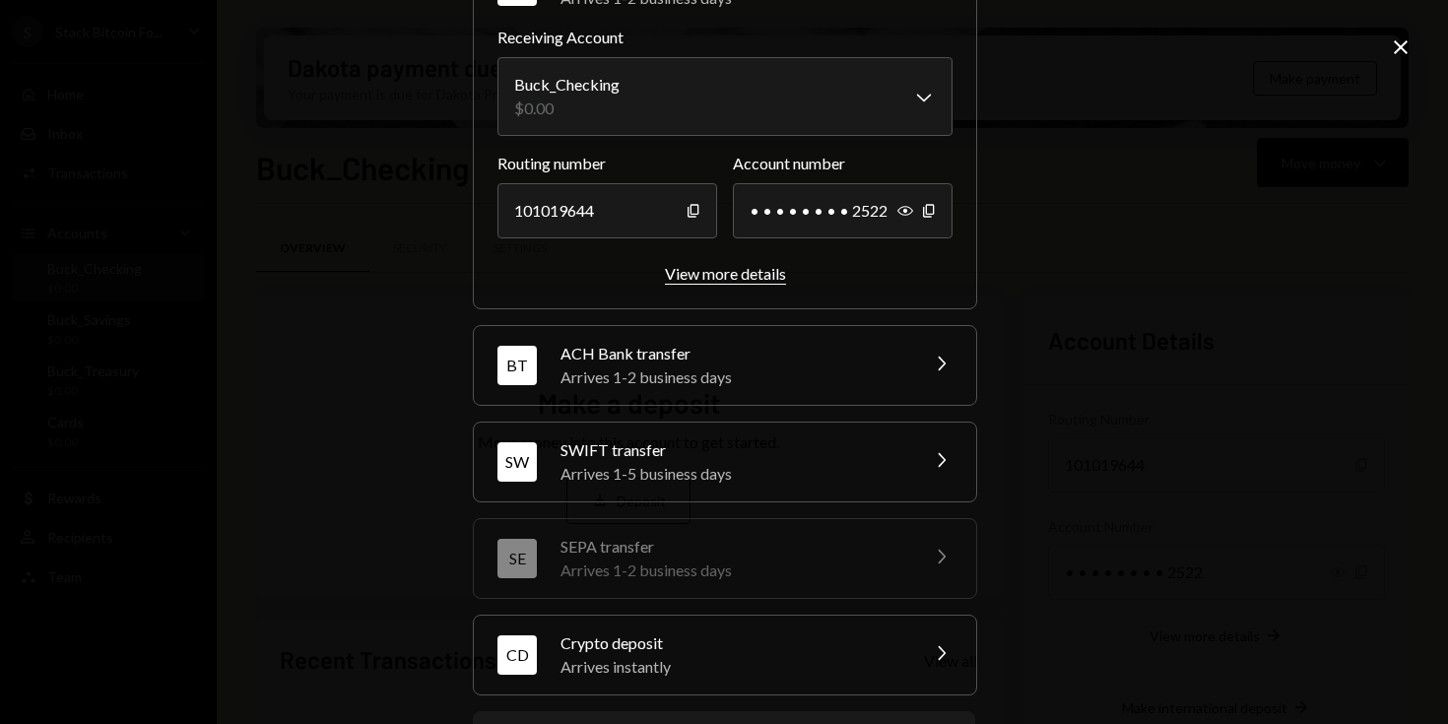
click at [774, 268] on div "View more details" at bounding box center [725, 273] width 121 height 19
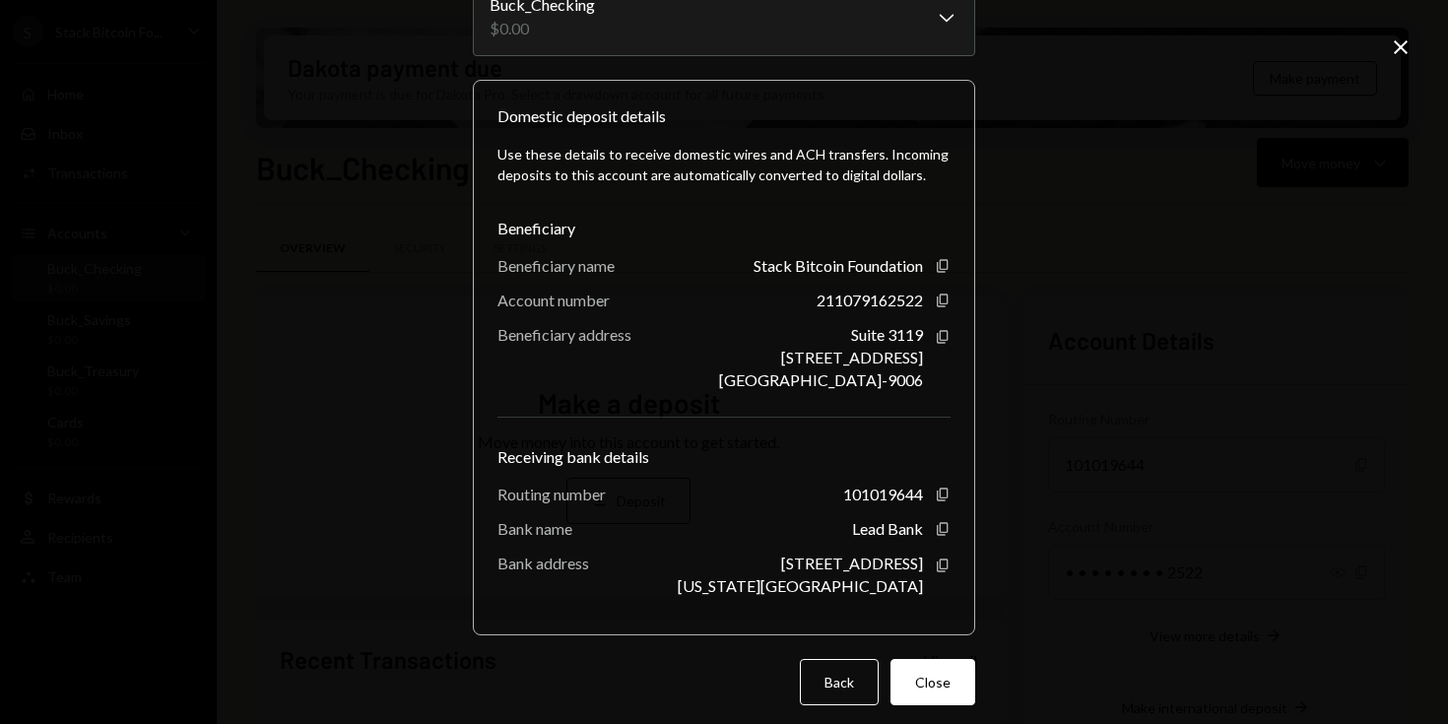
scroll to position [155, 0]
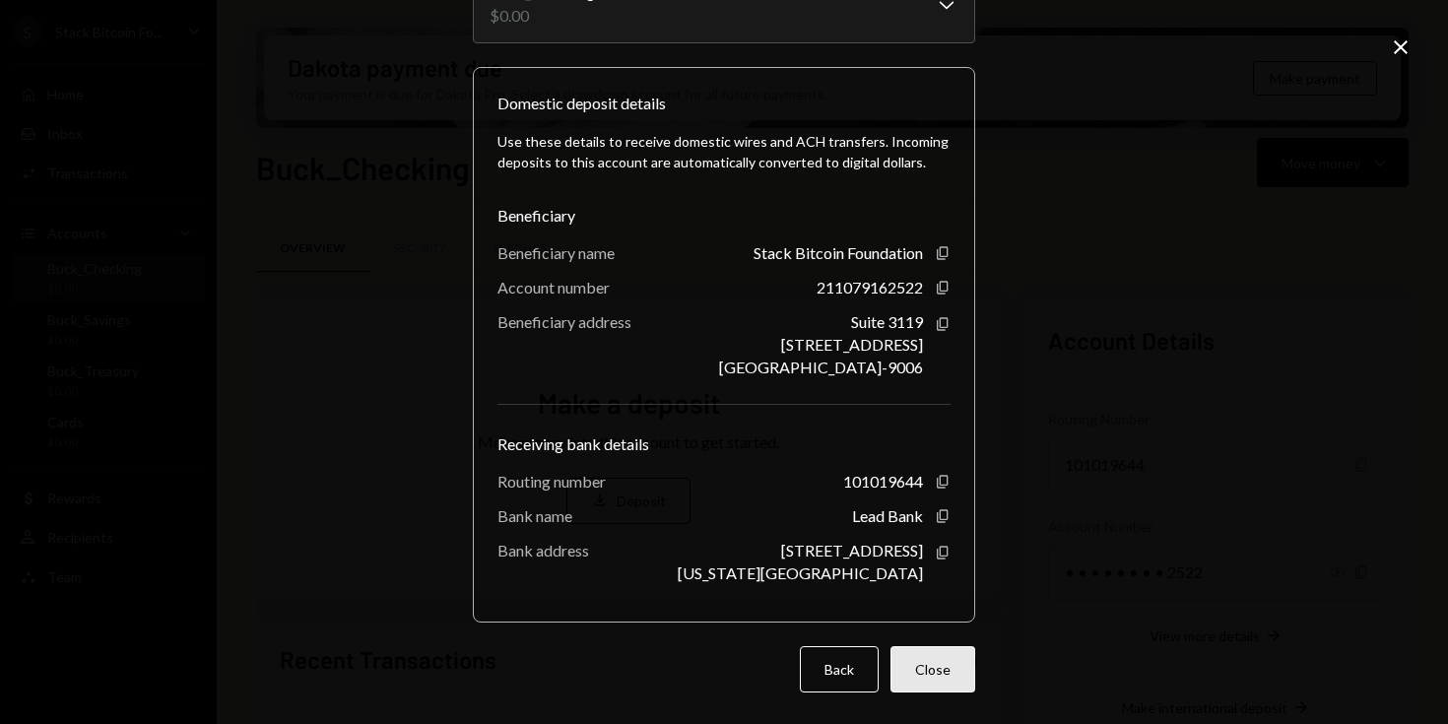
click at [950, 663] on button "Close" at bounding box center [933, 669] width 85 height 46
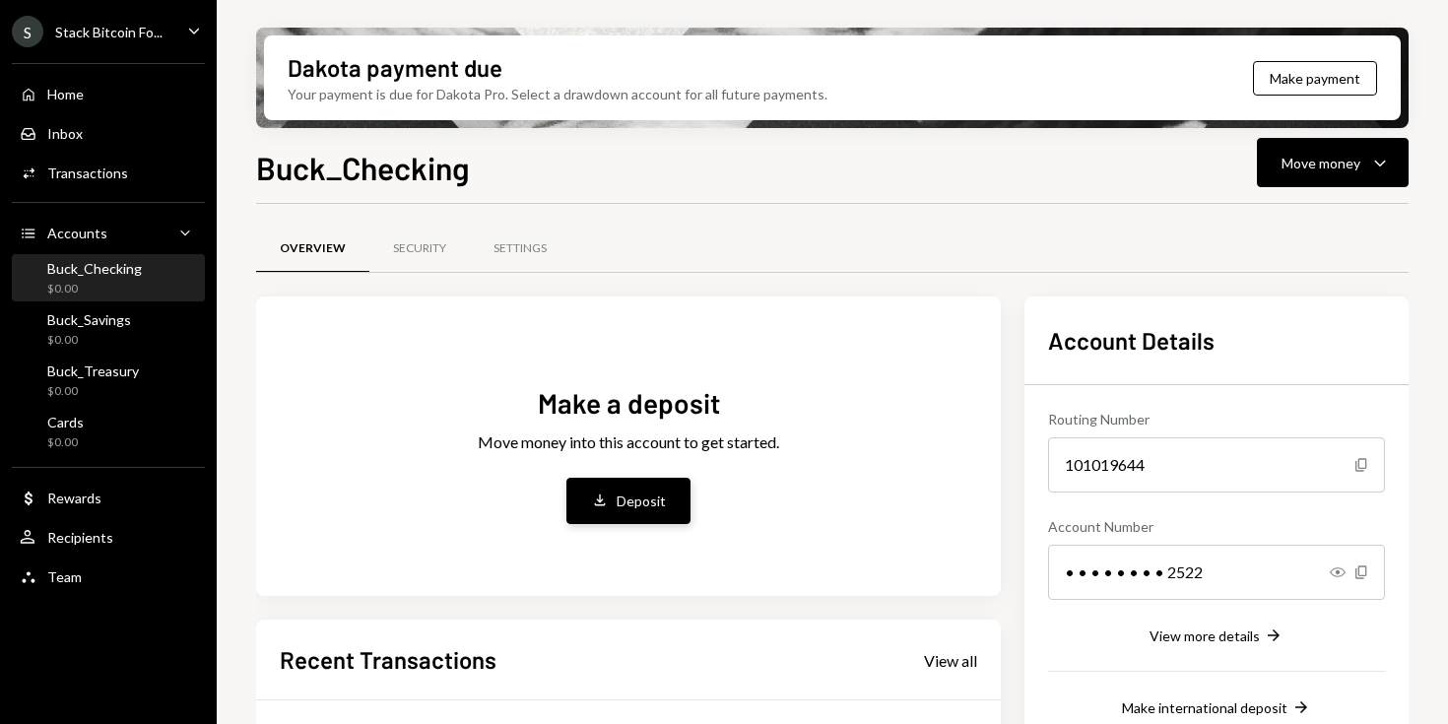
click at [596, 486] on button "Deposit Deposit" at bounding box center [628, 501] width 124 height 46
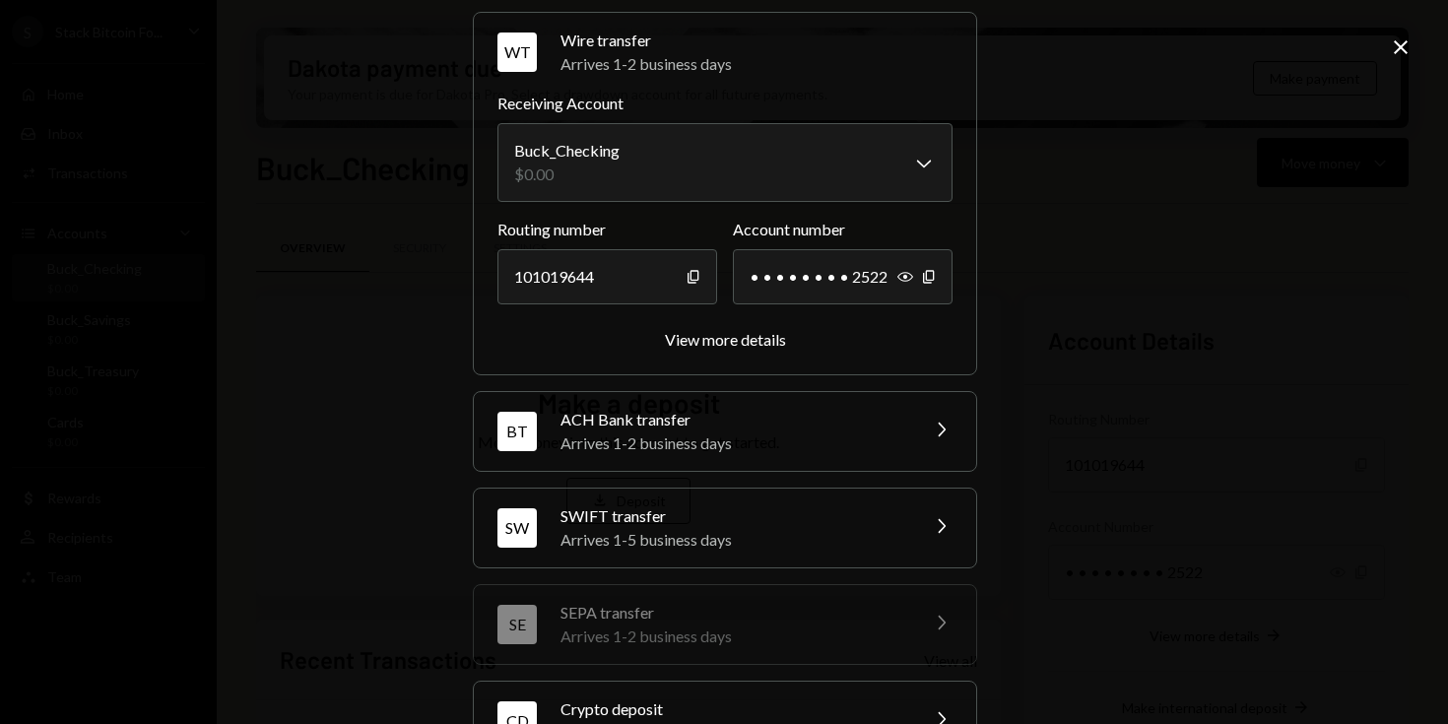
scroll to position [0, 0]
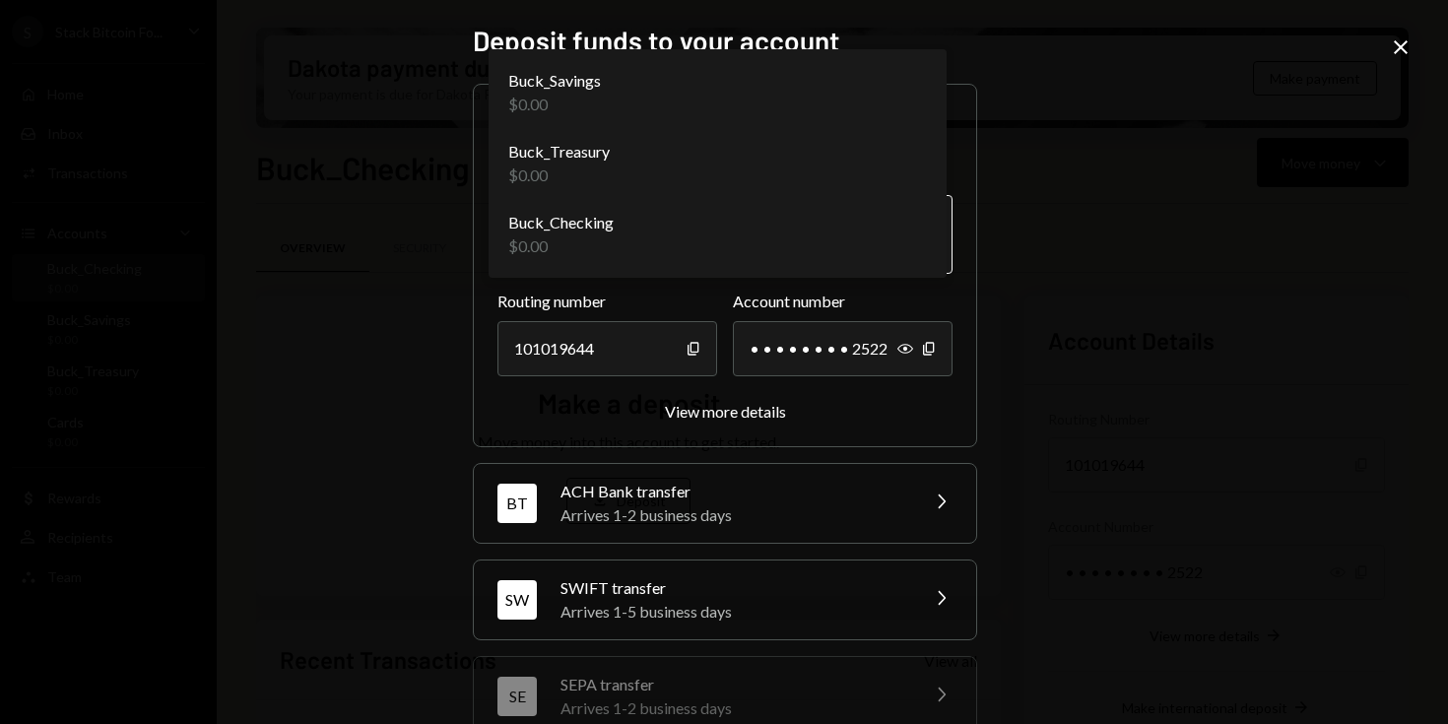
click at [922, 229] on body "S Stack Bitcoin Fo... Caret Down Home Home Inbox Inbox Activities Transactions …" at bounding box center [724, 362] width 1448 height 724
click at [878, 230] on body "S Stack Bitcoin Fo... Caret Down Home Home Inbox Inbox Activities Transactions …" at bounding box center [724, 362] width 1448 height 724
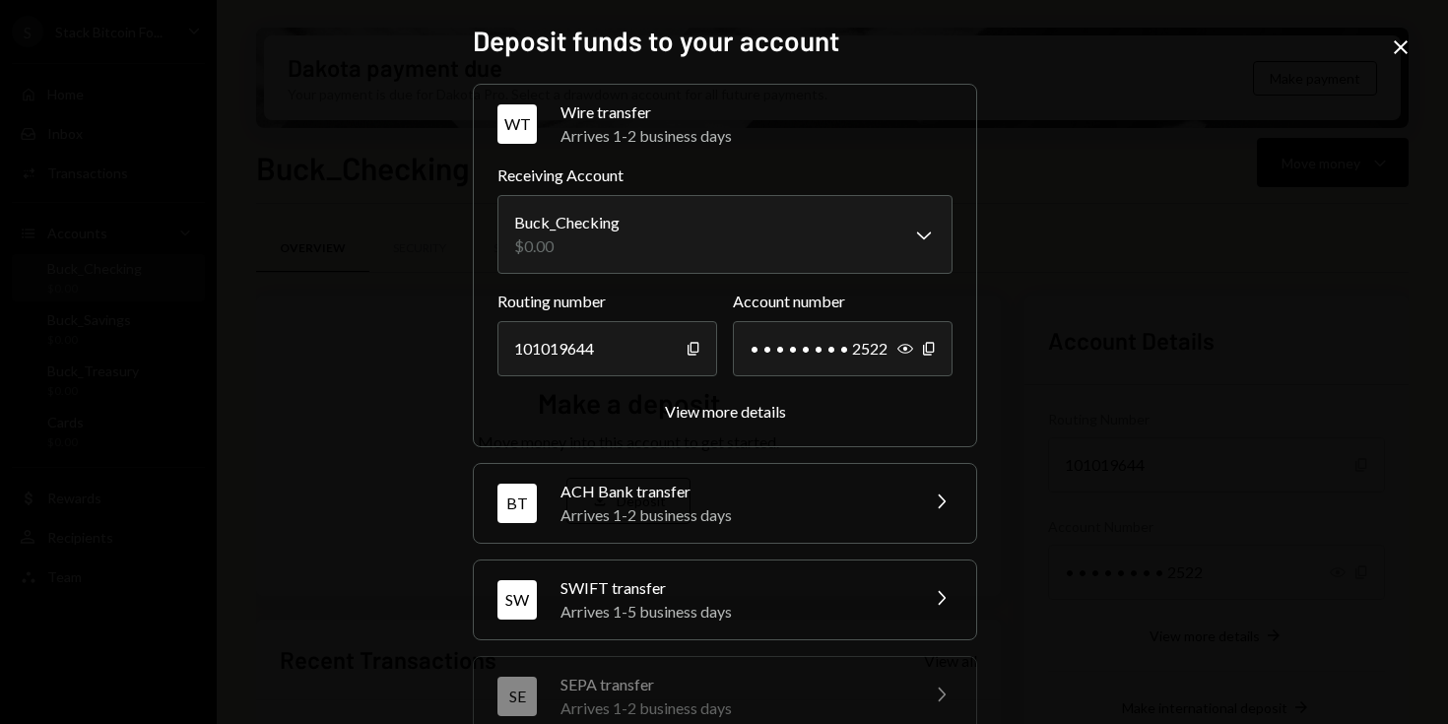
click at [601, 115] on div "Wire transfer" at bounding box center [757, 112] width 392 height 24
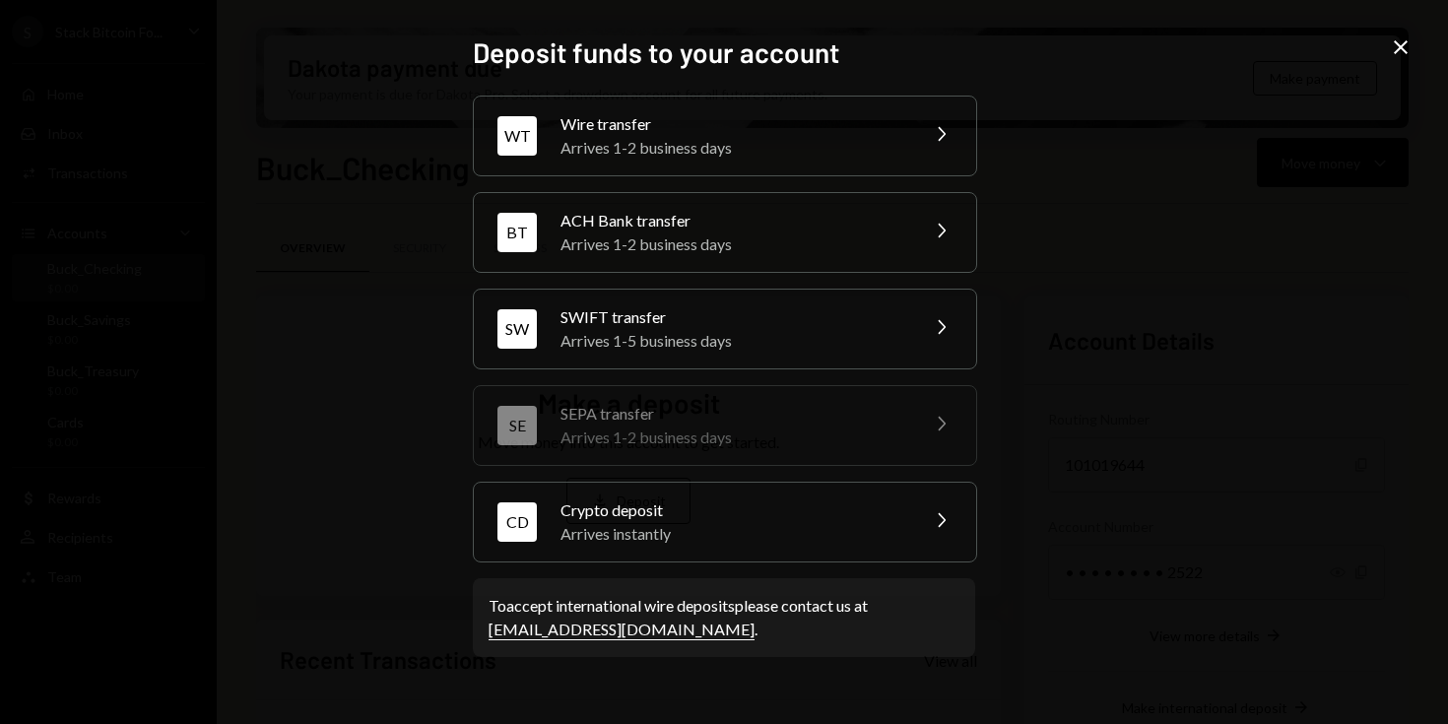
click at [601, 115] on div "Wire transfer" at bounding box center [733, 124] width 345 height 24
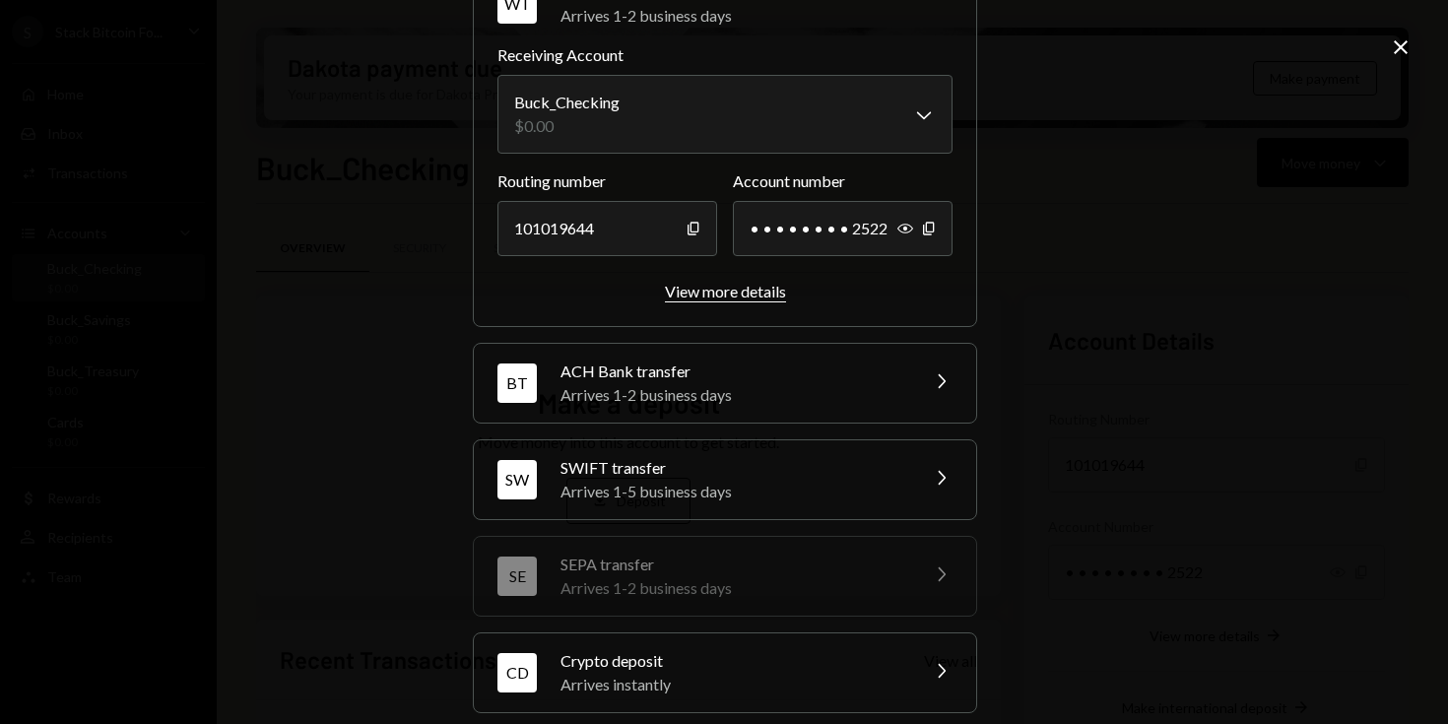
scroll to position [105, 0]
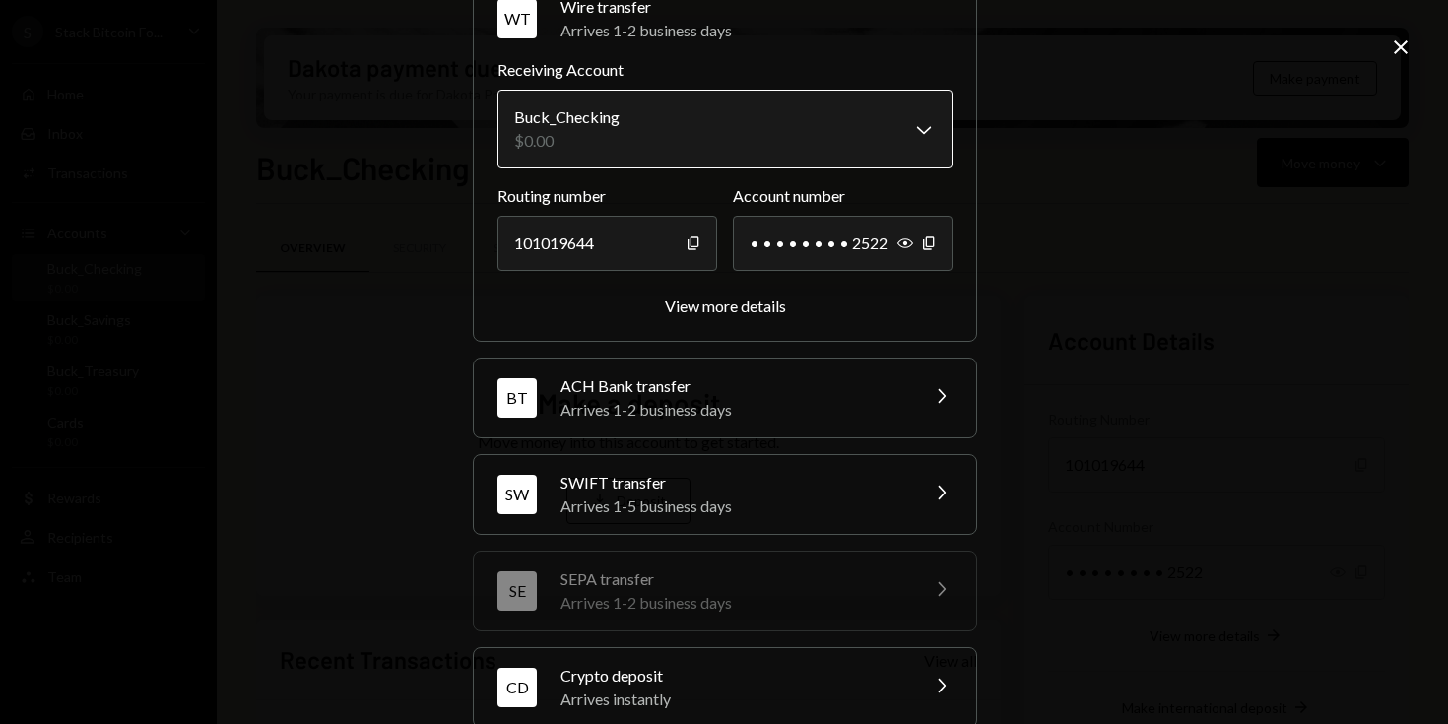
click at [654, 139] on body "S Stack Bitcoin Fo... Caret Down Home Home Inbox Inbox Activities Transactions …" at bounding box center [724, 362] width 1448 height 724
click at [655, 137] on body "S Stack Bitcoin Fo... Caret Down Home Home Inbox Inbox Activities Transactions …" at bounding box center [724, 362] width 1448 height 724
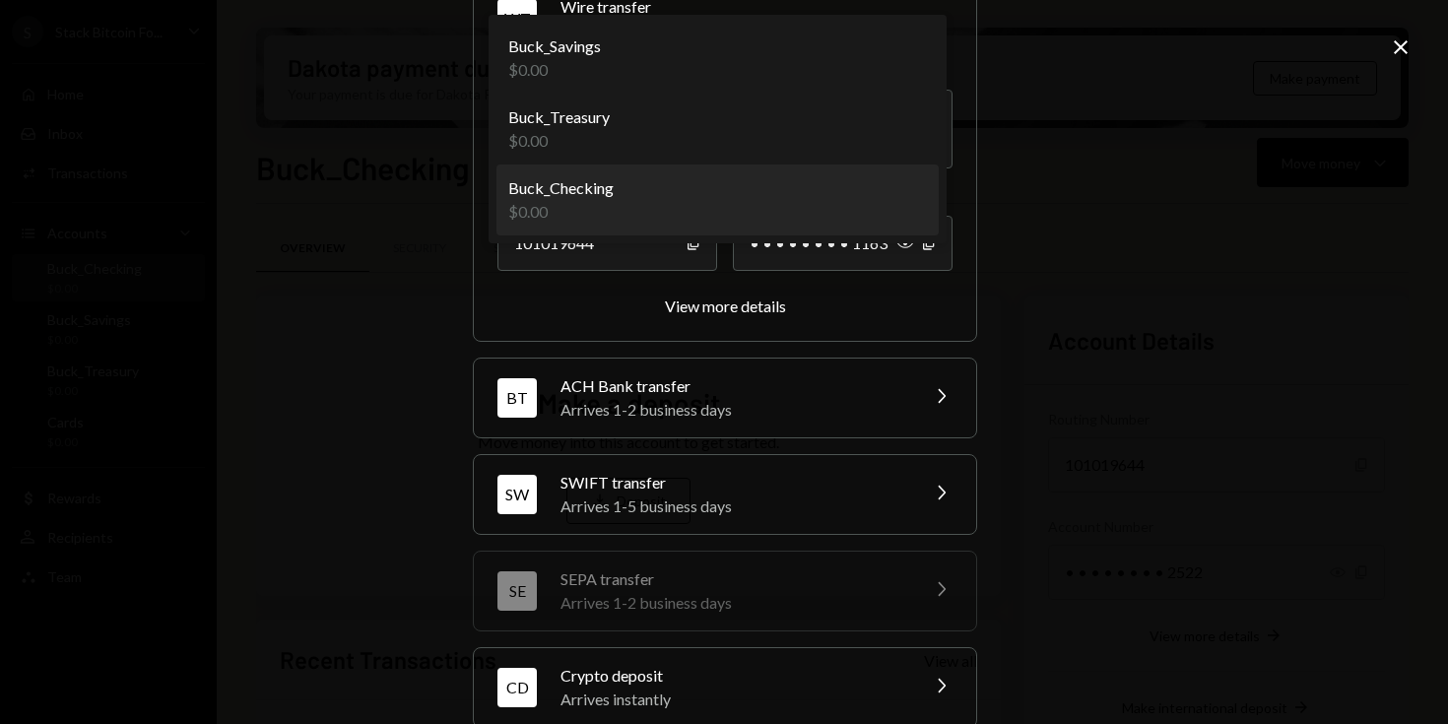
select select "**********"
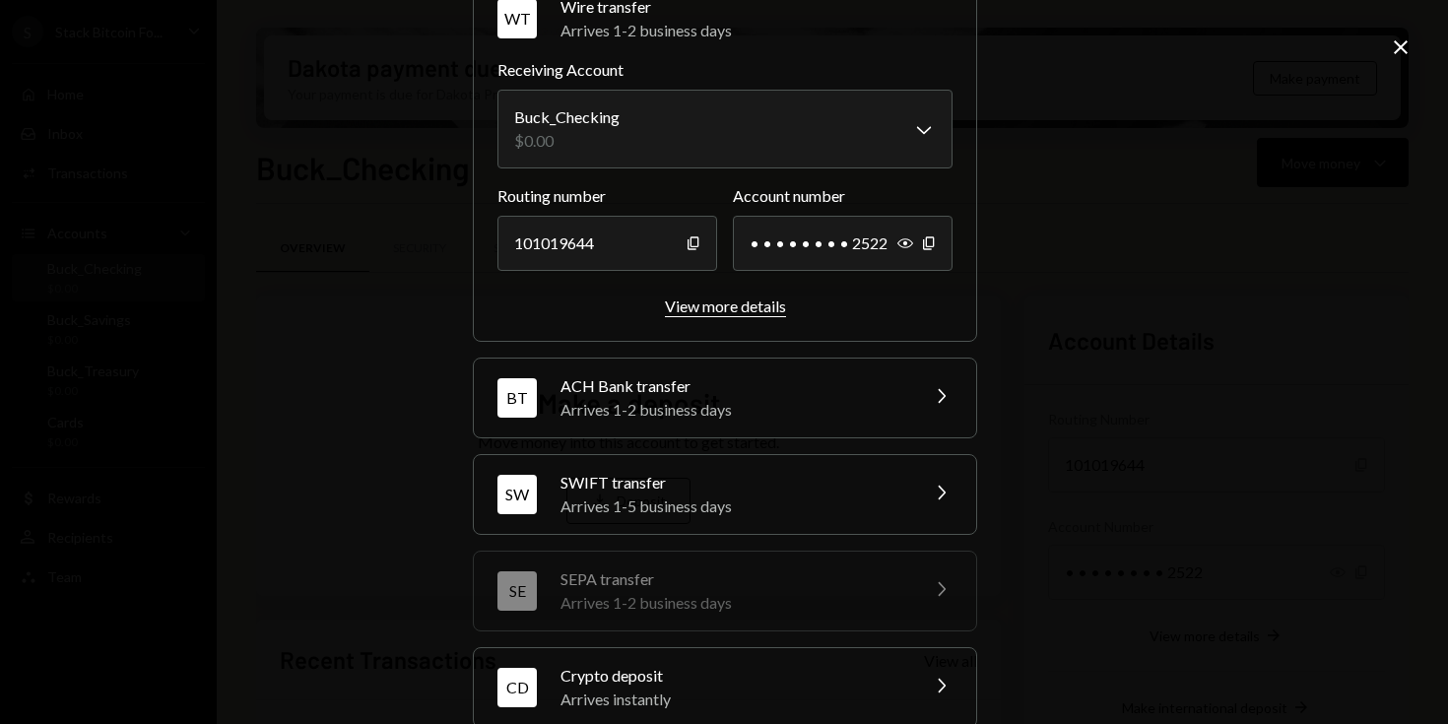
click at [710, 299] on div "View more details" at bounding box center [725, 306] width 121 height 19
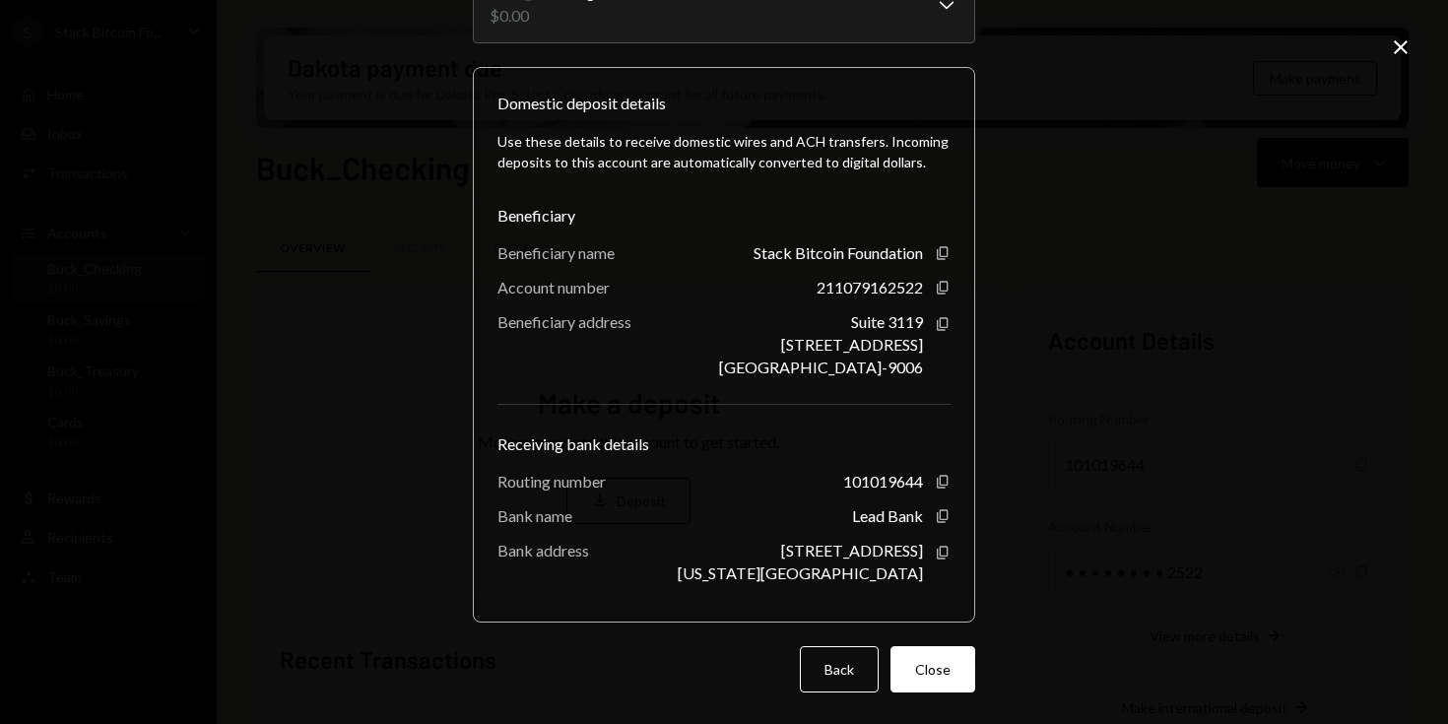
scroll to position [0, 0]
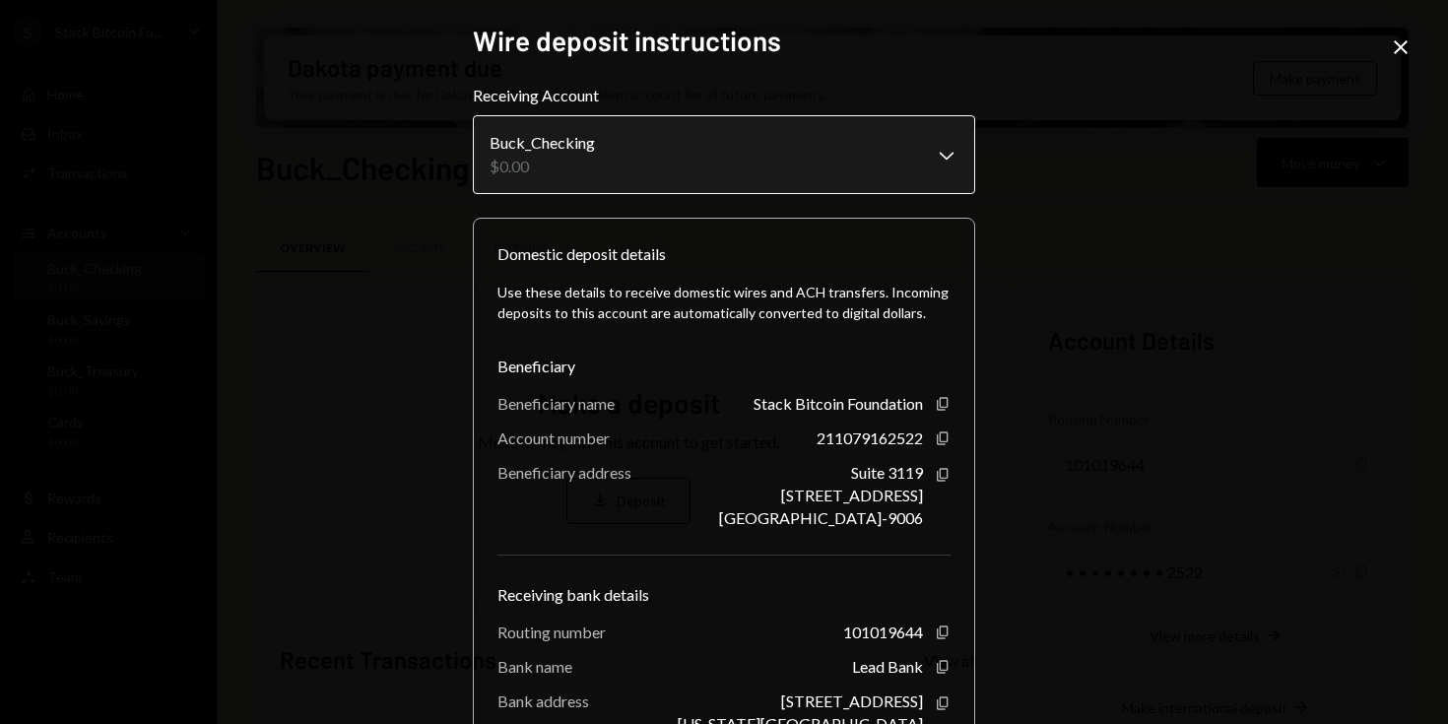
click at [626, 174] on body "S Stack Bitcoin Fo... Caret Down Home Home Inbox Inbox Activities Transactions …" at bounding box center [724, 362] width 1448 height 724
click at [1403, 57] on icon "Close" at bounding box center [1401, 47] width 24 height 24
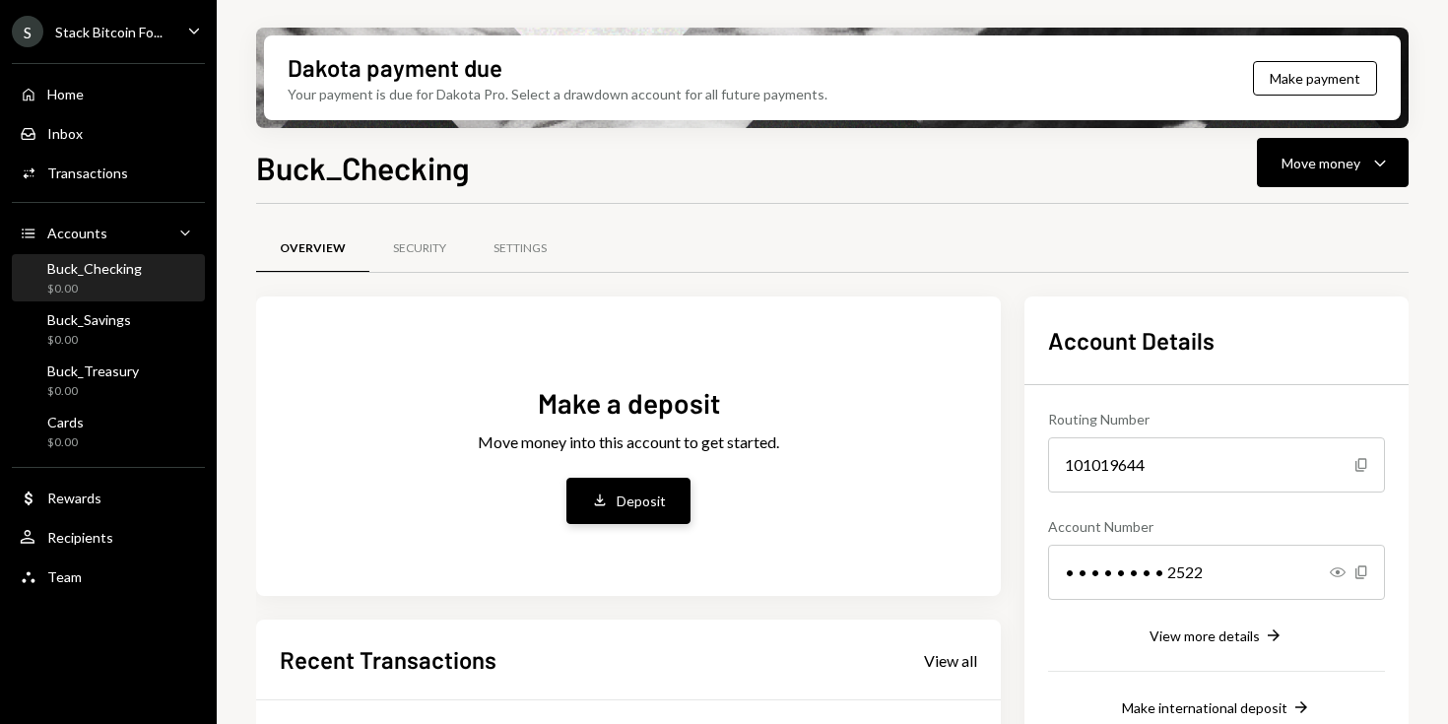
click at [628, 505] on div "Deposit" at bounding box center [641, 501] width 49 height 21
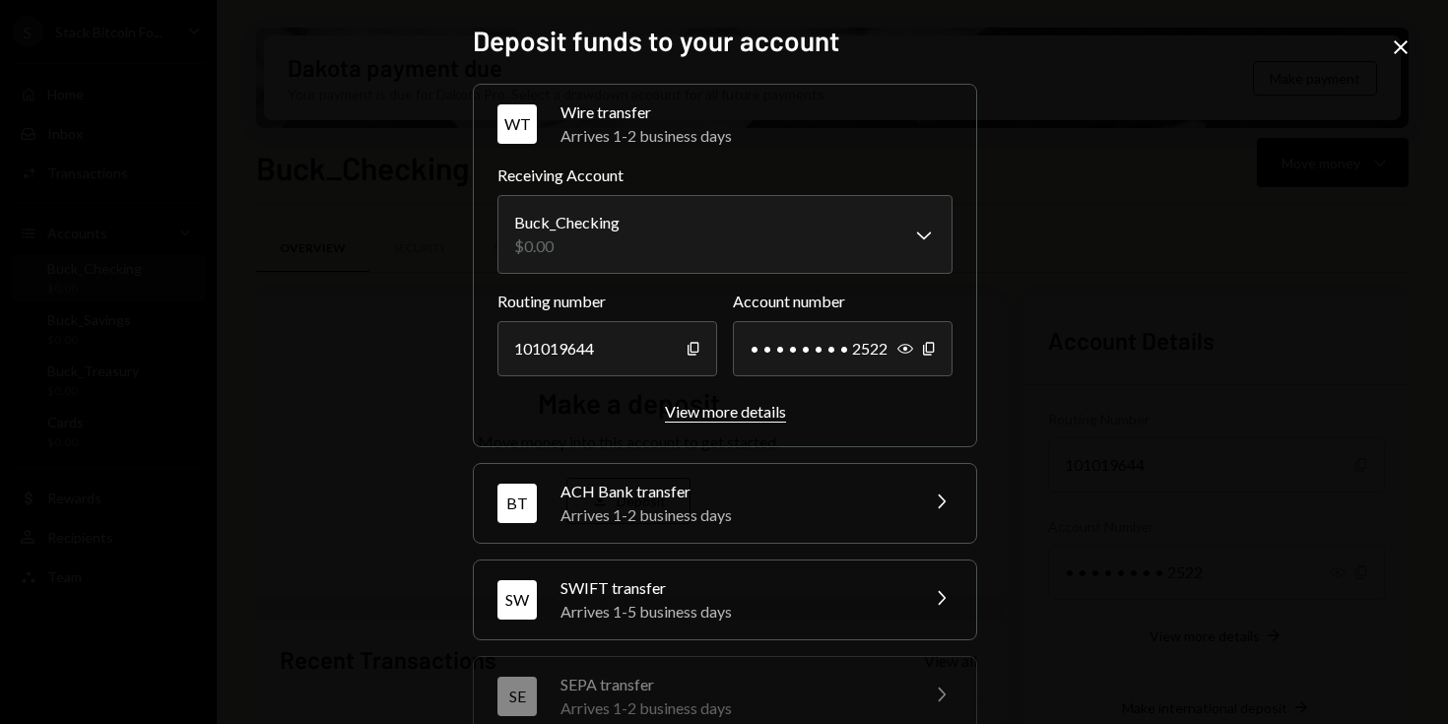
click at [725, 410] on div "View more details" at bounding box center [725, 411] width 121 height 19
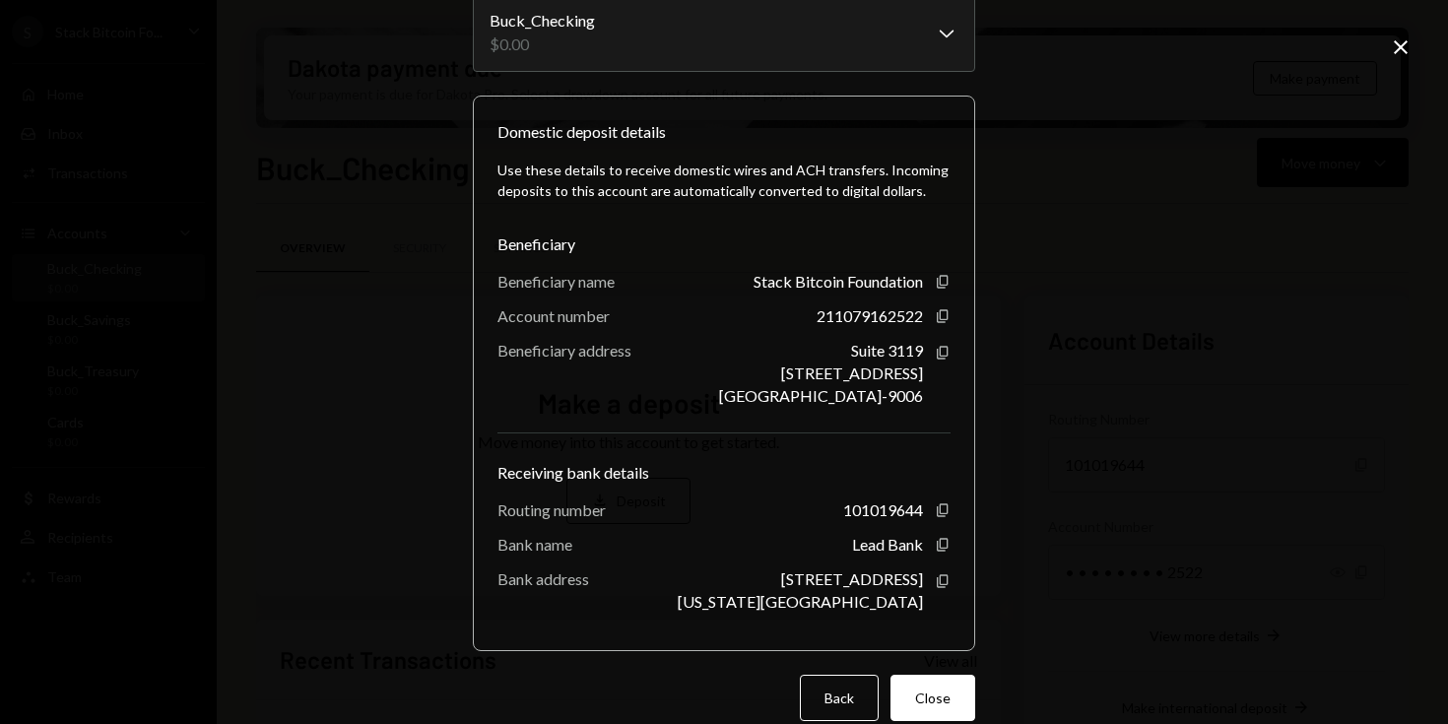
scroll to position [155, 0]
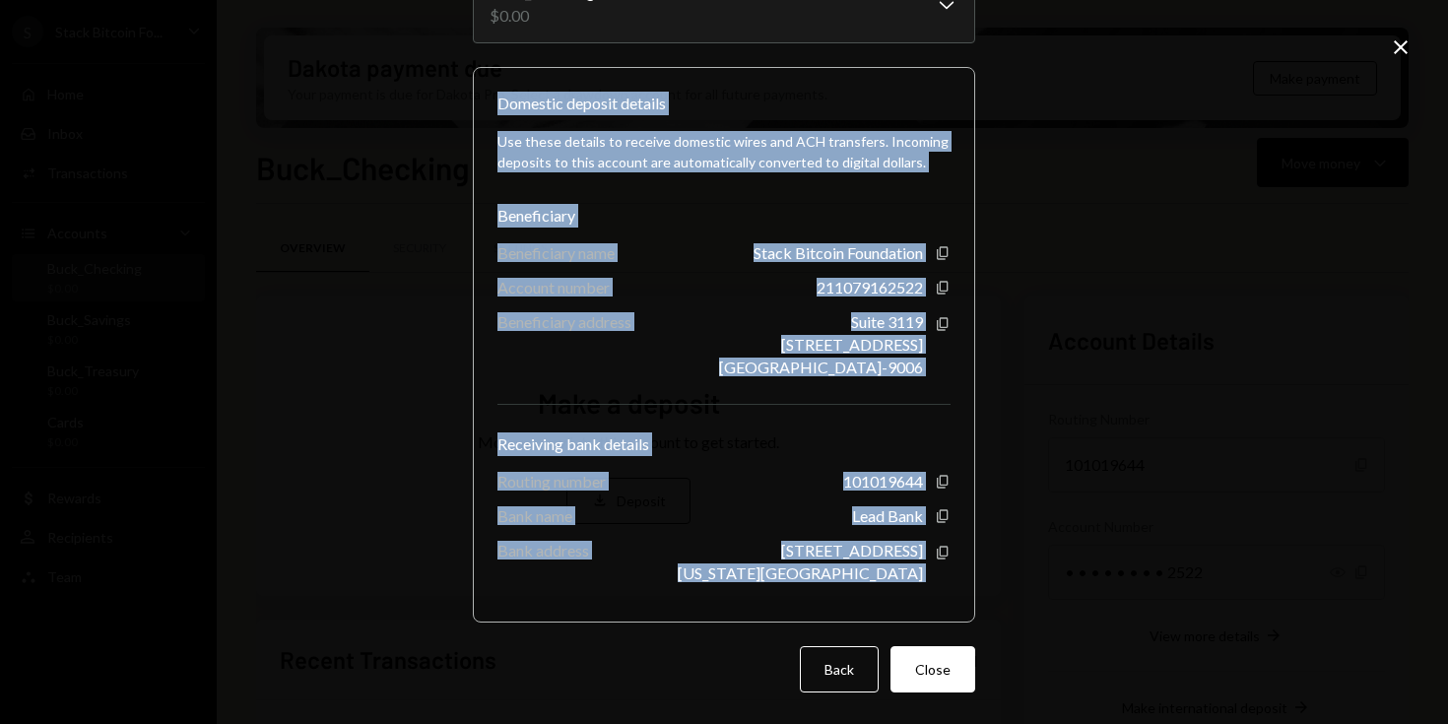
drag, startPoint x: 491, startPoint y: 100, endPoint x: 963, endPoint y: 571, distance: 666.7
click at [963, 571] on div "Domestic deposit details Use these details to receive domestic wires and ACH tr…" at bounding box center [724, 345] width 502 height 556
copy div "Domestic deposit details Use these details to receive domestic wires and ACH tr…"
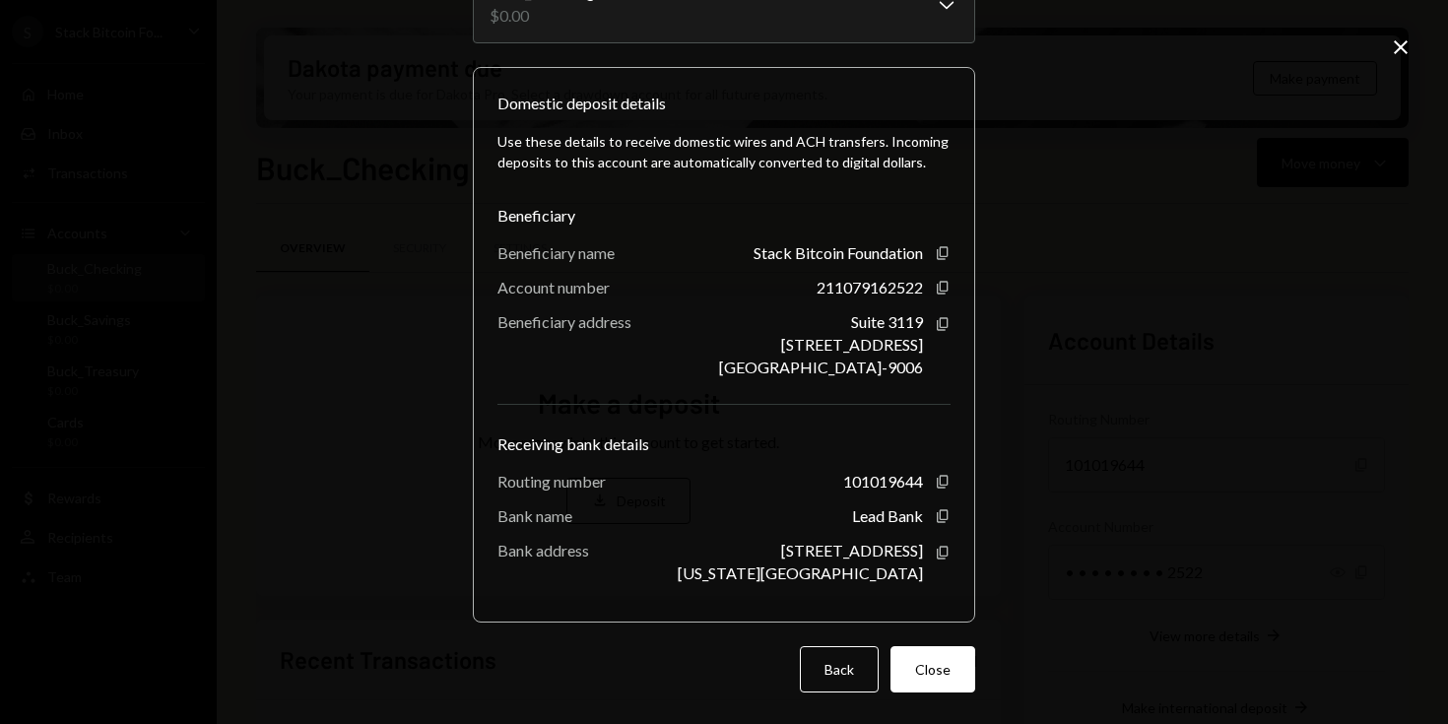
click at [783, 541] on div "1801 Main St. Kansas City, MO 64108" at bounding box center [800, 561] width 245 height 41
drag, startPoint x: 825, startPoint y: 549, endPoint x: 916, endPoint y: 583, distance: 97.9
click at [916, 583] on div "Use these details to receive domestic wires and ACH transfers. Incoming deposit…" at bounding box center [724, 356] width 453 height 483
copy div "1801 Main St. Kansas City, MO 64108"
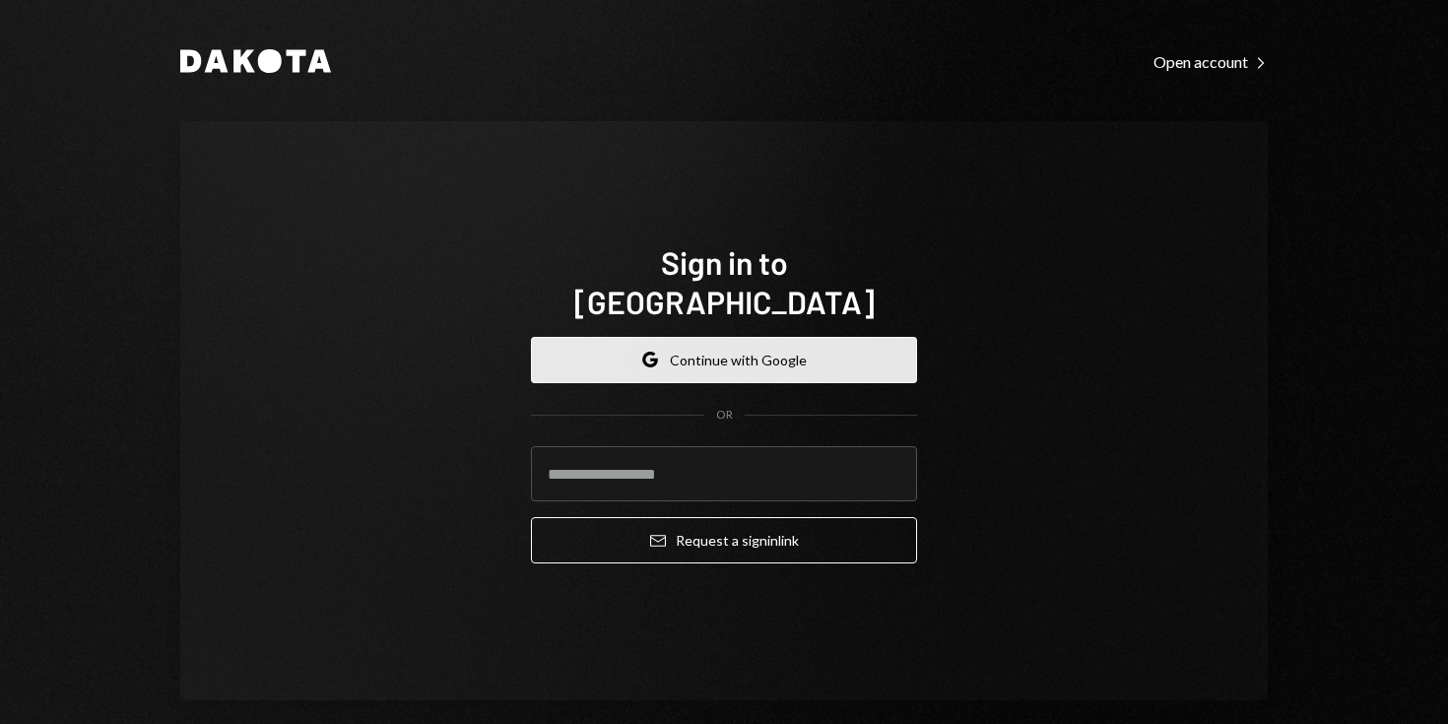
click at [764, 342] on button "Google Continue with Google" at bounding box center [724, 360] width 386 height 46
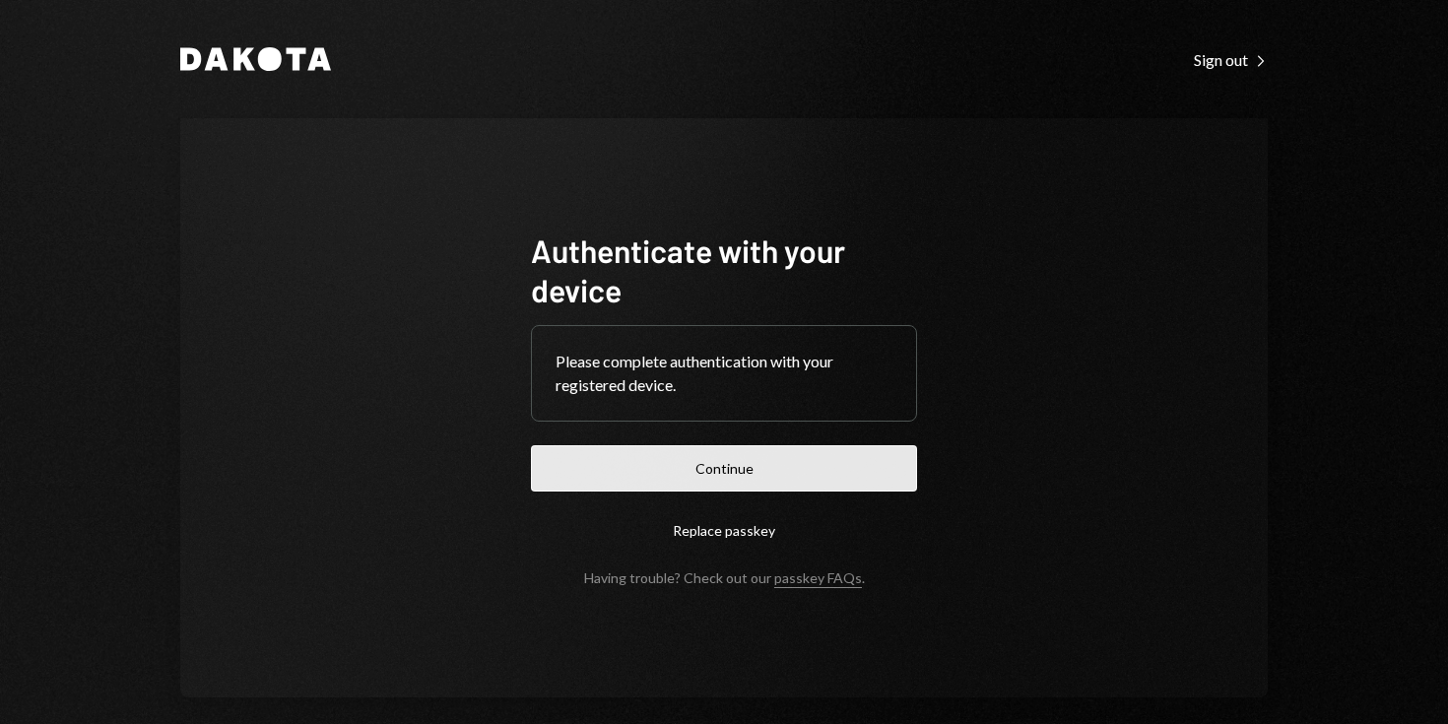
click at [749, 468] on button "Continue" at bounding box center [724, 468] width 386 height 46
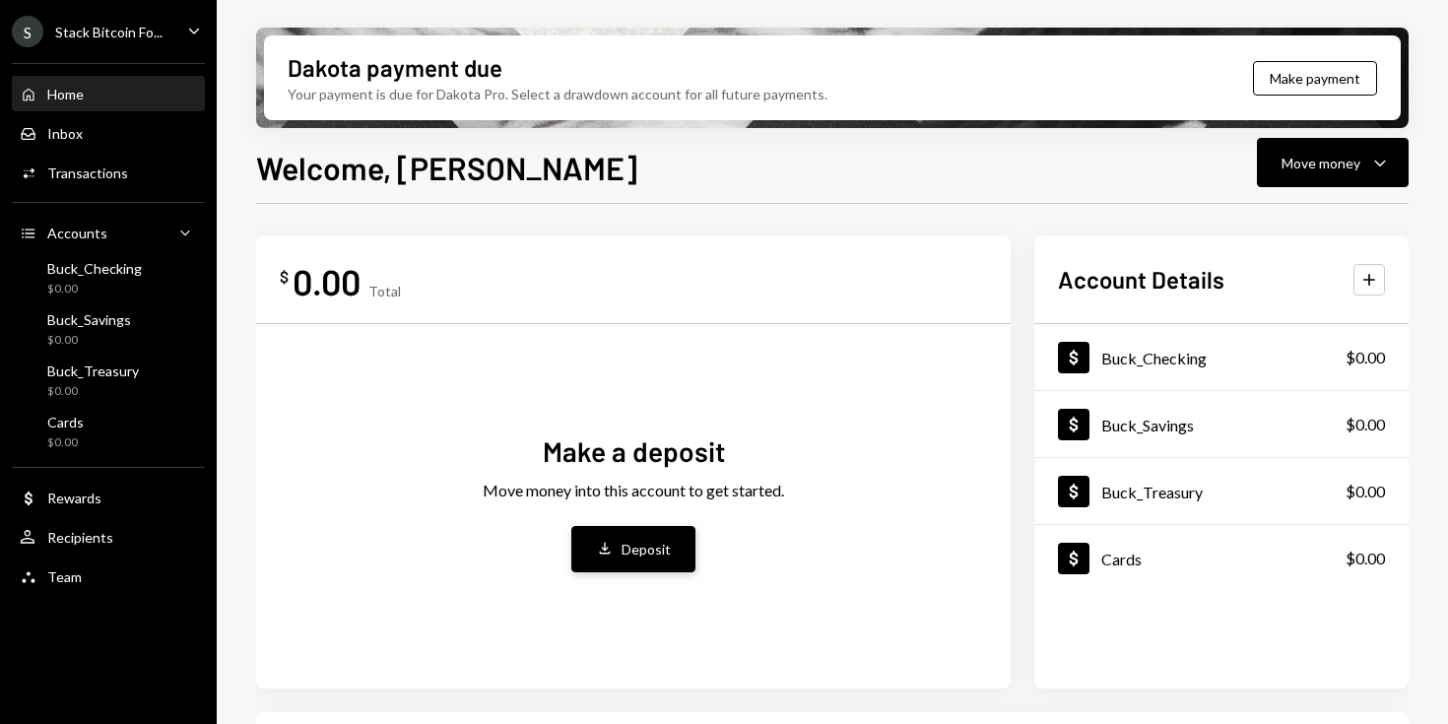
click at [662, 551] on div "Deposit" at bounding box center [646, 549] width 49 height 21
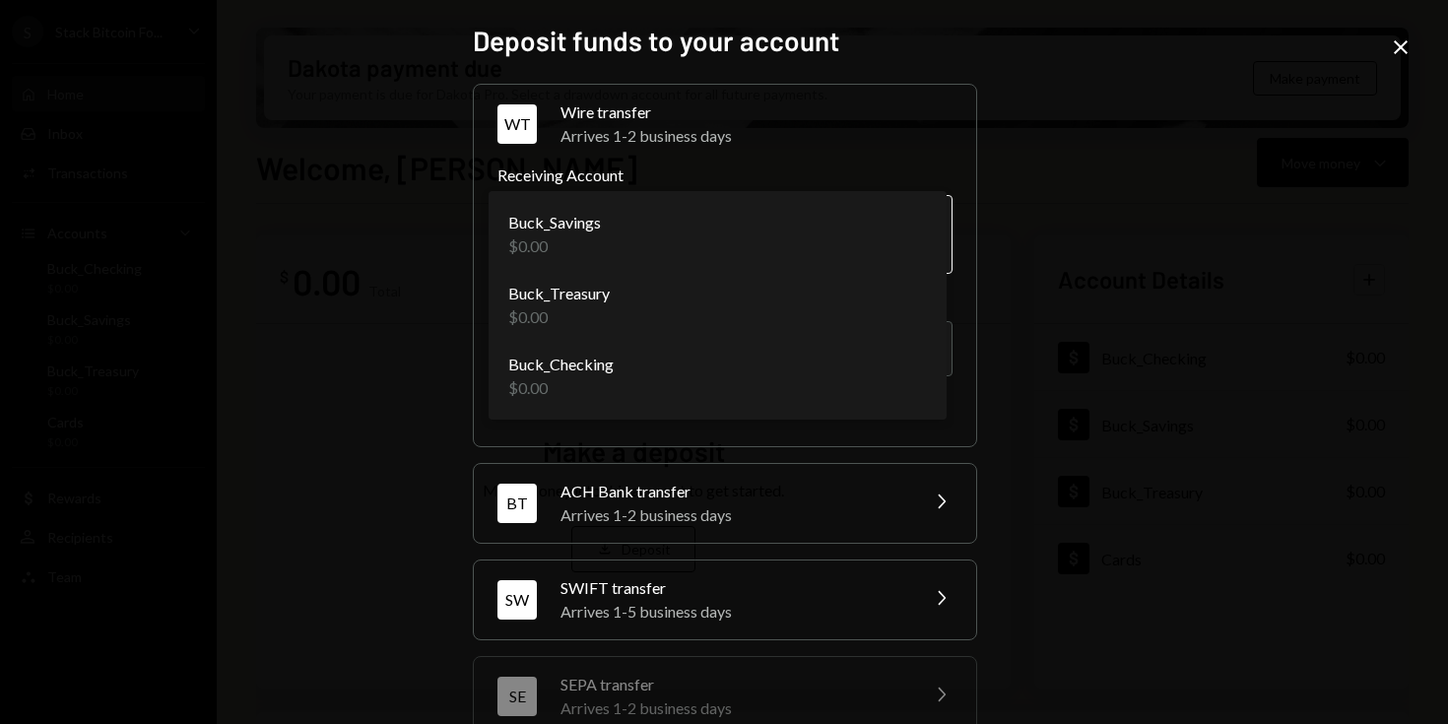
click at [730, 219] on body "**********" at bounding box center [724, 362] width 1448 height 724
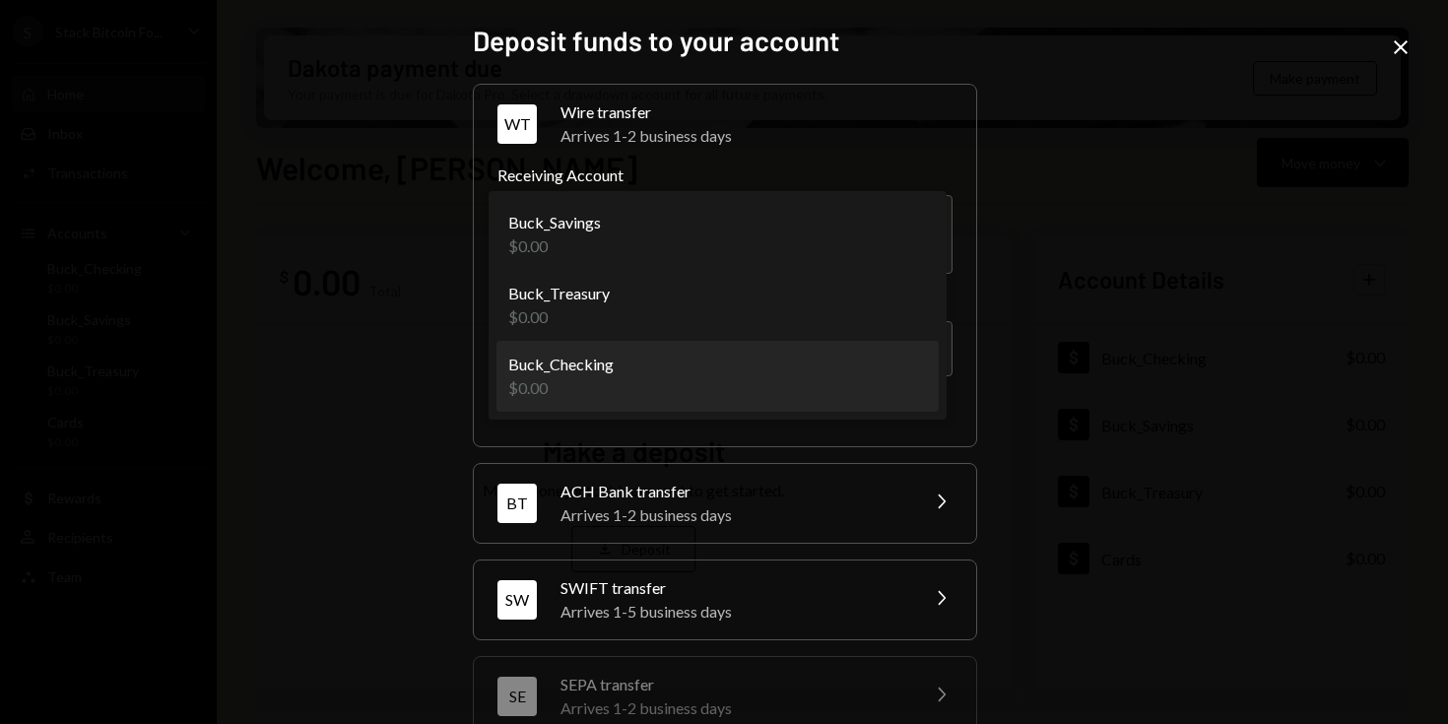
select select "**********"
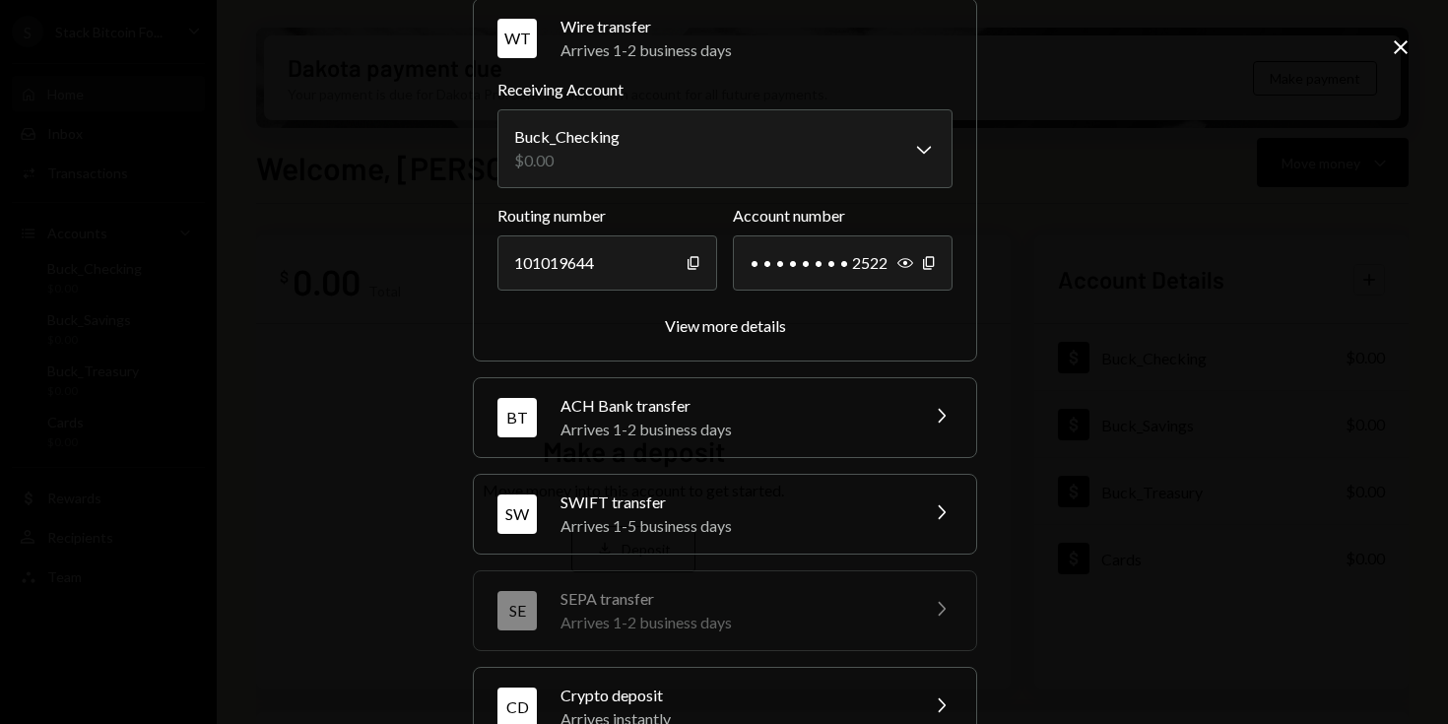
scroll to position [94, 0]
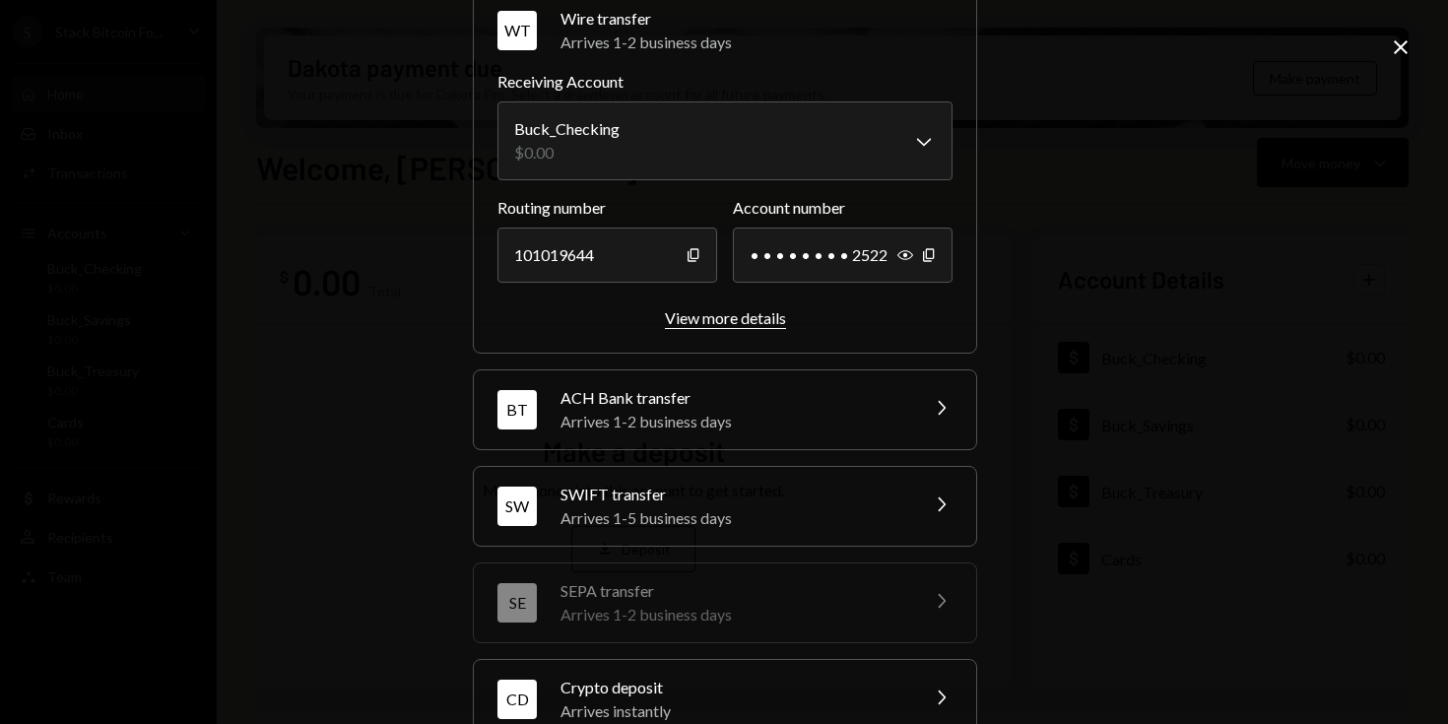
click at [745, 323] on div "View more details" at bounding box center [725, 317] width 121 height 19
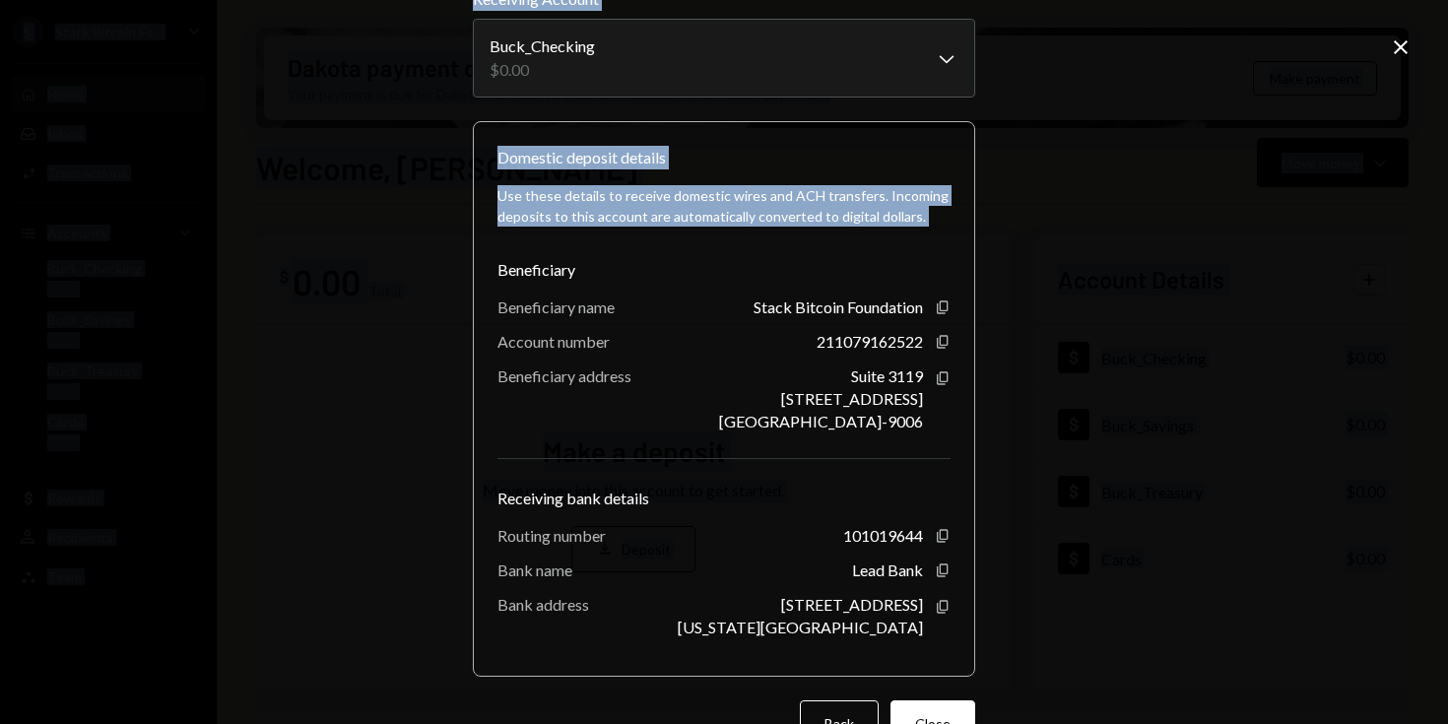
scroll to position [155, 0]
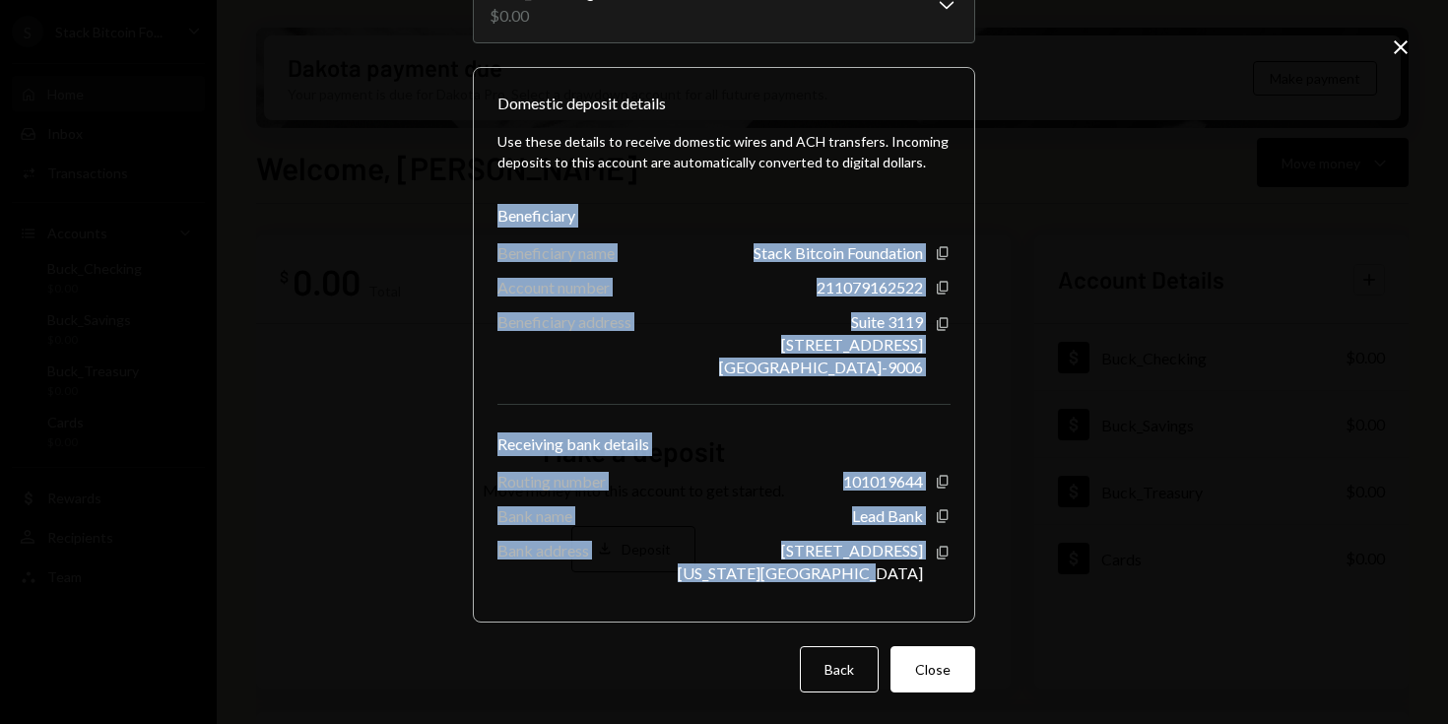
drag, startPoint x: 493, startPoint y: 366, endPoint x: 941, endPoint y: 589, distance: 500.5
click at [941, 589] on div "Use these details to receive domestic wires and ACH transfers. Incoming deposit…" at bounding box center [724, 356] width 453 height 483
copy div "Beneficiary Beneficiary name Stack Bitcoin Foundation Copy Account number 21107…"
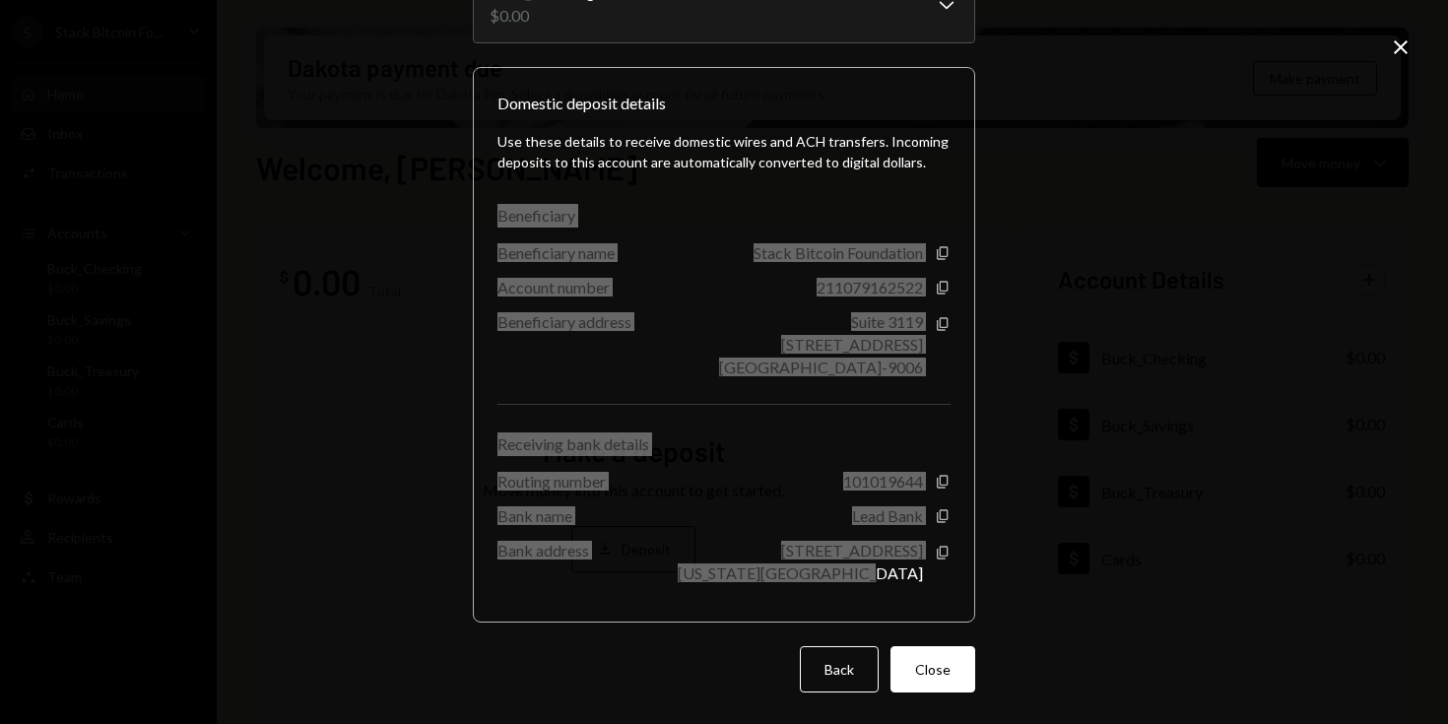
scroll to position [0, 0]
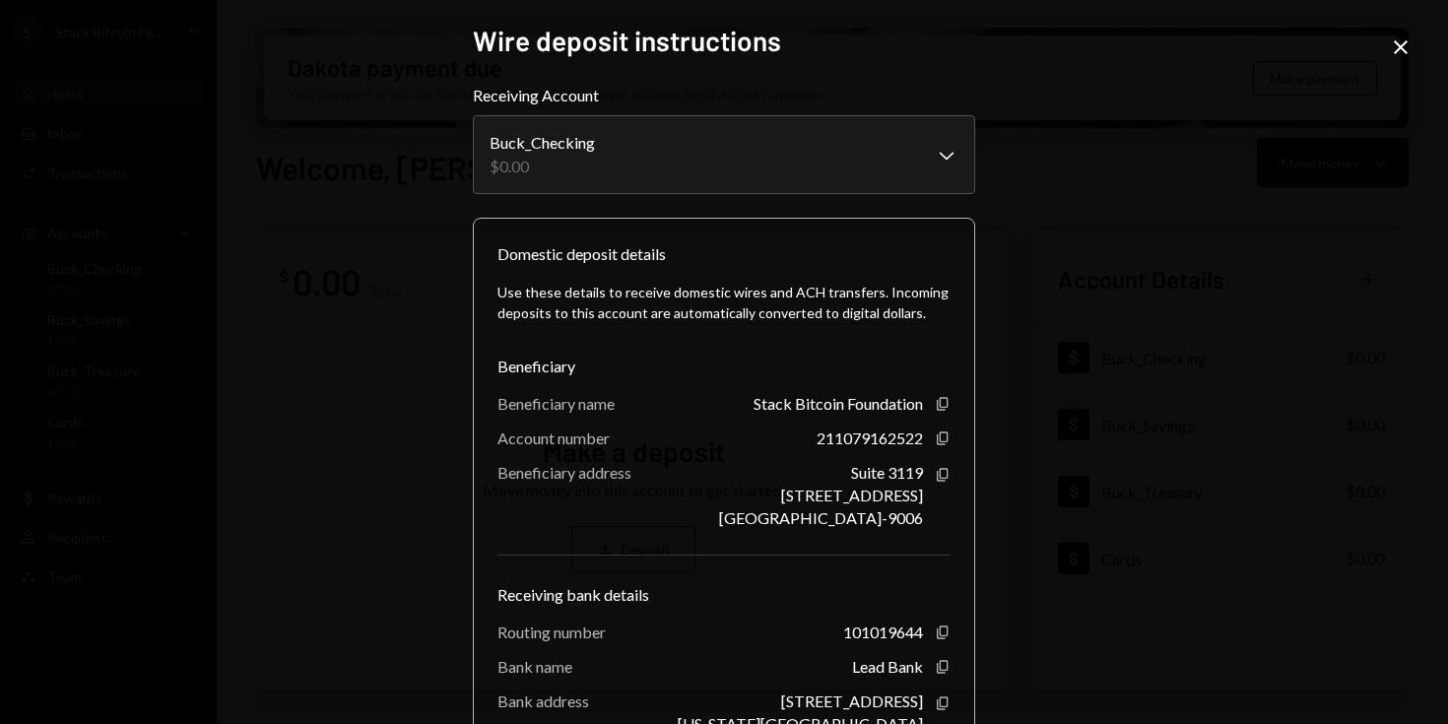
click at [1378, 43] on div "**********" at bounding box center [724, 362] width 1448 height 724
click at [1395, 46] on icon "Close" at bounding box center [1401, 47] width 24 height 24
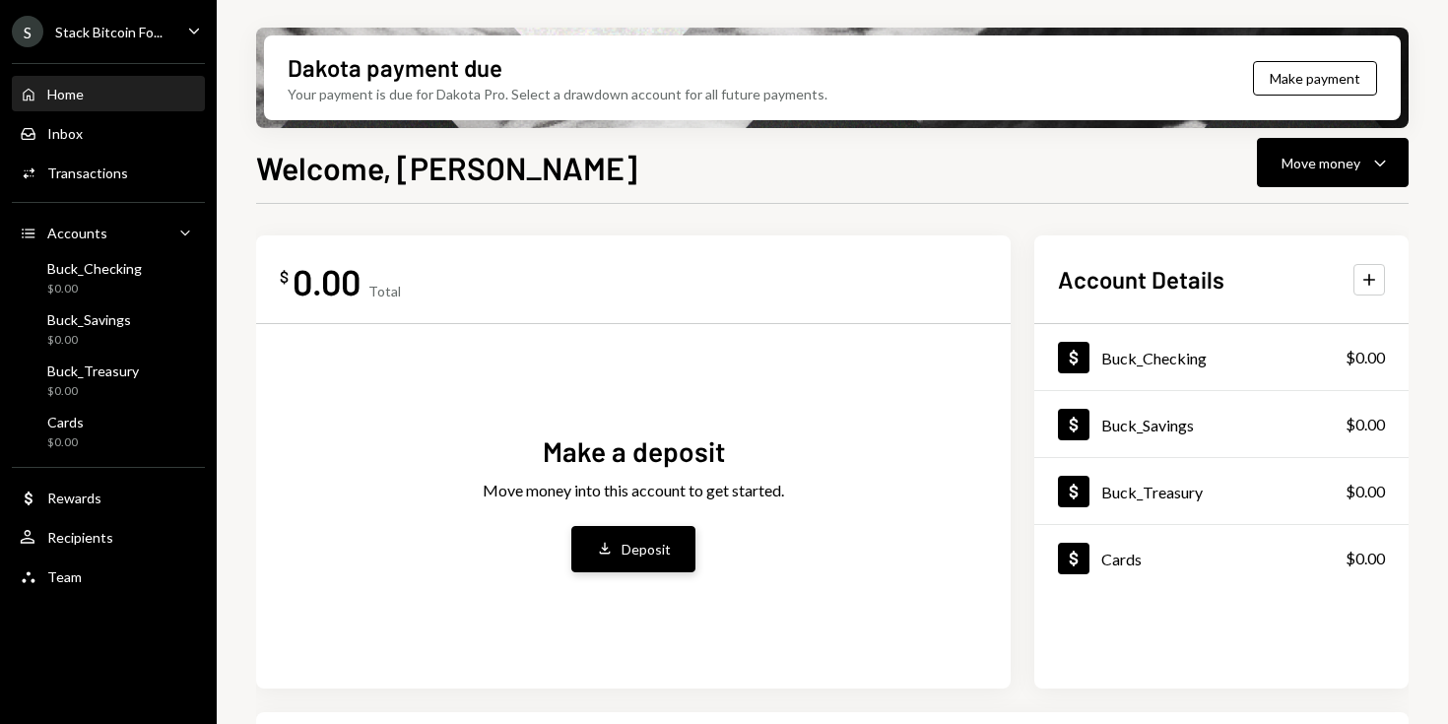
click at [658, 549] on div "Deposit" at bounding box center [646, 549] width 49 height 21
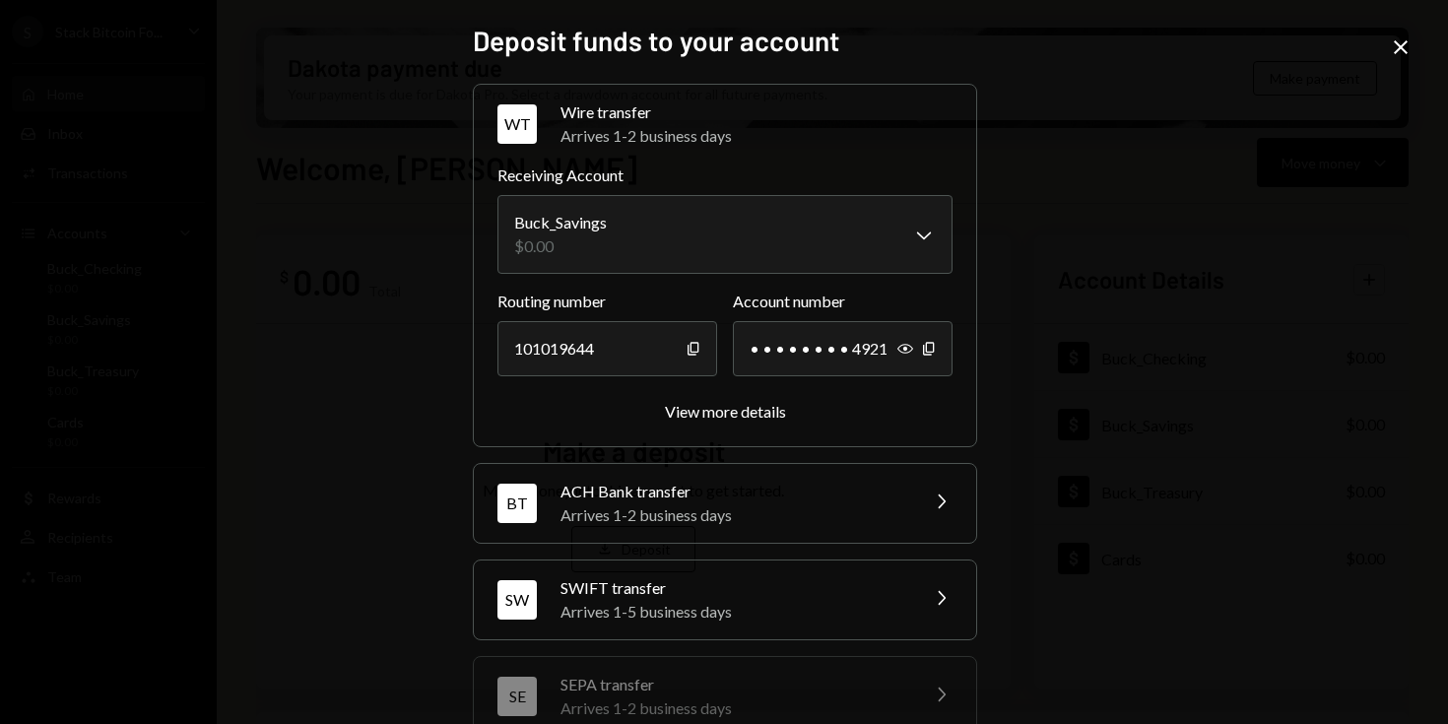
click at [703, 506] on div "Arrives 1-2 business days" at bounding box center [733, 515] width 345 height 24
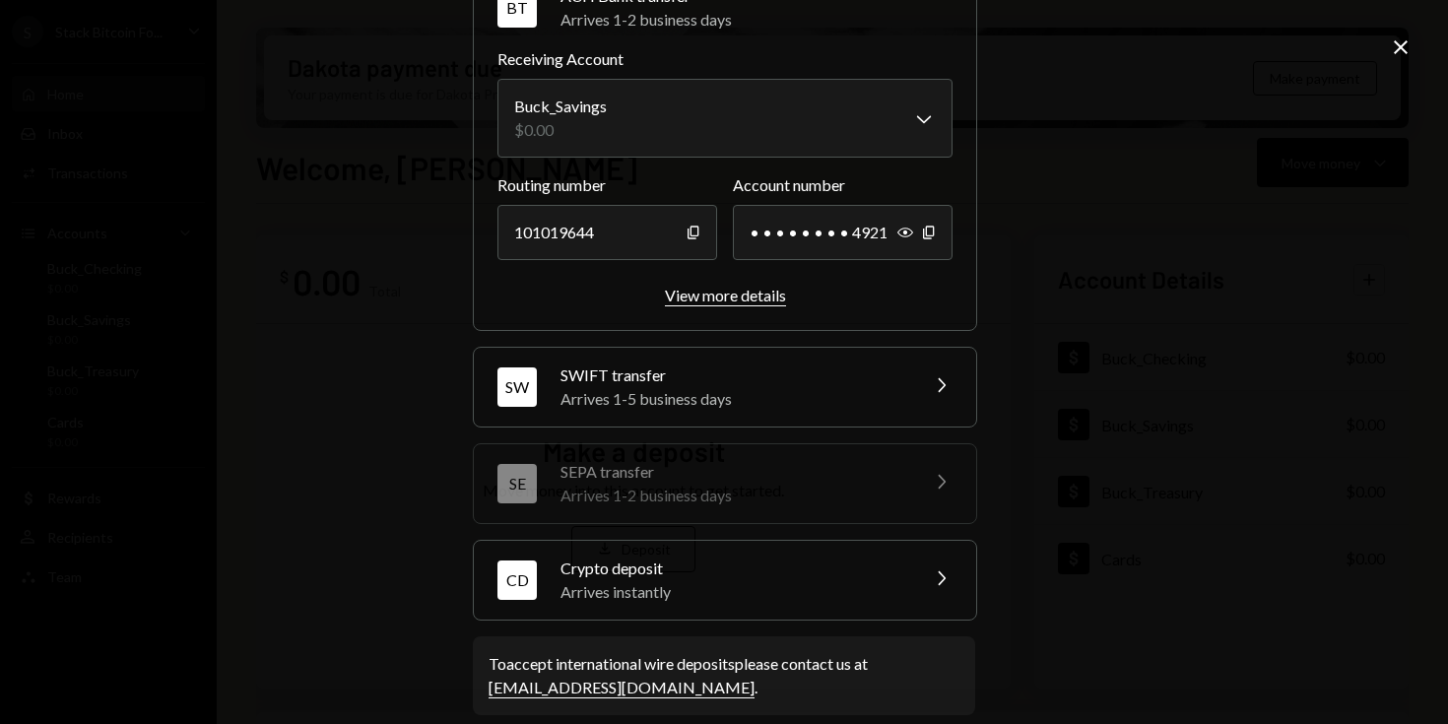
click at [728, 302] on div "View more details" at bounding box center [725, 295] width 121 height 19
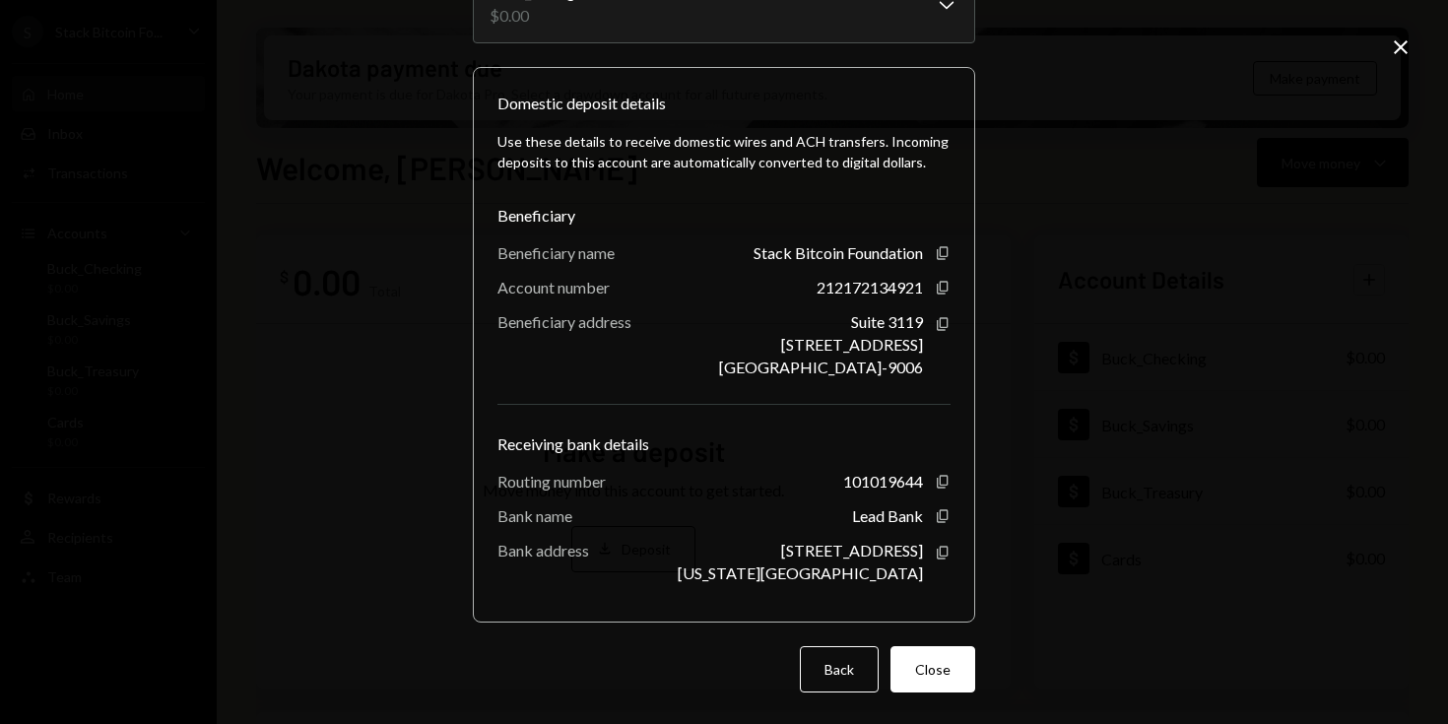
scroll to position [154, 0]
click at [1398, 51] on icon "Close" at bounding box center [1401, 47] width 24 height 24
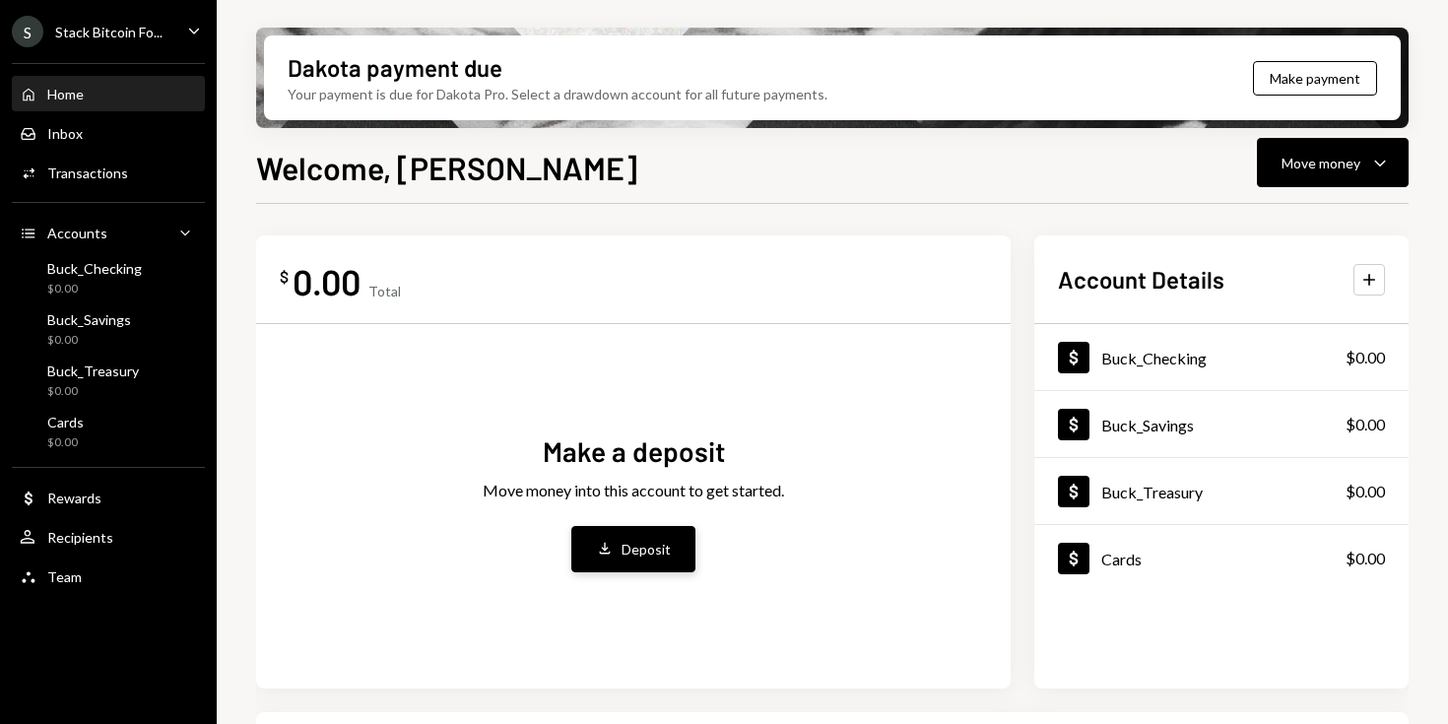
click at [640, 548] on div "Deposit" at bounding box center [646, 549] width 49 height 21
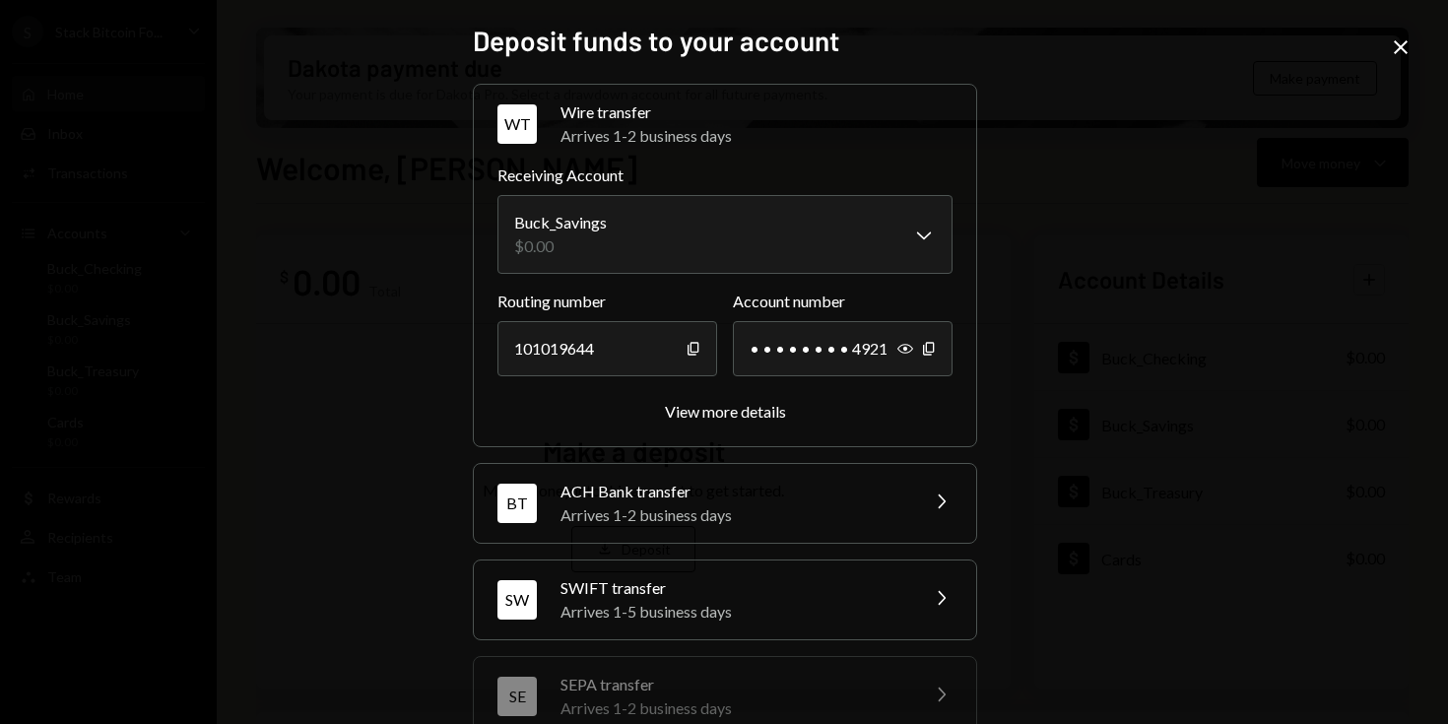
click at [791, 511] on div "Arrives 1-2 business days" at bounding box center [733, 515] width 345 height 24
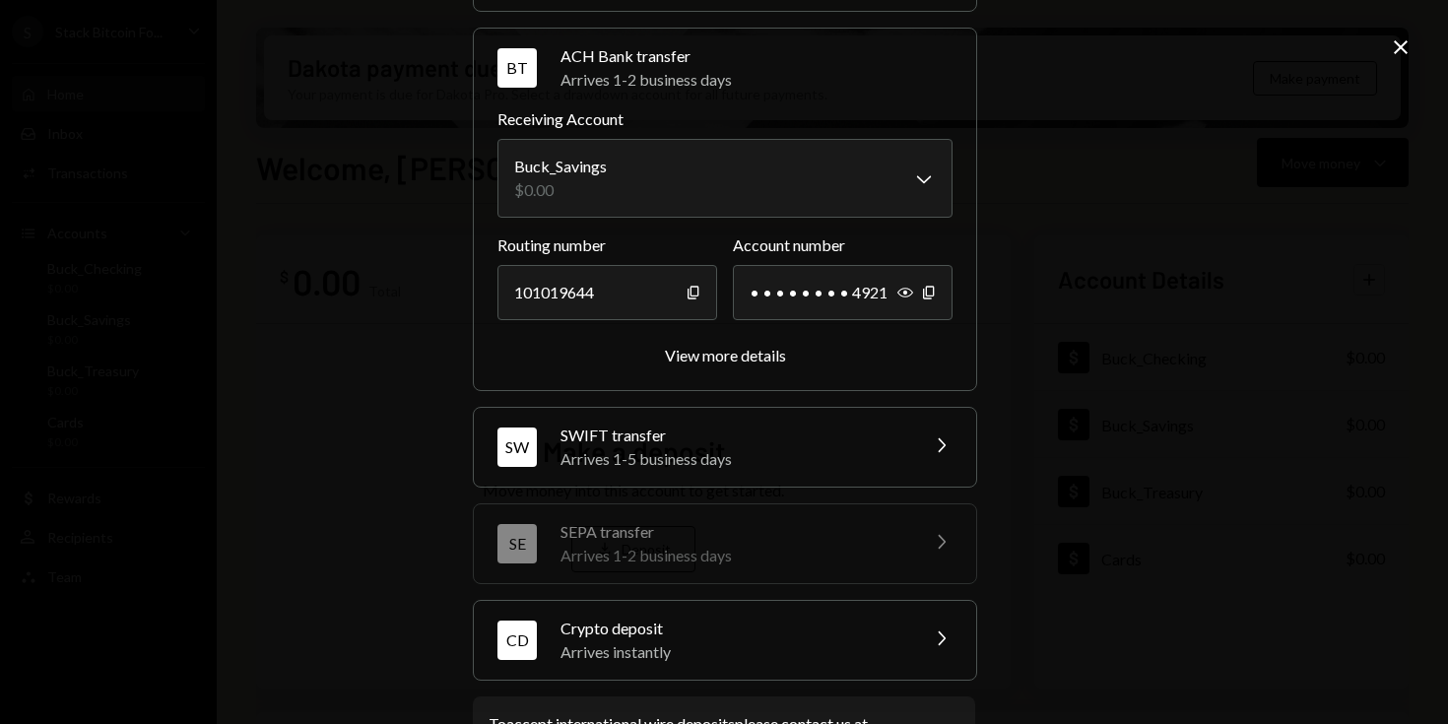
scroll to position [200, 0]
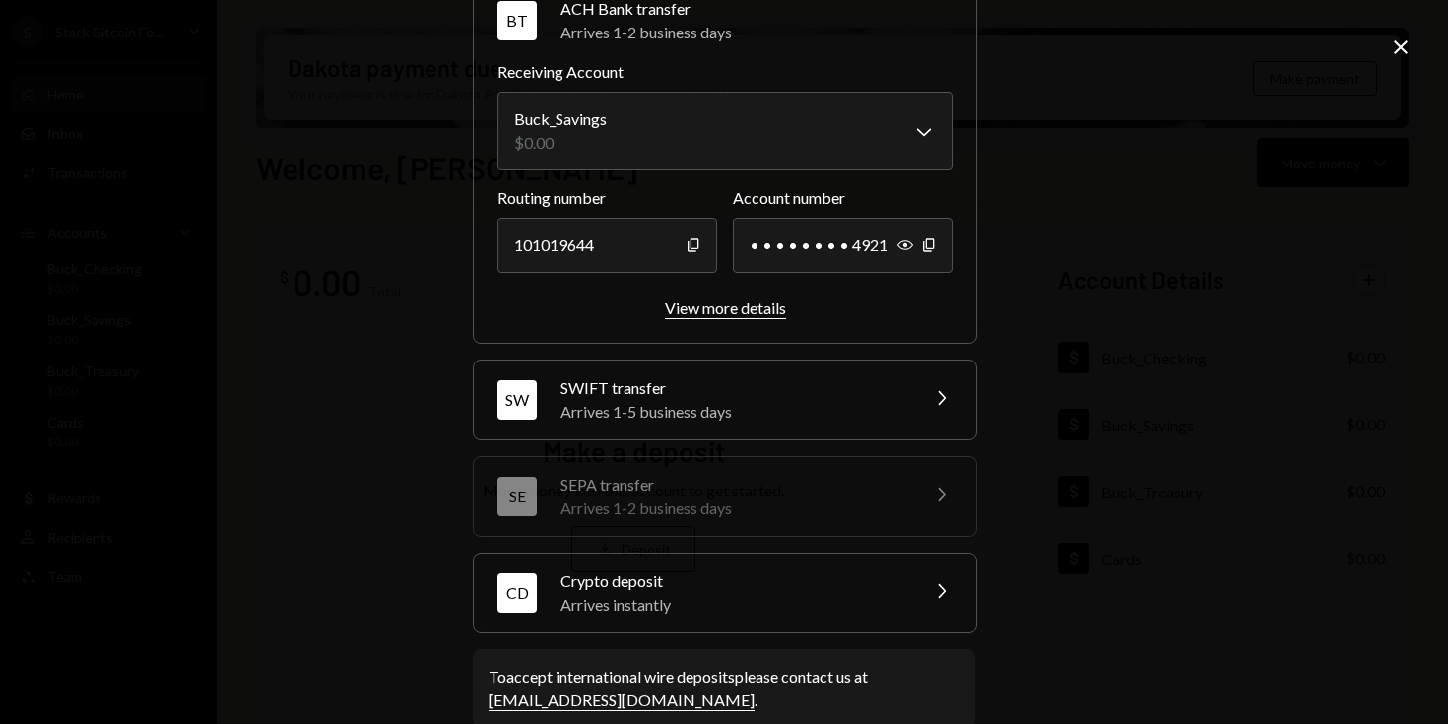
click at [730, 314] on div "View more details" at bounding box center [725, 308] width 121 height 19
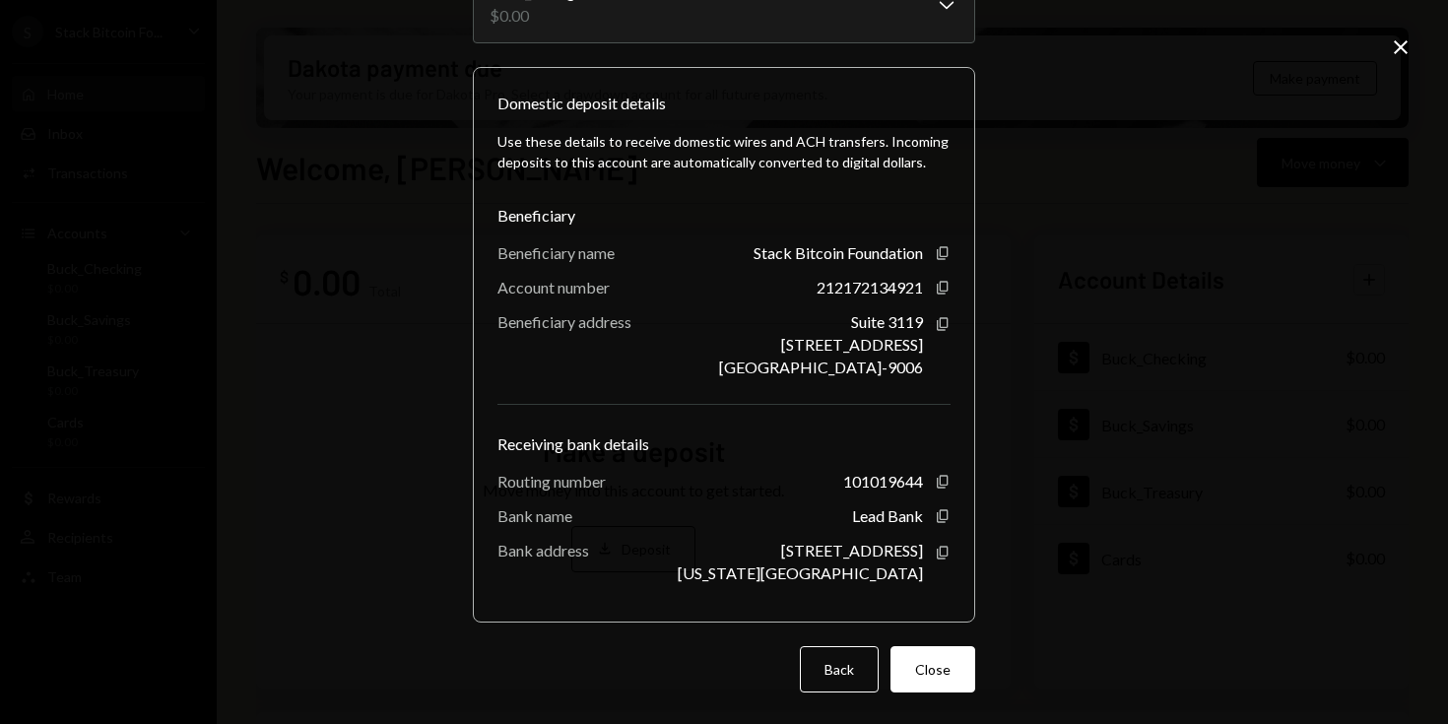
scroll to position [0, 0]
